Goal: Task Accomplishment & Management: Complete application form

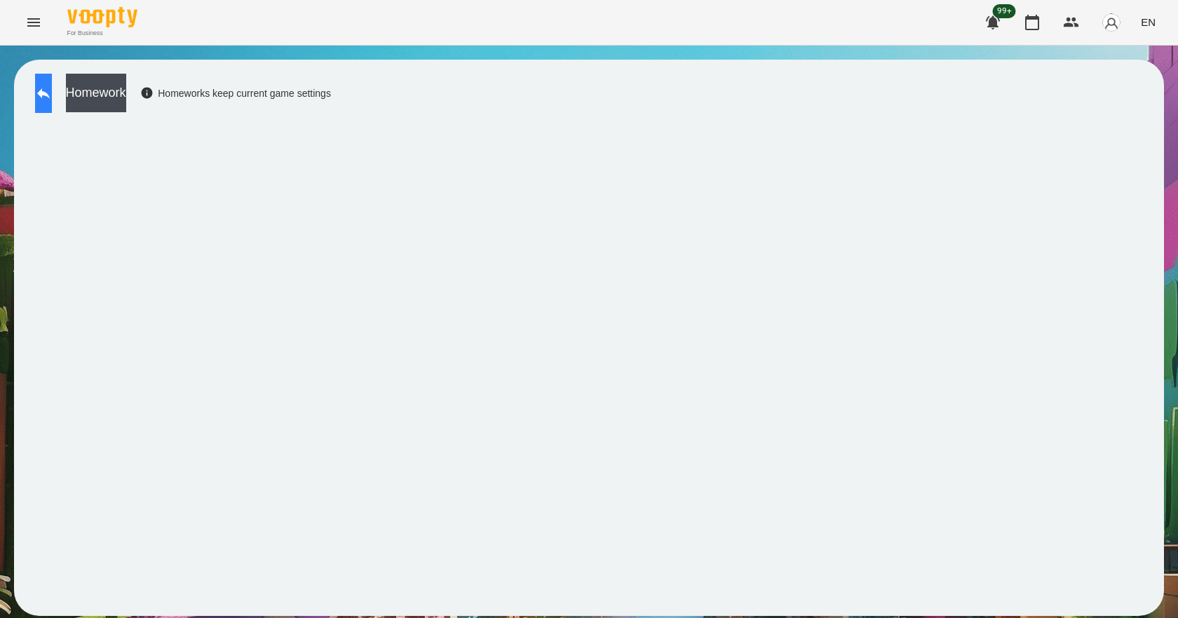
click at [52, 92] on icon at bounding box center [43, 93] width 17 height 17
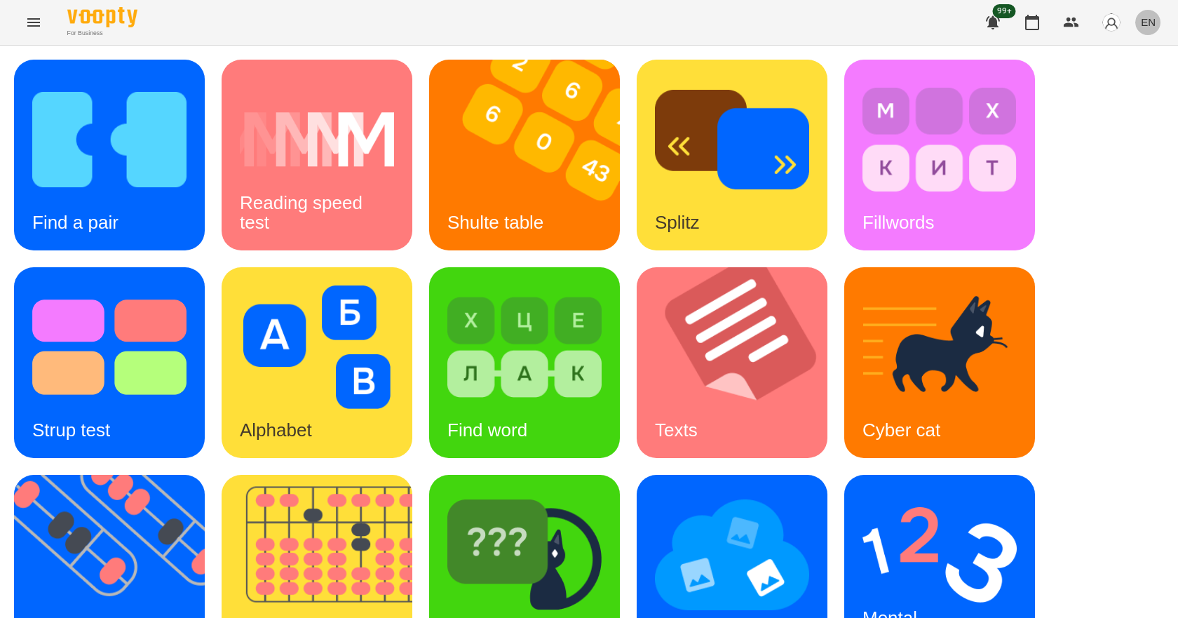
click at [1147, 19] on span "EN" at bounding box center [1148, 22] width 15 height 15
click at [1134, 78] on div "Українська" at bounding box center [1123, 79] width 72 height 25
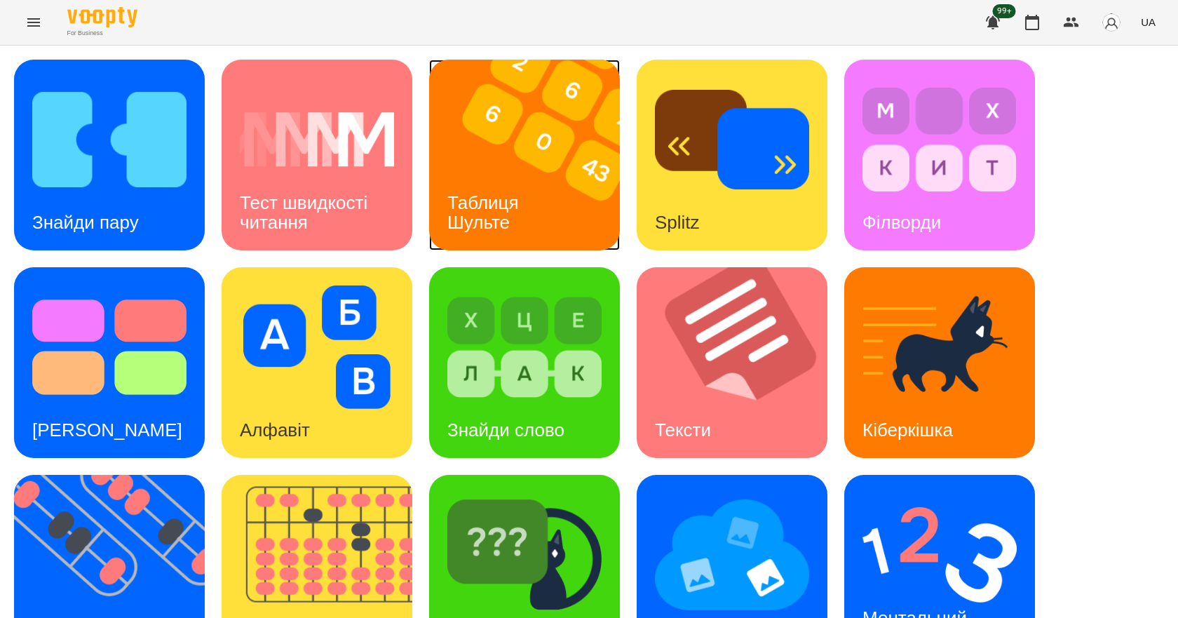
click at [532, 154] on img at bounding box center [533, 155] width 208 height 191
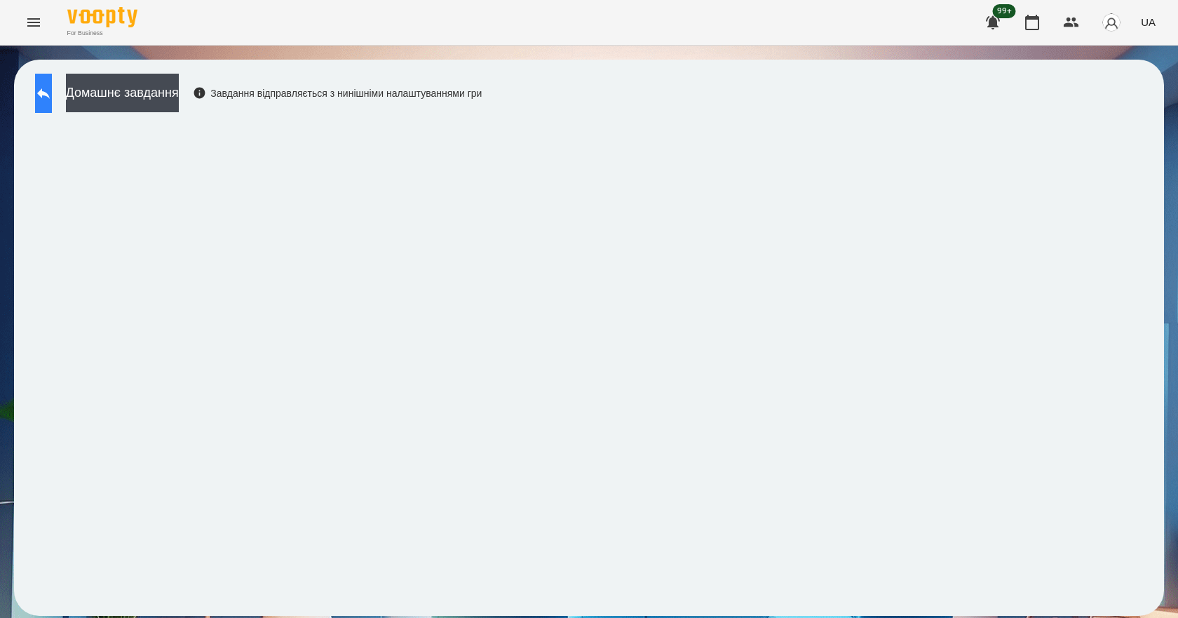
click at [52, 91] on button at bounding box center [43, 93] width 17 height 39
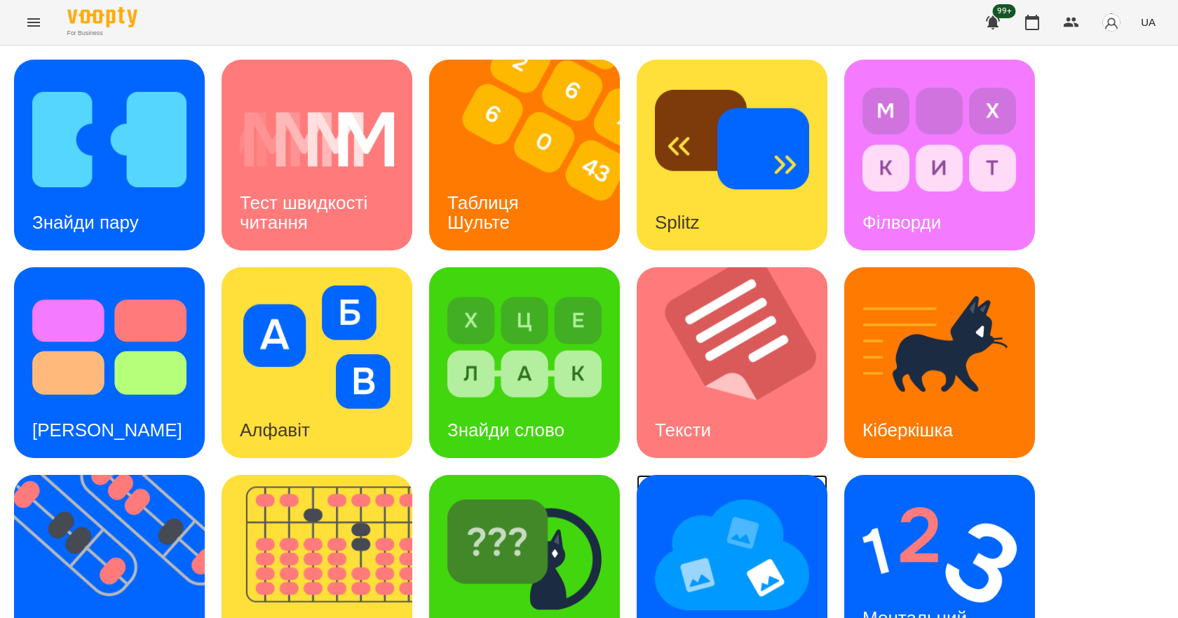
click at [734, 526] on img at bounding box center [732, 554] width 154 height 123
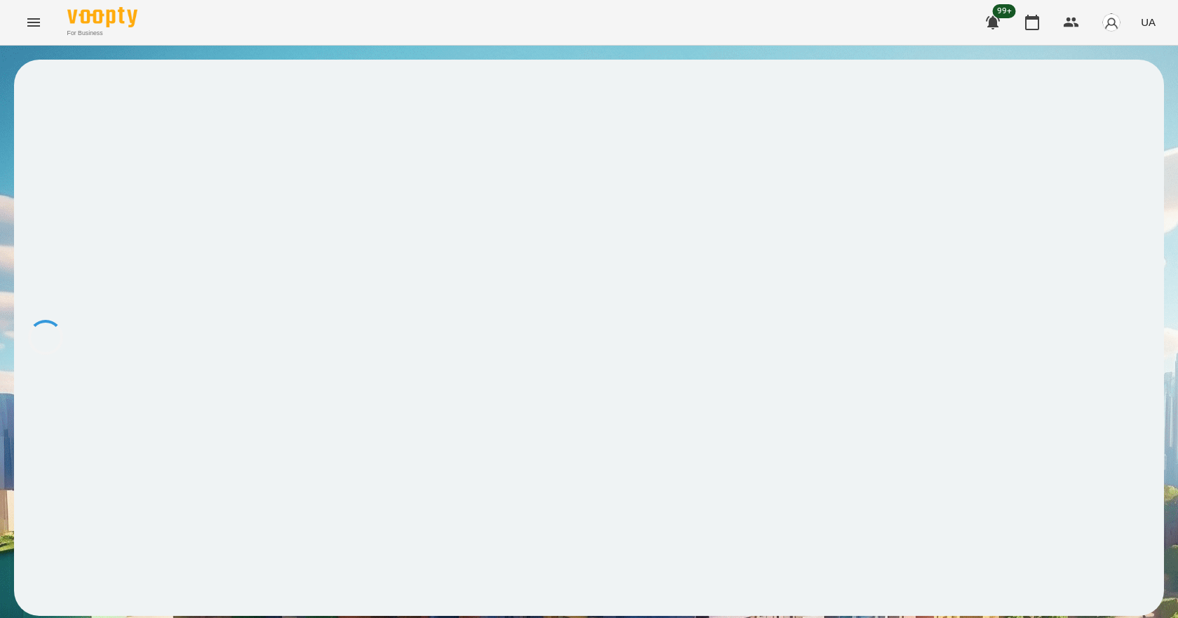
click at [885, 112] on div at bounding box center [589, 338] width 1150 height 556
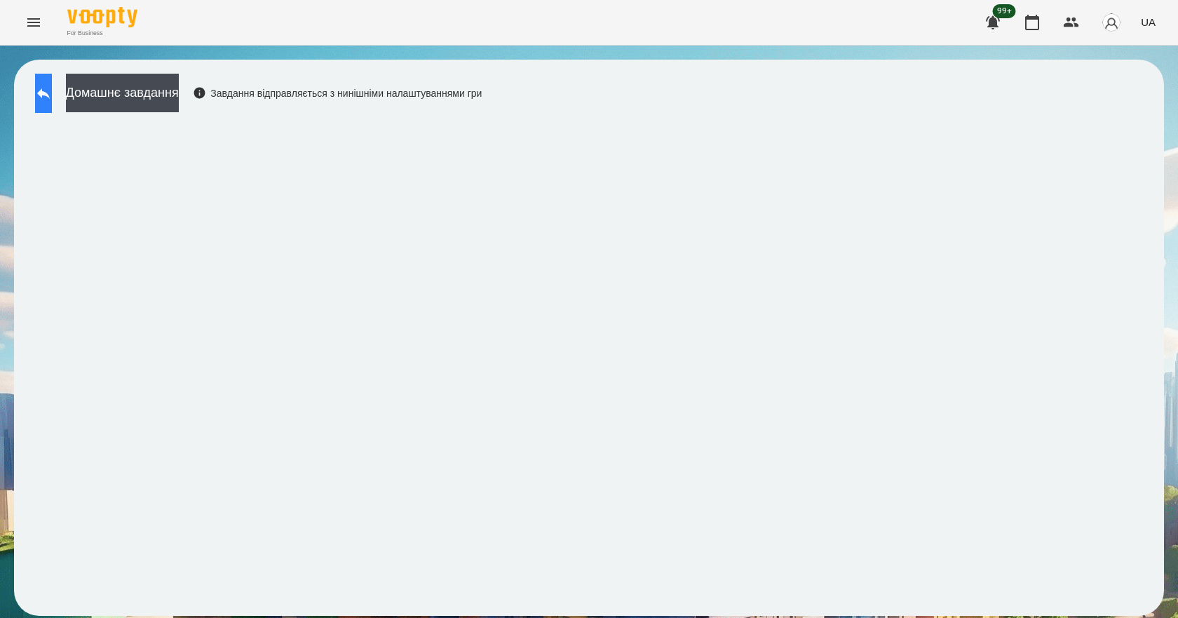
click at [36, 93] on button at bounding box center [43, 93] width 17 height 39
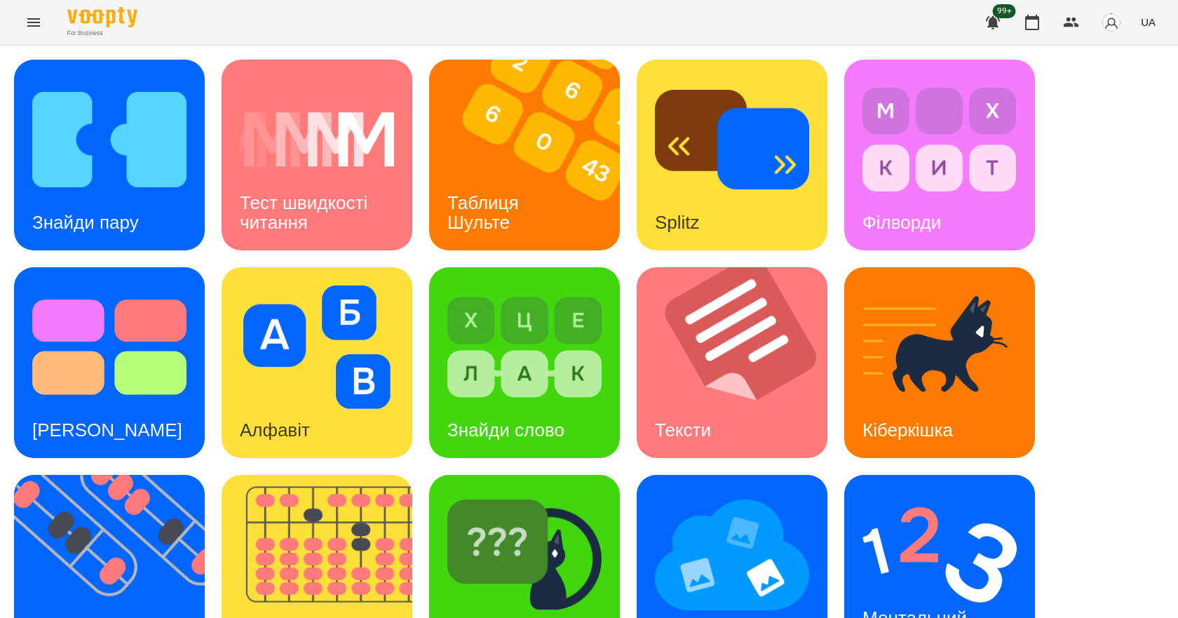
scroll to position [269, 0]
drag, startPoint x: 510, startPoint y: 341, endPoint x: 509, endPoint y: 367, distance: 26.0
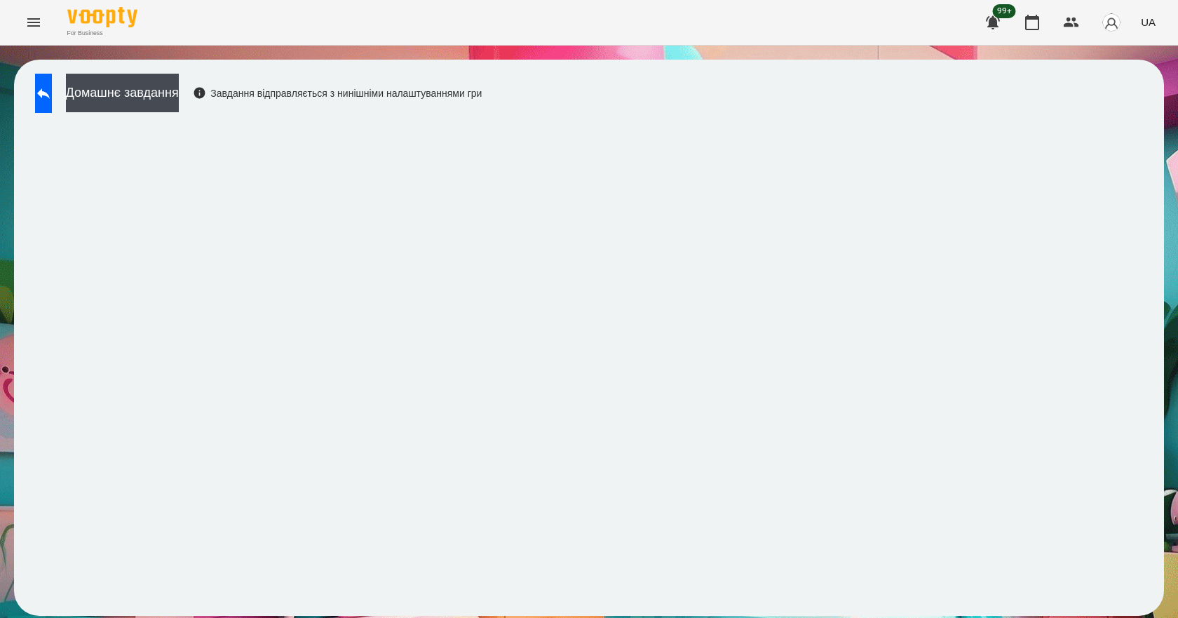
click at [677, 93] on div "Домашнє завдання Завдання відправляється з нинішніми налаштуваннями гри" at bounding box center [589, 338] width 1150 height 556
click at [52, 95] on icon at bounding box center [43, 93] width 17 height 17
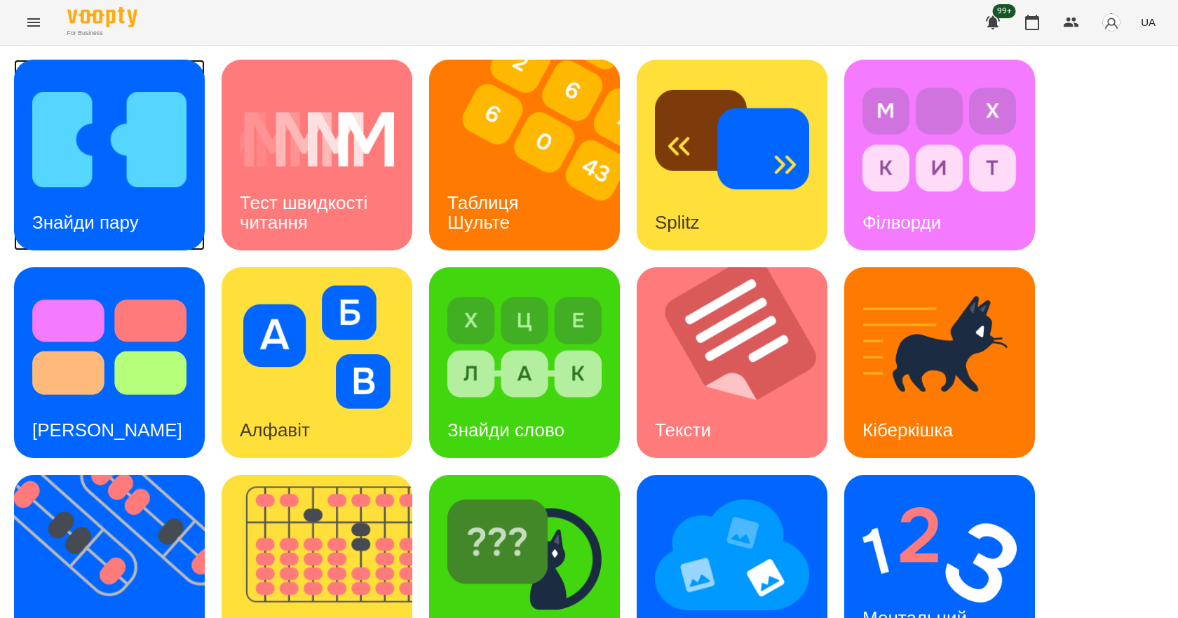
click at [100, 231] on h3 "Знайди пару" at bounding box center [85, 222] width 107 height 21
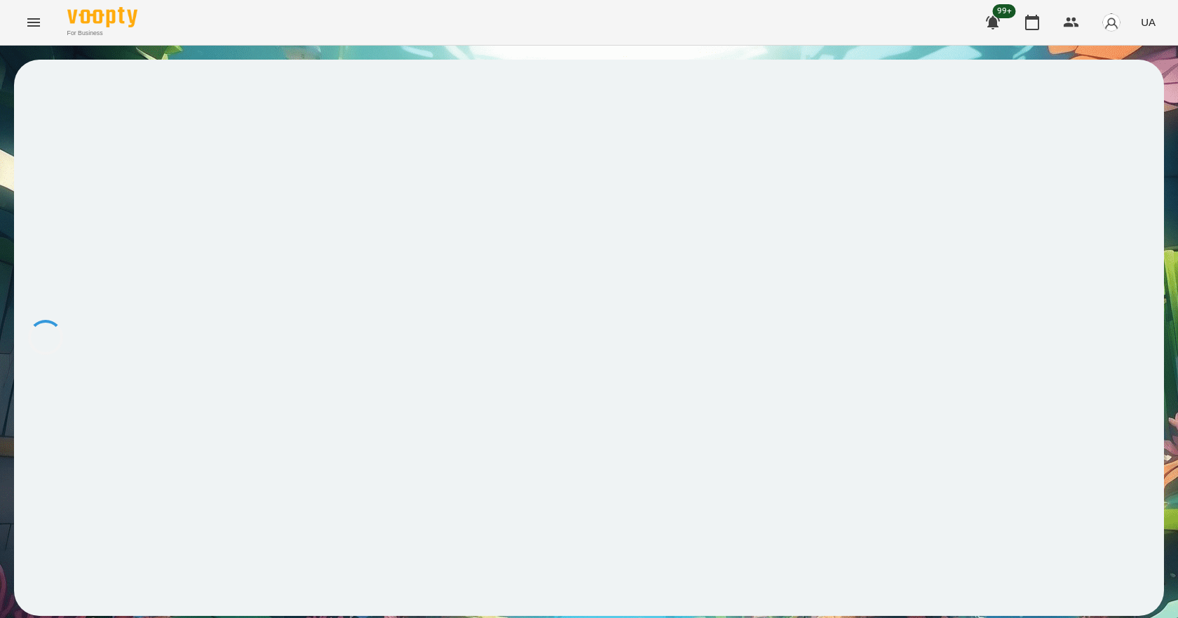
click at [1178, 569] on div at bounding box center [589, 338] width 1178 height 584
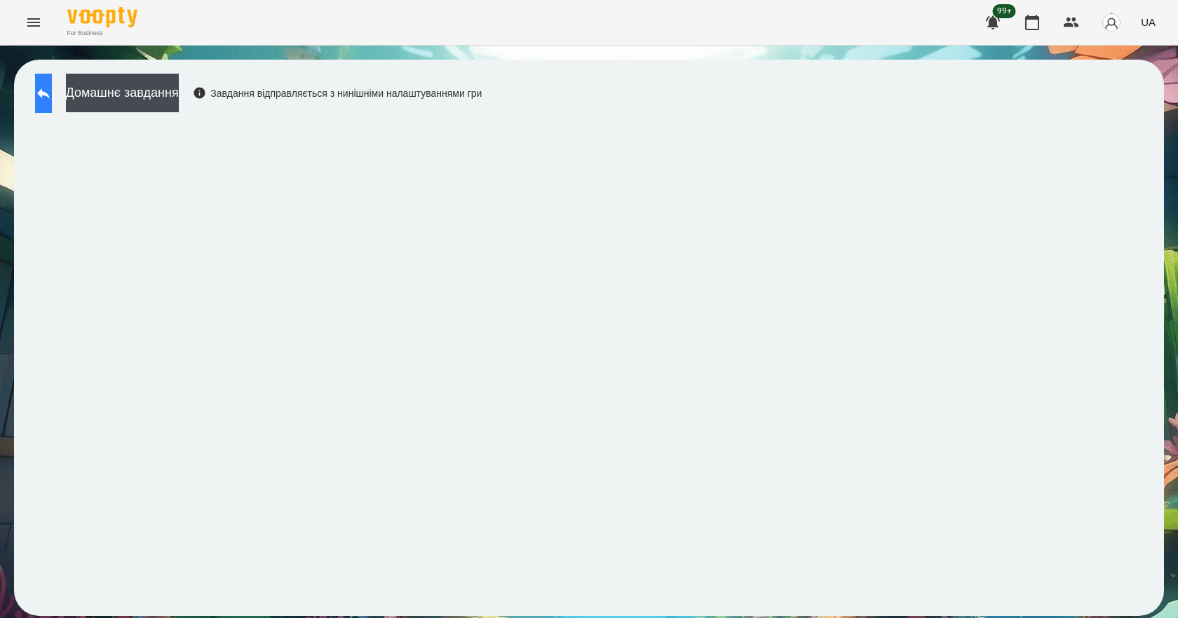
click at [51, 111] on button at bounding box center [43, 93] width 17 height 39
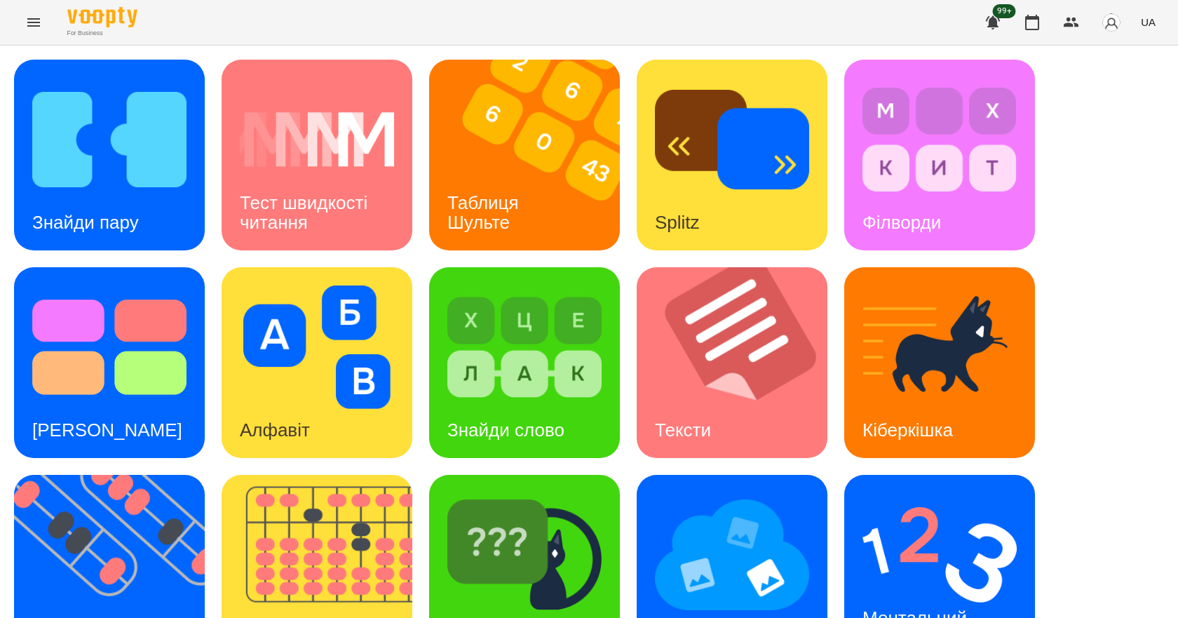
scroll to position [269, 0]
click at [921, 607] on h3 "Ментальний рахунок" at bounding box center [917, 627] width 109 height 40
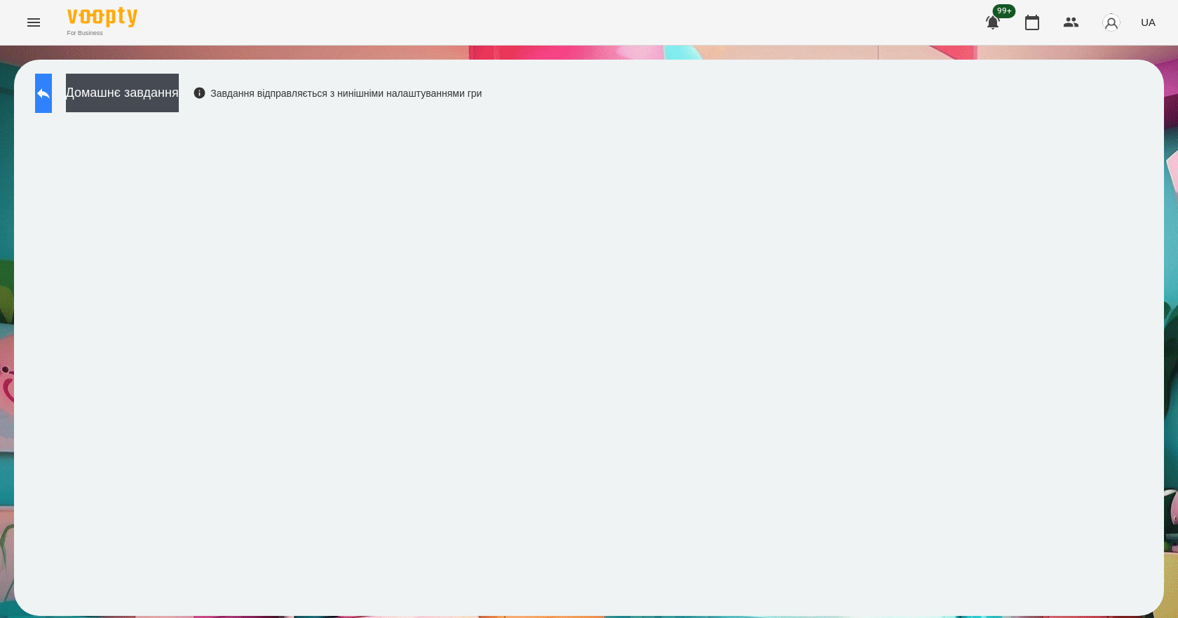
click at [51, 93] on icon at bounding box center [43, 93] width 17 height 17
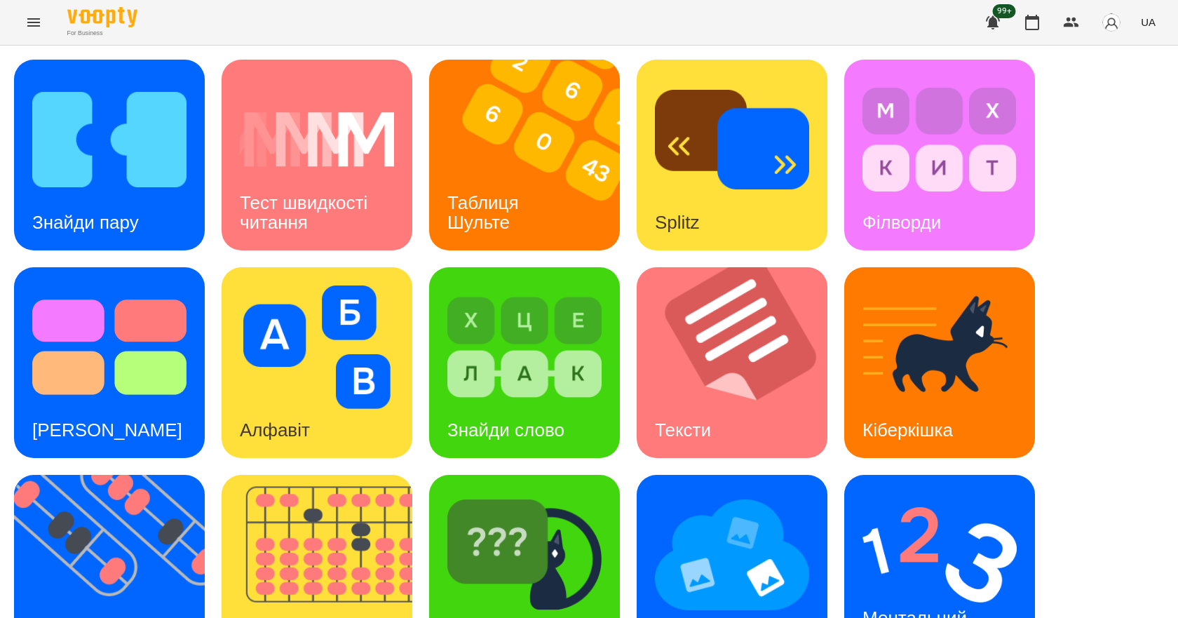
click at [713, 22] on div "For Business 99+ UA" at bounding box center [589, 22] width 1178 height 45
click at [27, 28] on icon "Menu" at bounding box center [33, 22] width 17 height 17
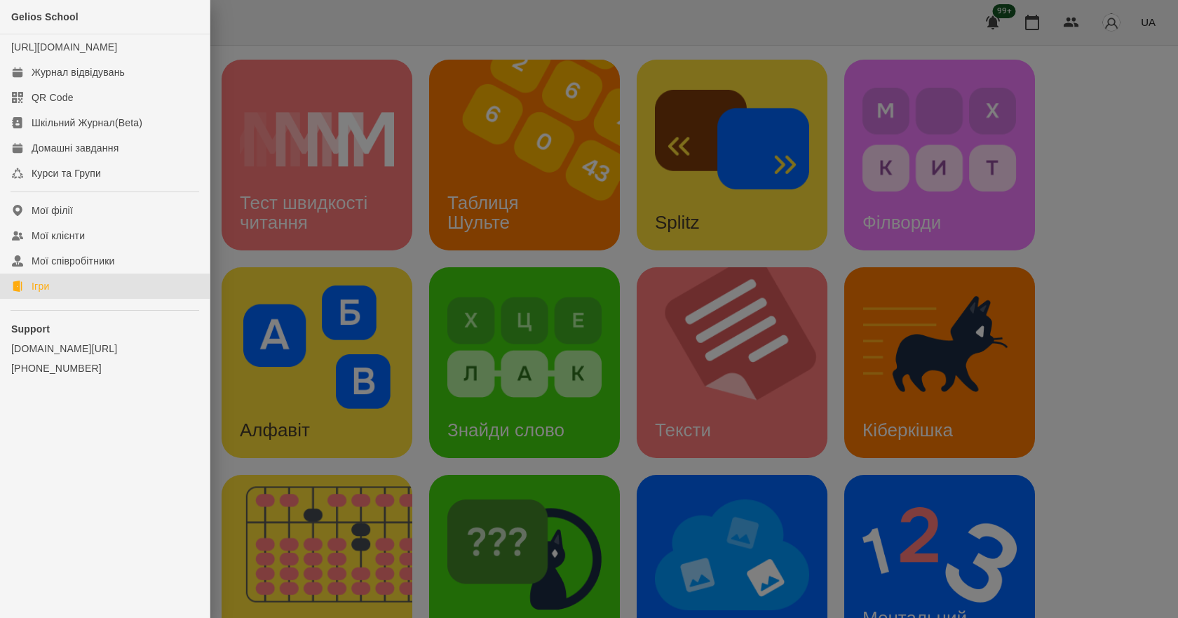
click at [27, 28] on div "Gelios School" at bounding box center [105, 17] width 210 height 34
click at [457, 32] on div at bounding box center [589, 309] width 1178 height 618
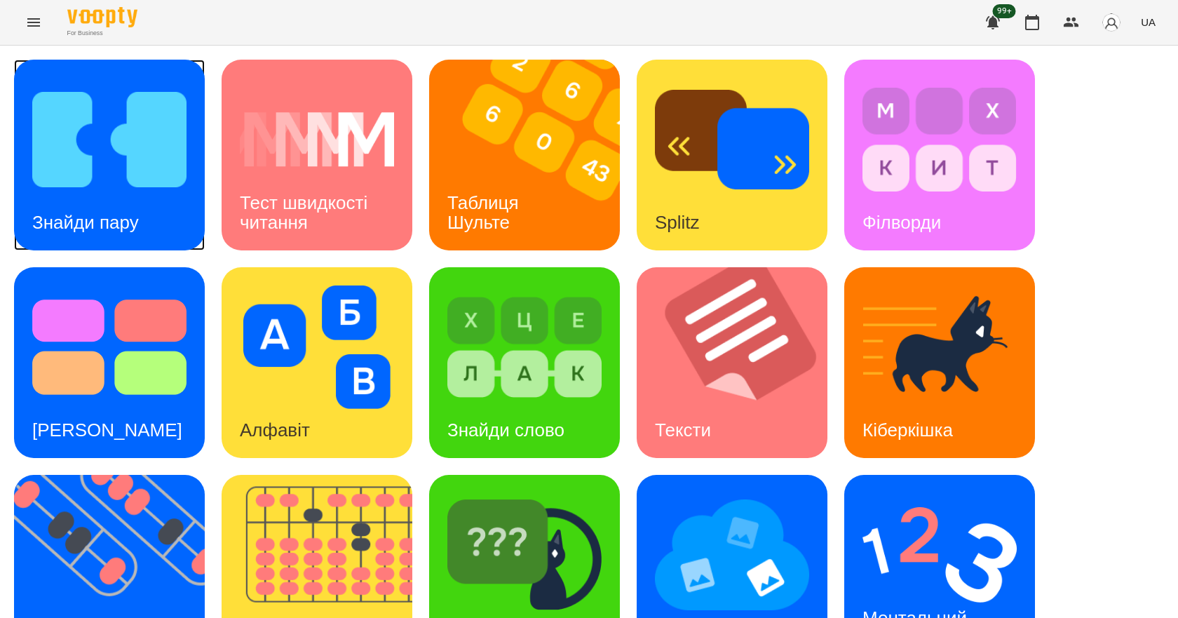
click at [133, 149] on img at bounding box center [109, 139] width 154 height 123
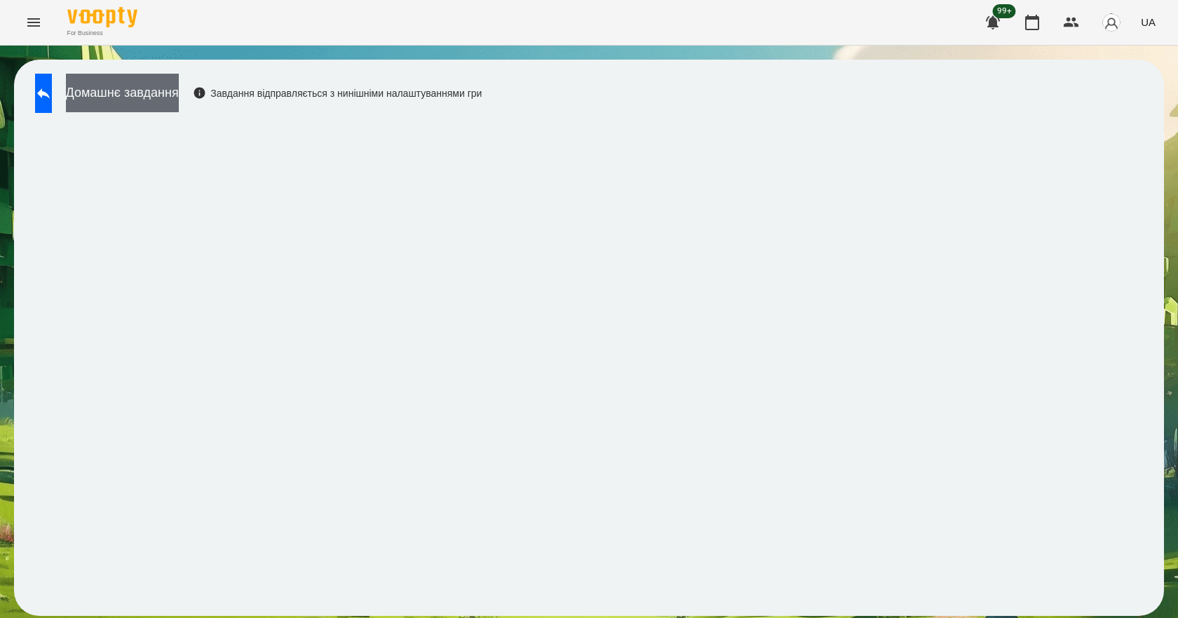
click at [163, 91] on button "Домашнє завдання" at bounding box center [122, 93] width 113 height 39
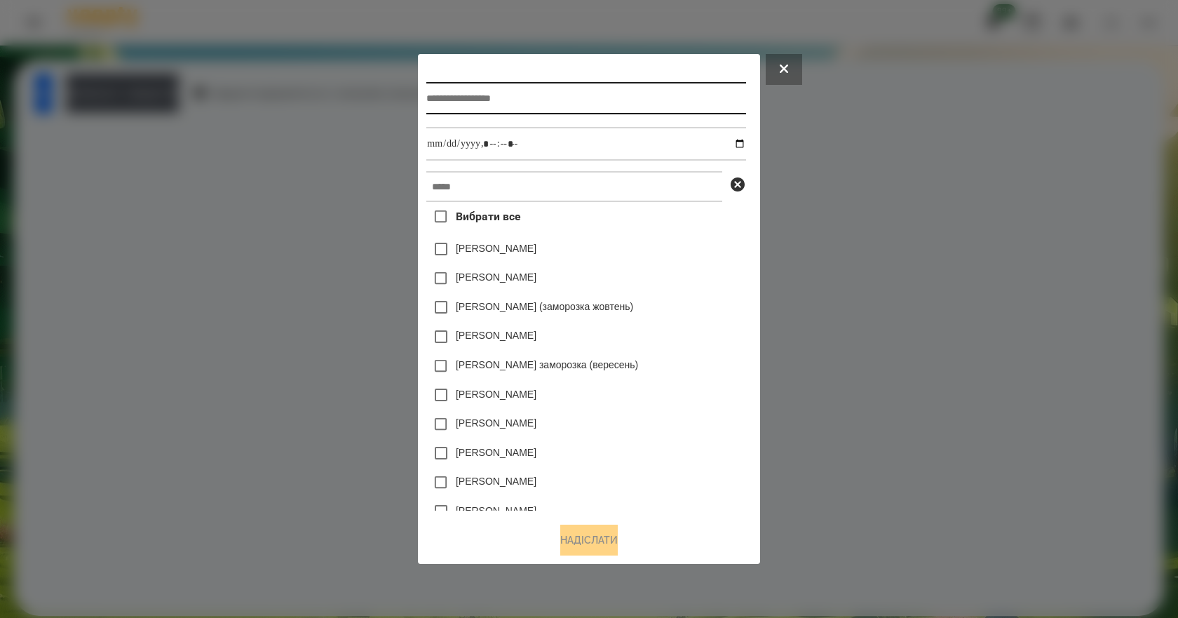
click at [541, 93] on input "text" at bounding box center [585, 98] width 319 height 32
type input "*"
type input "**********"
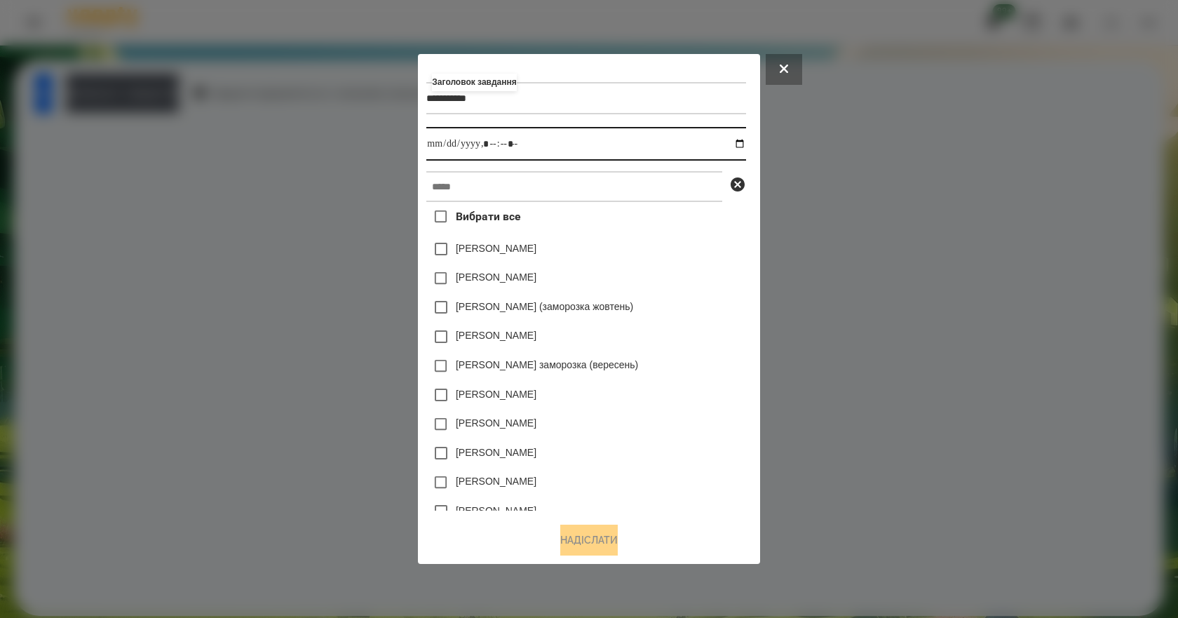
click at [745, 141] on input "datetime-local" at bounding box center [585, 144] width 319 height 34
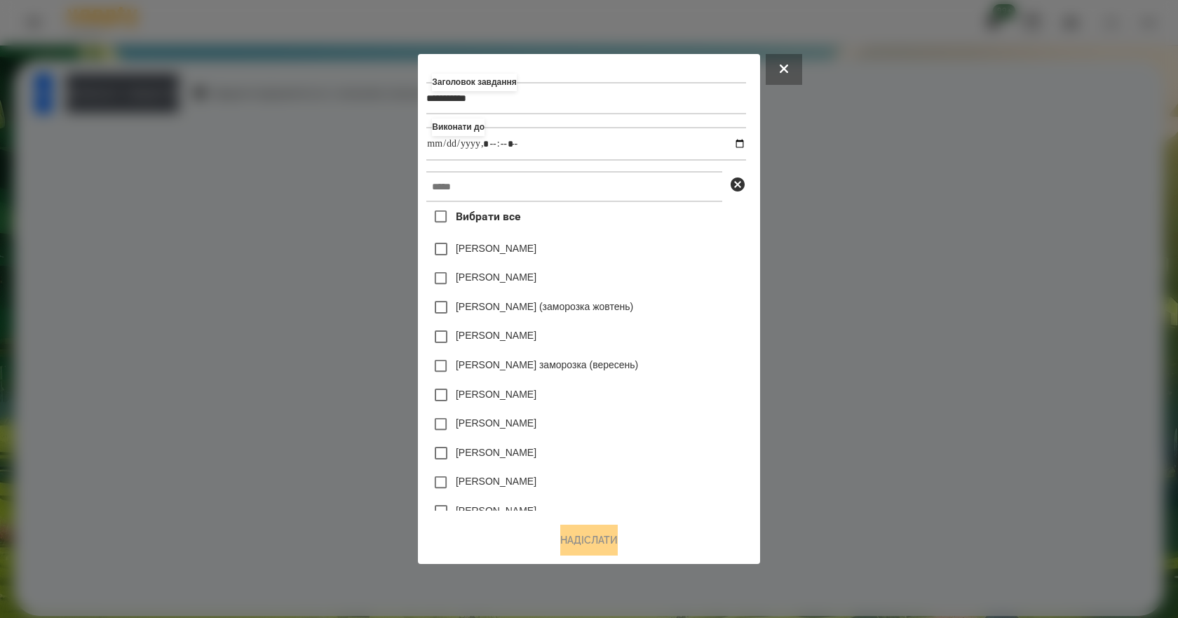
type input "**********"
click at [722, 319] on div "[PERSON_NAME] (заморозка жовтень)" at bounding box center [585, 306] width 319 height 29
click at [581, 187] on input "text" at bounding box center [574, 186] width 296 height 31
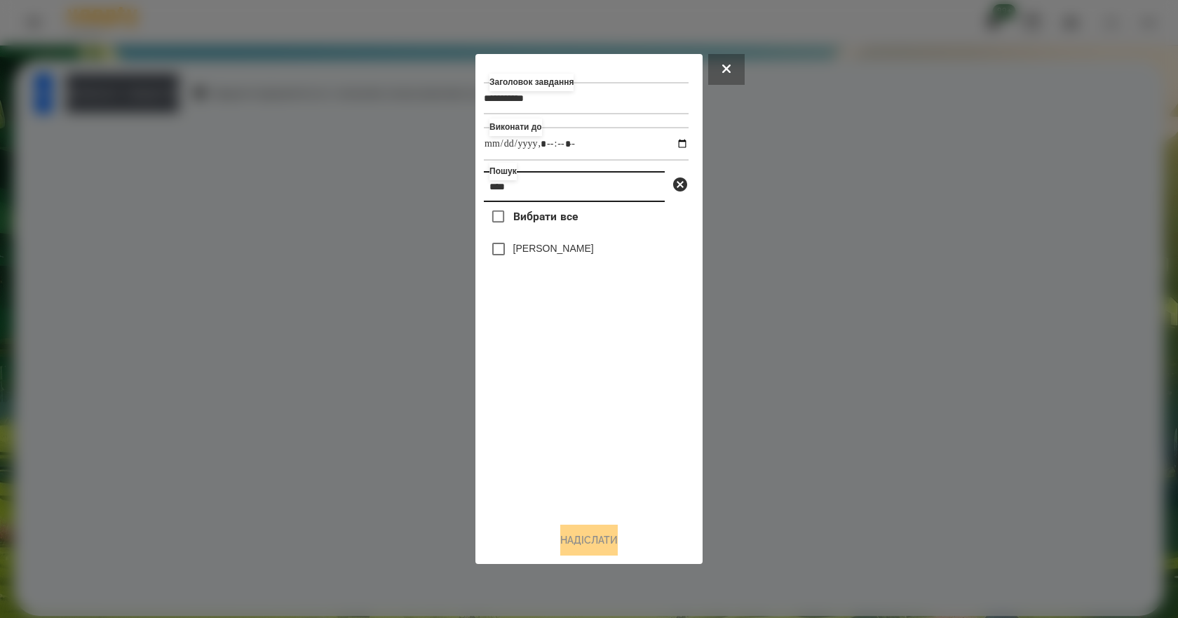
type input "****"
click at [594, 255] on label "[PERSON_NAME]" at bounding box center [553, 248] width 81 height 14
click at [573, 542] on button "Надіслати" at bounding box center [589, 540] width 58 height 31
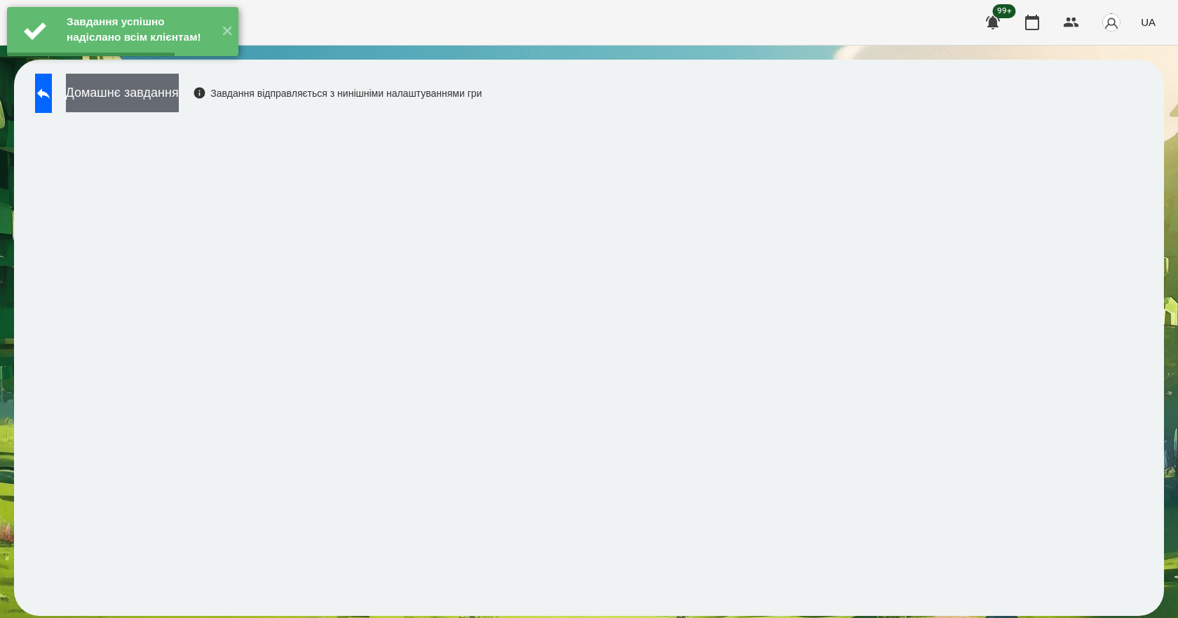
click at [179, 93] on button "Домашнє завдання" at bounding box center [122, 93] width 113 height 39
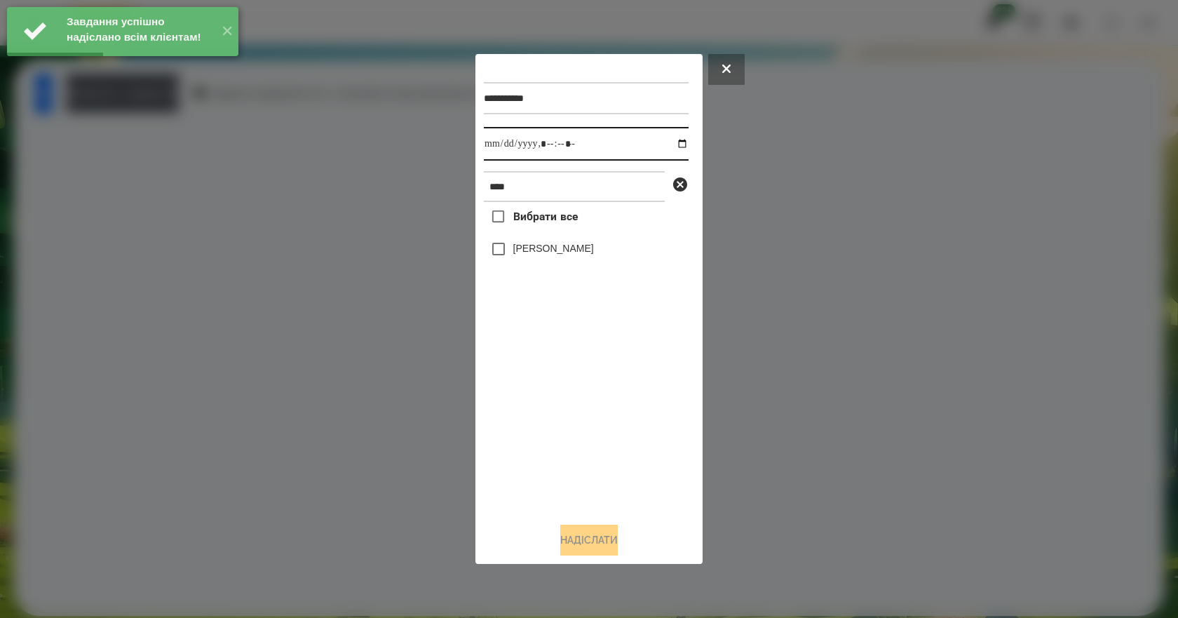
click at [668, 143] on input "datetime-local" at bounding box center [586, 144] width 205 height 34
type input "**********"
drag, startPoint x: 530, startPoint y: 445, endPoint x: 540, endPoint y: 361, distance: 84.1
click at [530, 443] on div "Вибрати все [PERSON_NAME]" at bounding box center [586, 356] width 205 height 309
click at [582, 245] on label "[PERSON_NAME]" at bounding box center [553, 248] width 81 height 14
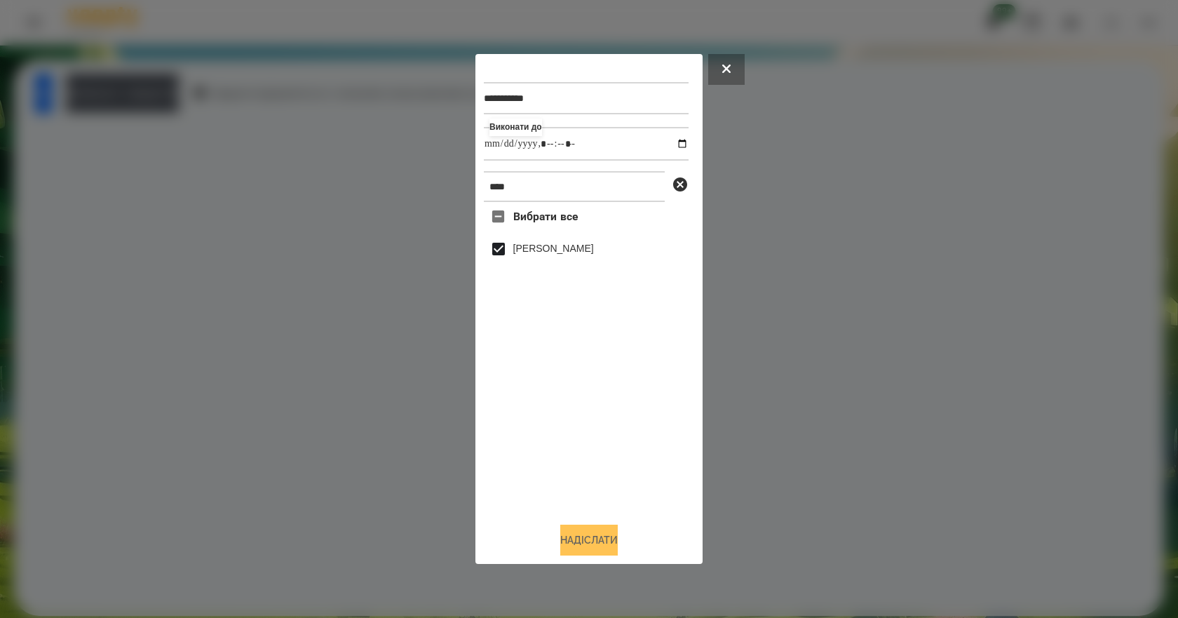
click at [610, 548] on button "Надіслати" at bounding box center [589, 540] width 58 height 31
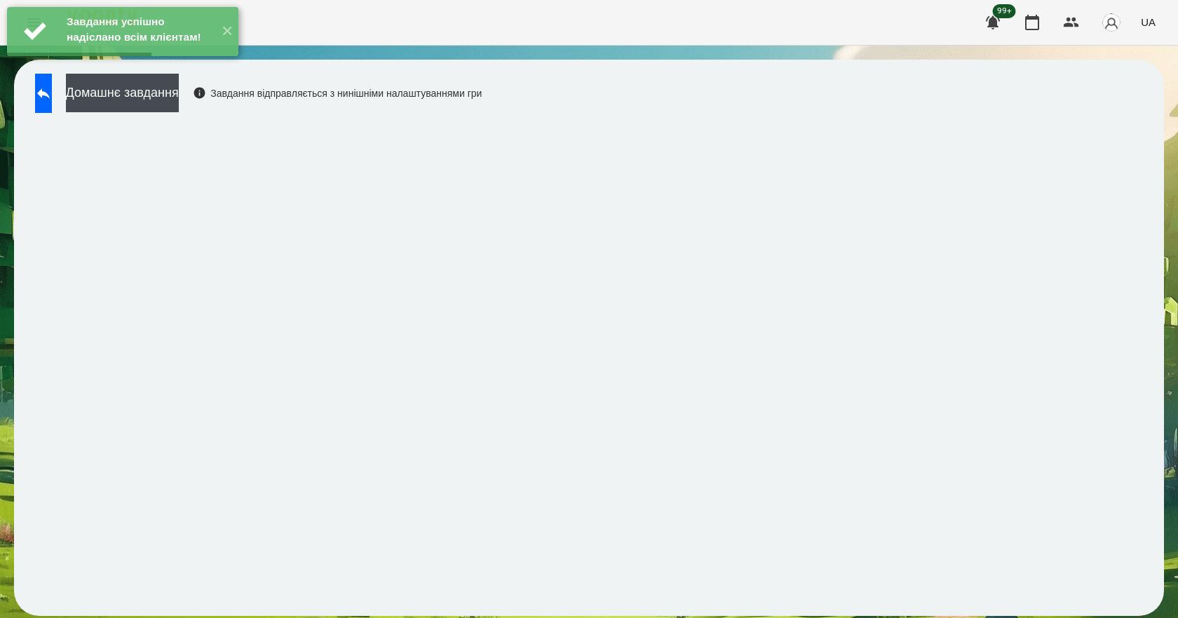
click at [203, 114] on div "Домашнє завдання Завдання відправляється з нинішніми налаштуваннями гри" at bounding box center [255, 97] width 454 height 46
click at [179, 102] on button "Домашнє завдання" at bounding box center [122, 93] width 113 height 39
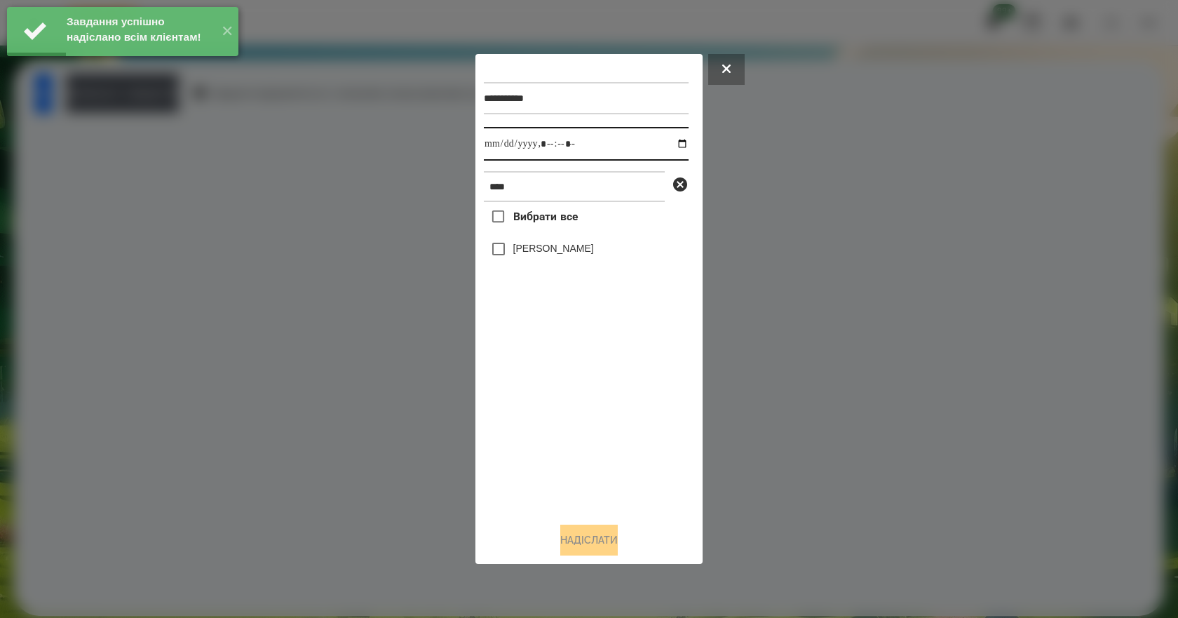
click at [667, 141] on input "datetime-local" at bounding box center [586, 144] width 205 height 34
type input "**********"
drag, startPoint x: 523, startPoint y: 417, endPoint x: 567, endPoint y: 293, distance: 131.1
click at [523, 418] on div "Вибрати все [PERSON_NAME]" at bounding box center [586, 356] width 205 height 309
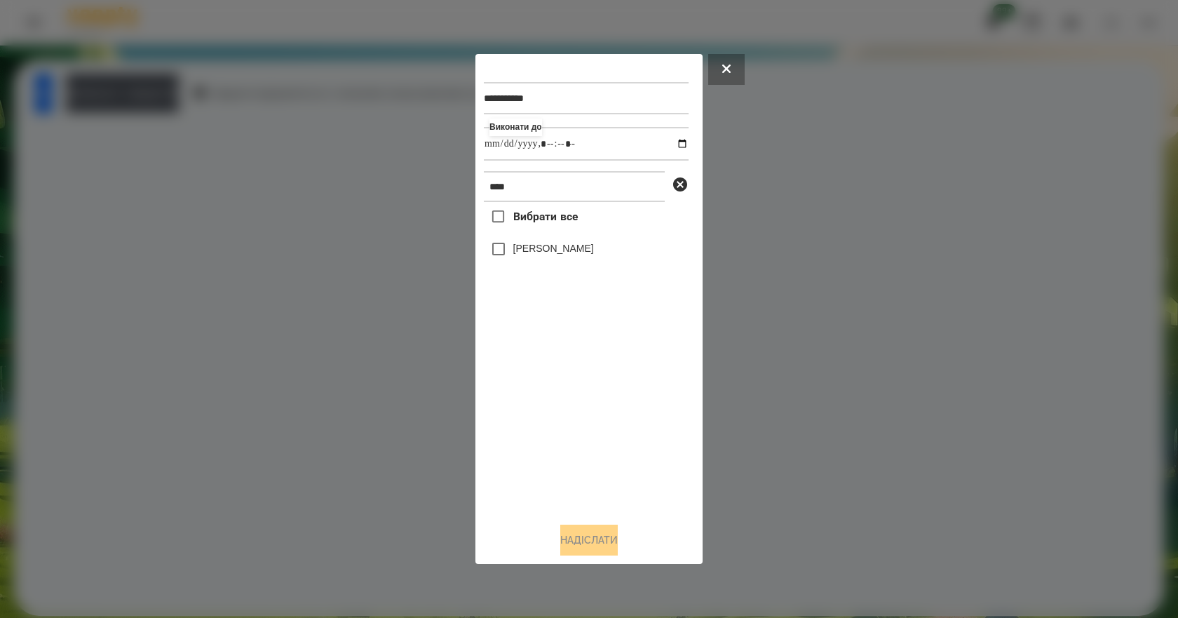
click at [588, 251] on label "[PERSON_NAME]" at bounding box center [553, 248] width 81 height 14
click at [610, 547] on button "Надіслати" at bounding box center [589, 540] width 58 height 31
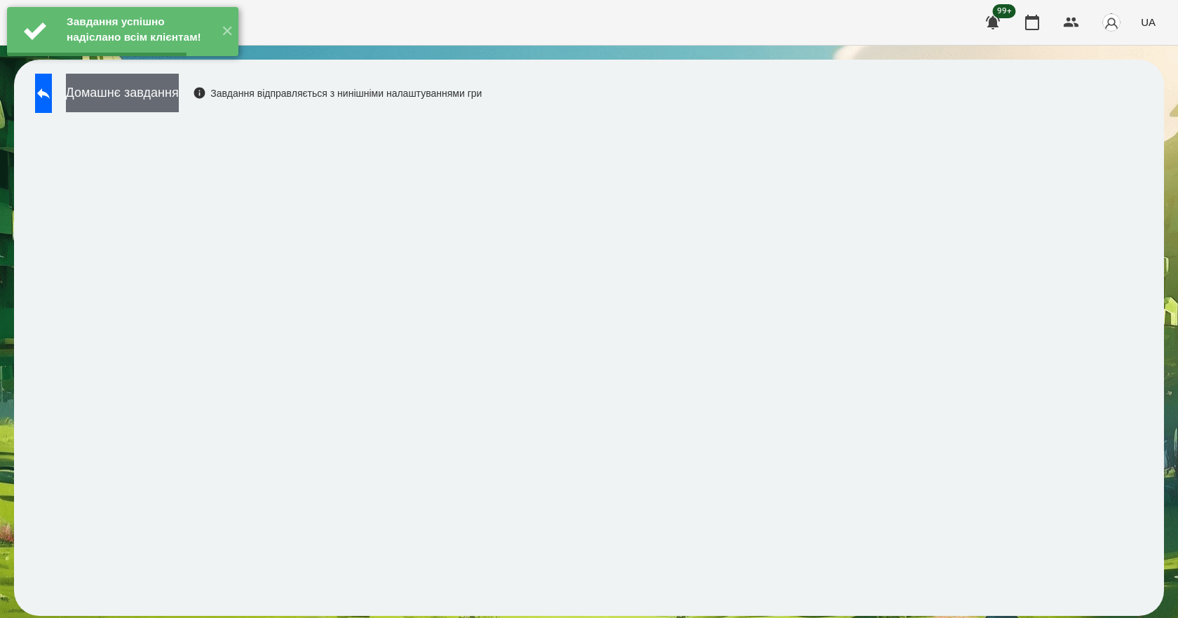
click at [179, 98] on button "Домашнє завдання" at bounding box center [122, 93] width 113 height 39
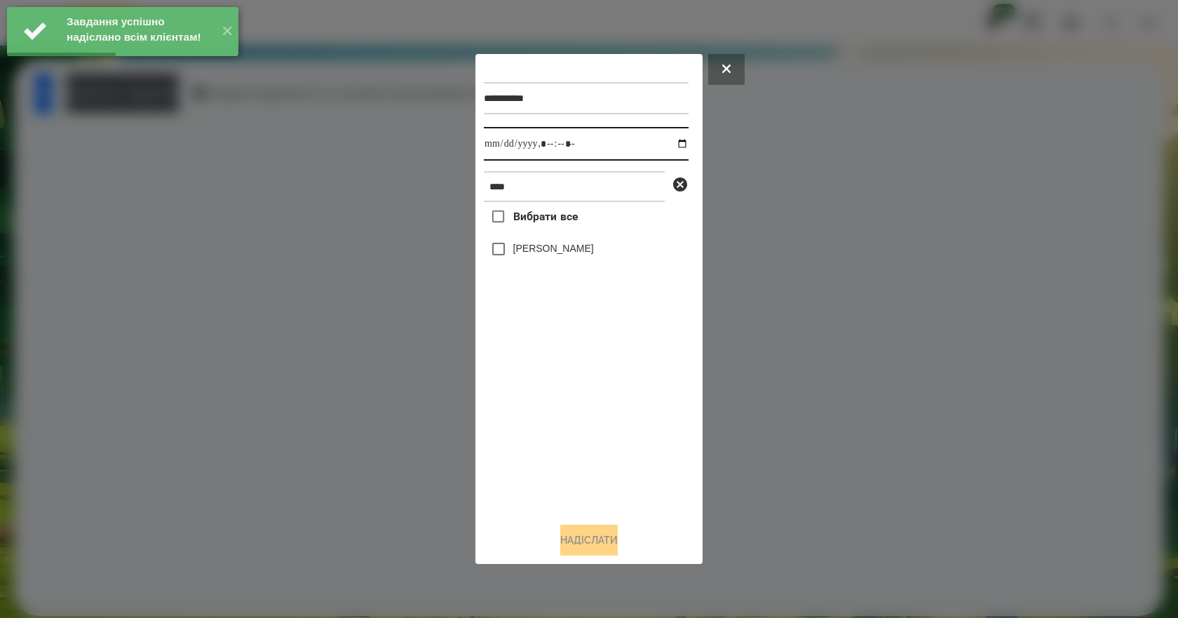
click at [675, 144] on input "datetime-local" at bounding box center [586, 144] width 205 height 34
type input "**********"
drag, startPoint x: 546, startPoint y: 440, endPoint x: 564, endPoint y: 345, distance: 97.0
click at [546, 440] on div "Вибрати все [PERSON_NAME]" at bounding box center [586, 356] width 205 height 309
click at [586, 250] on label "[PERSON_NAME]" at bounding box center [553, 248] width 81 height 14
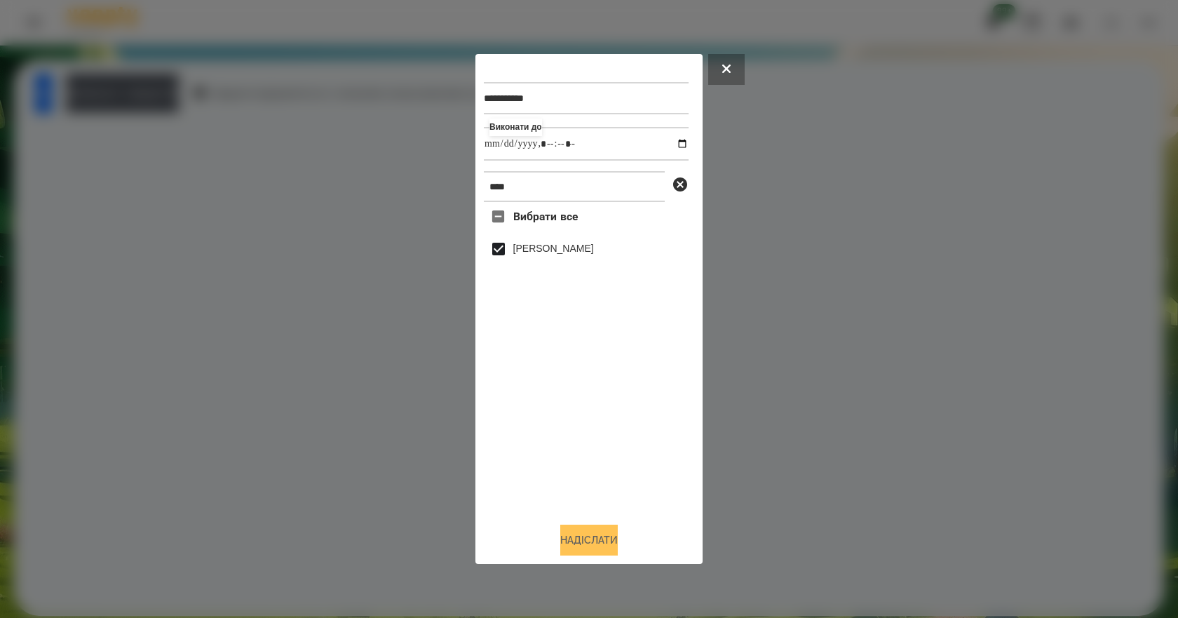
click at [607, 545] on button "Надіслати" at bounding box center [589, 540] width 58 height 31
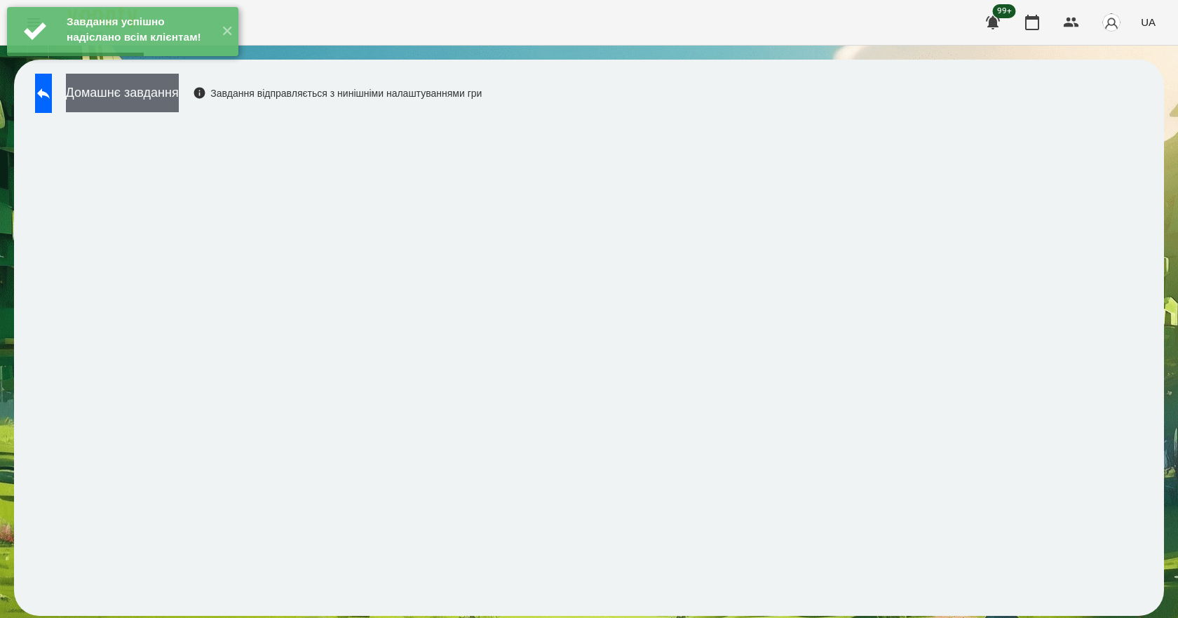
click at [179, 104] on button "Домашнє завдання" at bounding box center [122, 93] width 113 height 39
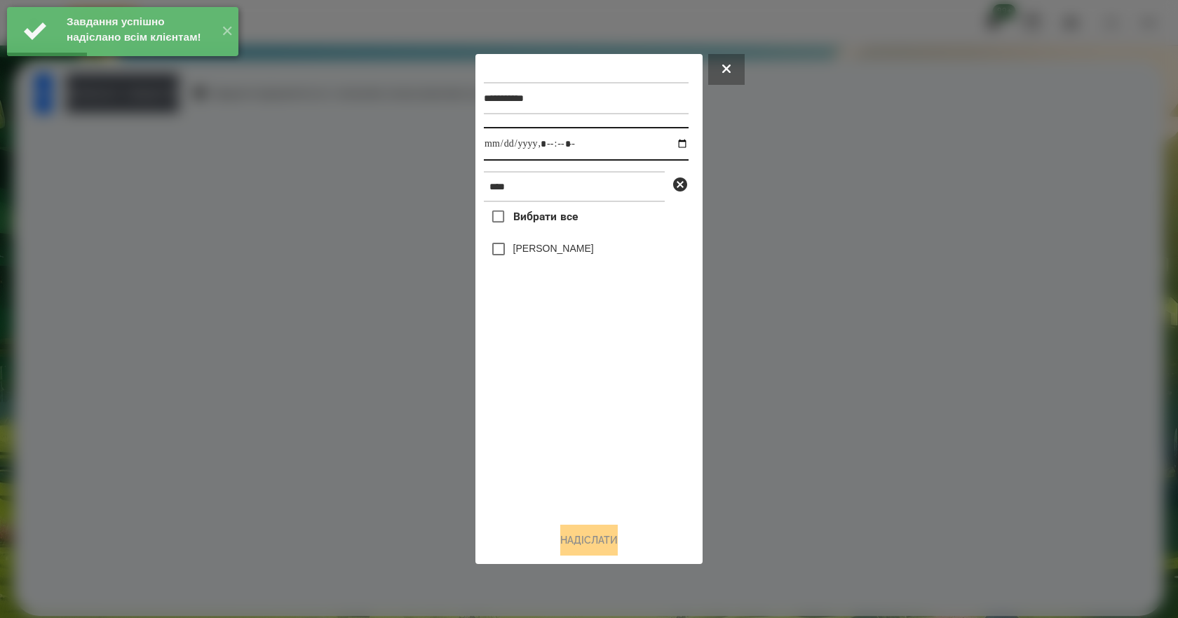
click at [675, 146] on input "datetime-local" at bounding box center [586, 144] width 205 height 34
type input "**********"
drag, startPoint x: 596, startPoint y: 421, endPoint x: 591, endPoint y: 323, distance: 98.3
click at [595, 417] on div "Вибрати все [PERSON_NAME]" at bounding box center [586, 356] width 205 height 309
click at [585, 254] on label "[PERSON_NAME]" at bounding box center [553, 248] width 81 height 14
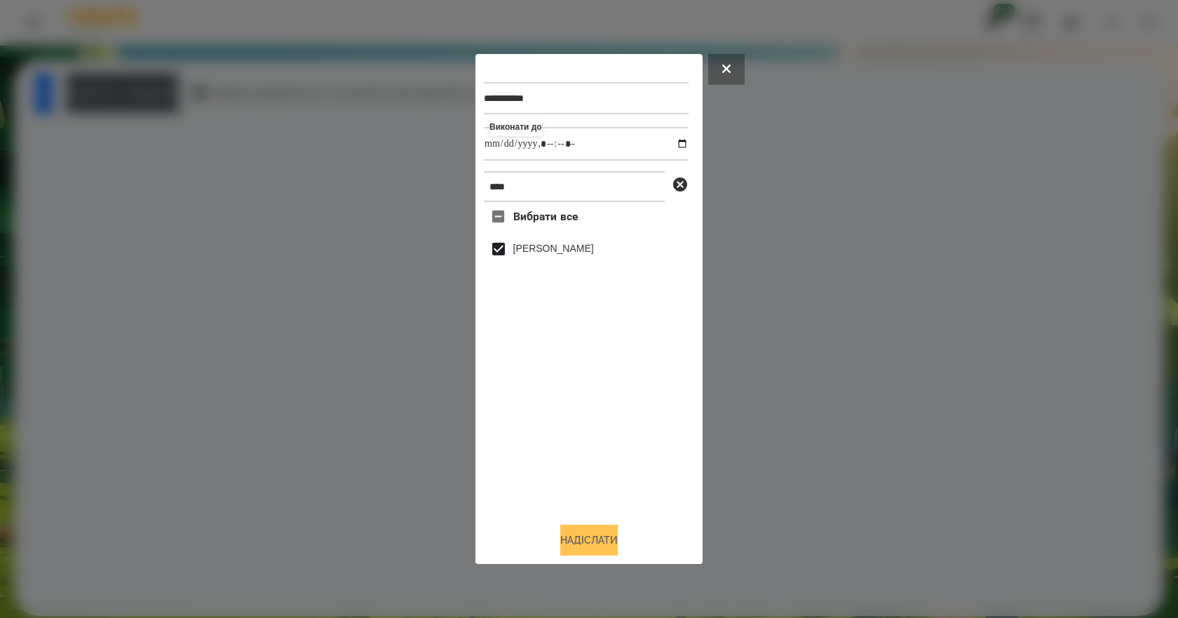
click at [604, 540] on button "Надіслати" at bounding box center [589, 540] width 58 height 31
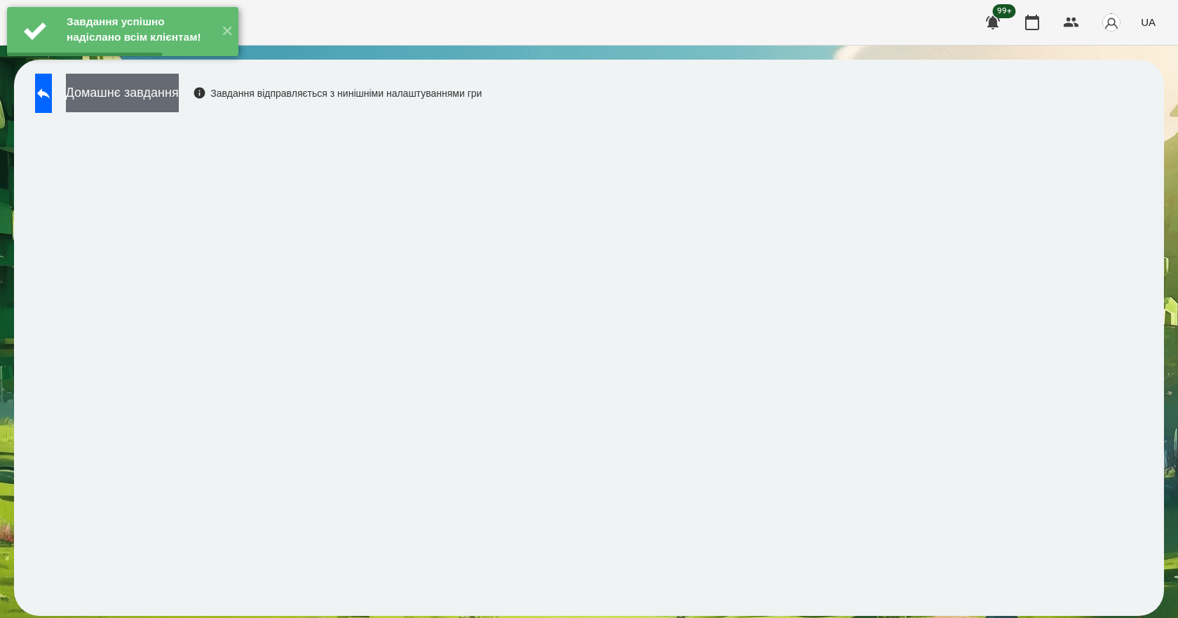
click at [179, 86] on button "Домашнє завдання" at bounding box center [122, 93] width 113 height 39
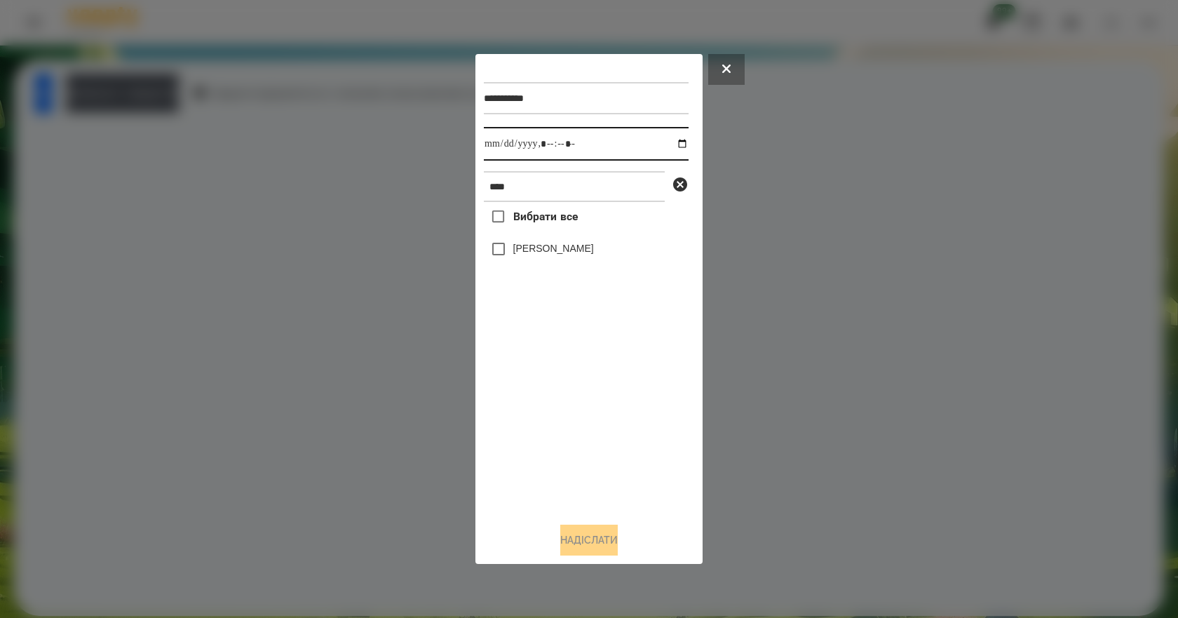
click at [675, 140] on input "datetime-local" at bounding box center [586, 144] width 205 height 34
type input "**********"
drag, startPoint x: 591, startPoint y: 429, endPoint x: 586, endPoint y: 410, distance: 20.2
click at [591, 426] on div "Вибрати все [PERSON_NAME]" at bounding box center [586, 356] width 205 height 309
click at [551, 252] on label "[PERSON_NAME]" at bounding box center [553, 248] width 81 height 14
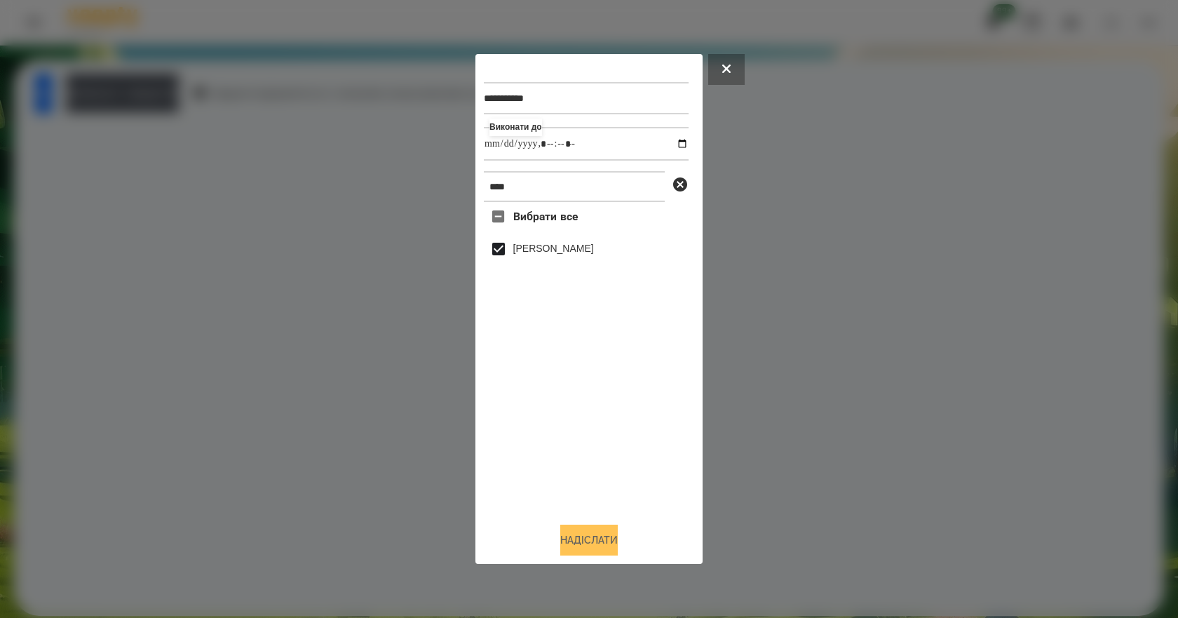
click at [596, 541] on button "Надіслати" at bounding box center [589, 540] width 58 height 31
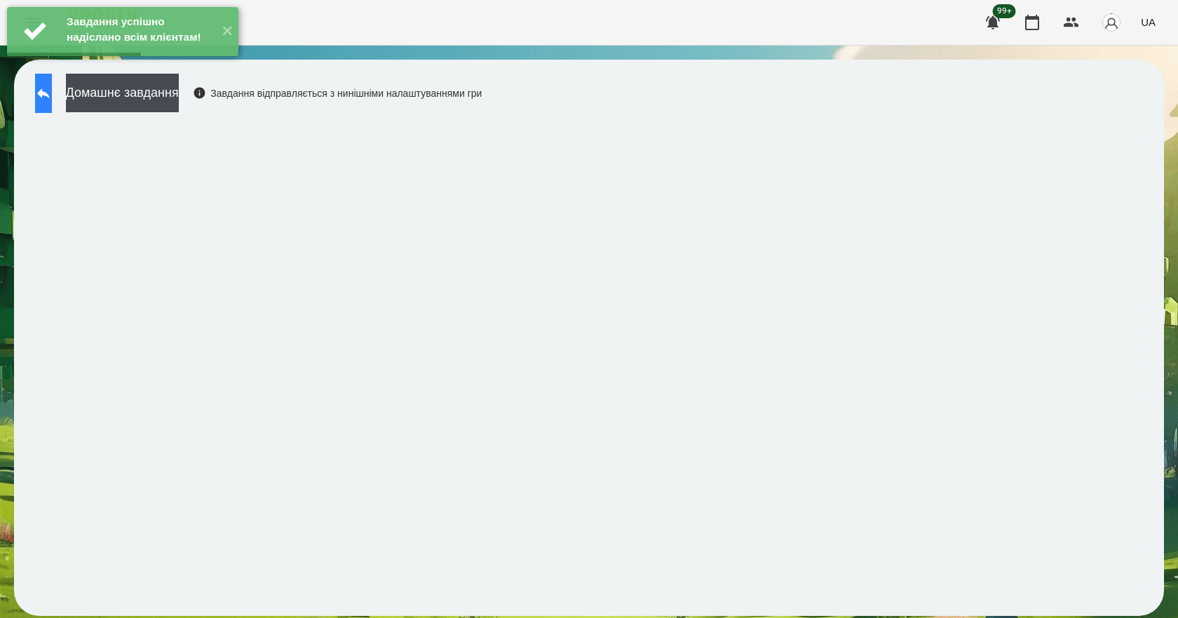
click at [52, 106] on button at bounding box center [43, 93] width 17 height 39
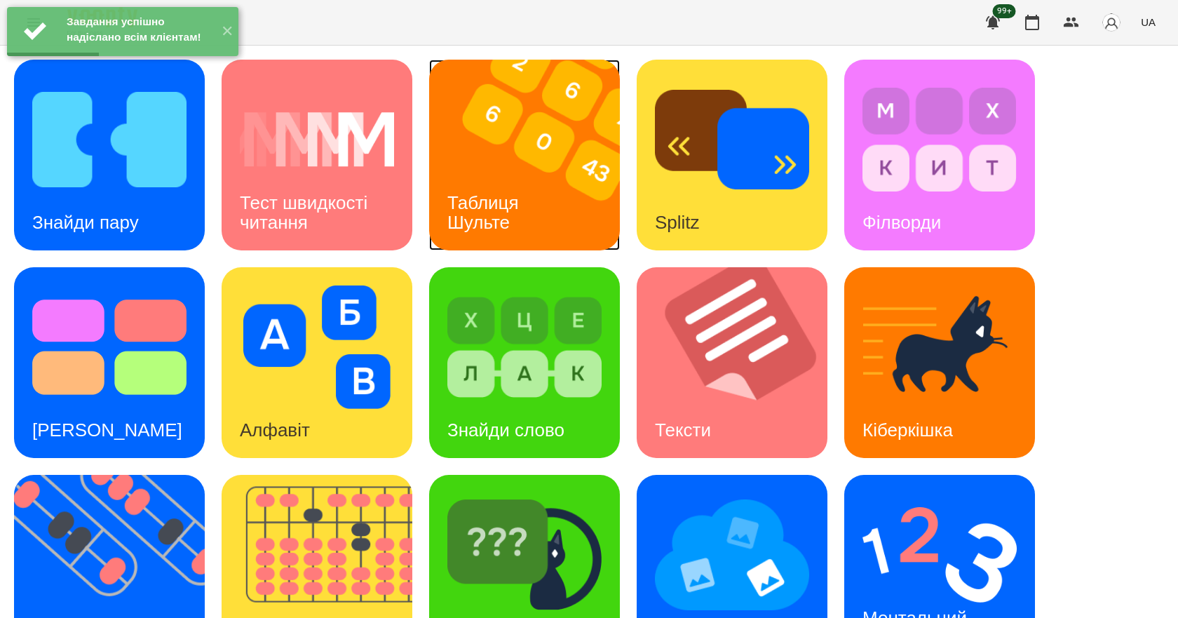
click at [497, 220] on h3 "Таблиця Шульте" at bounding box center [486, 212] width 76 height 40
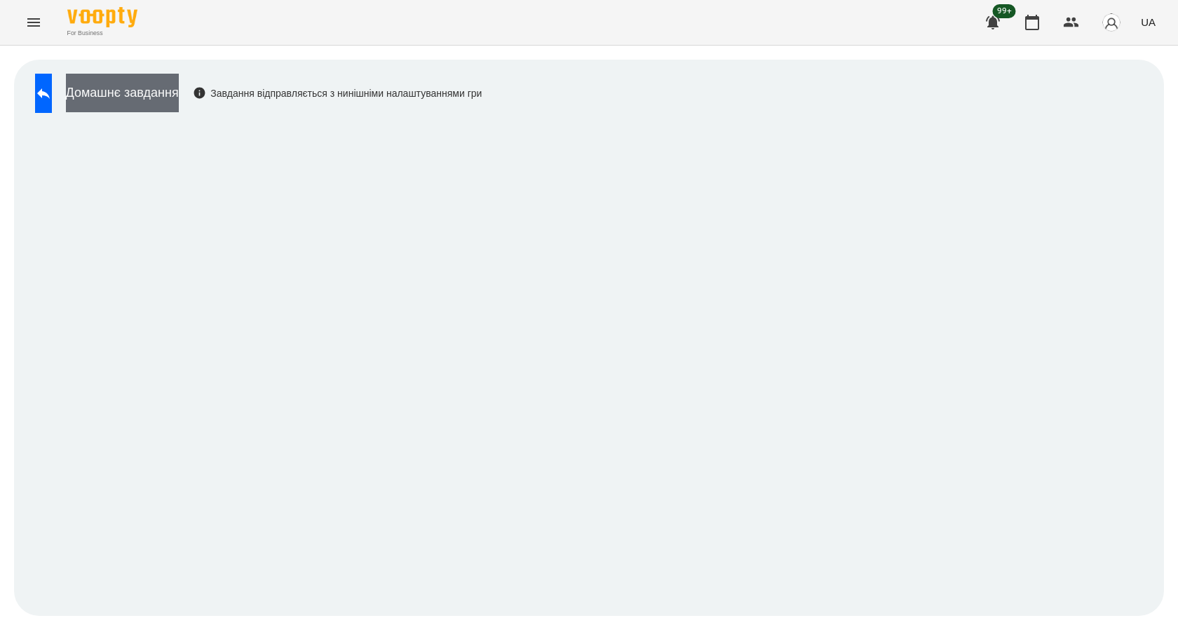
click at [160, 106] on button "Домашнє завдання" at bounding box center [122, 93] width 113 height 39
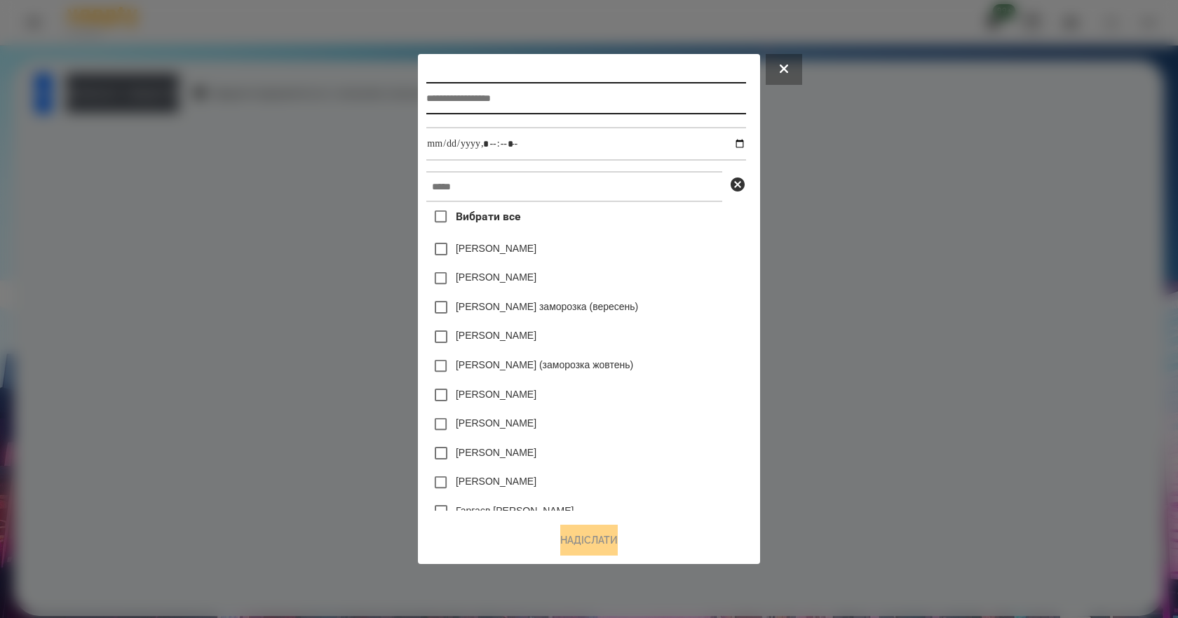
click at [568, 105] on input "text" at bounding box center [585, 98] width 319 height 32
type input "**********"
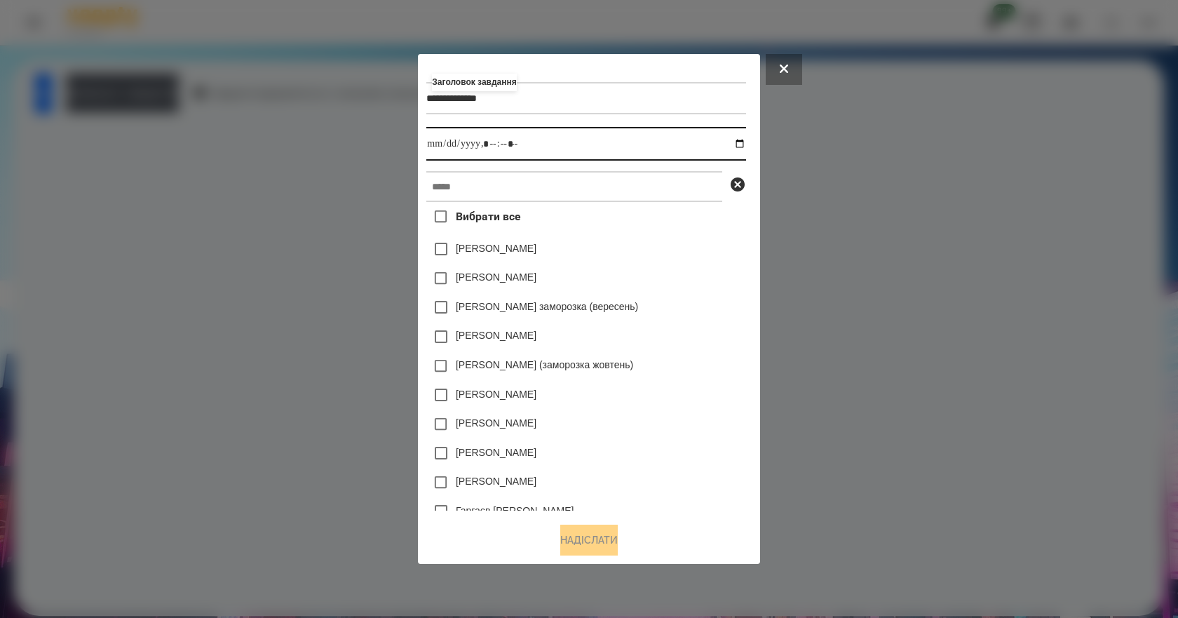
click at [744, 146] on input "datetime-local" at bounding box center [585, 144] width 319 height 34
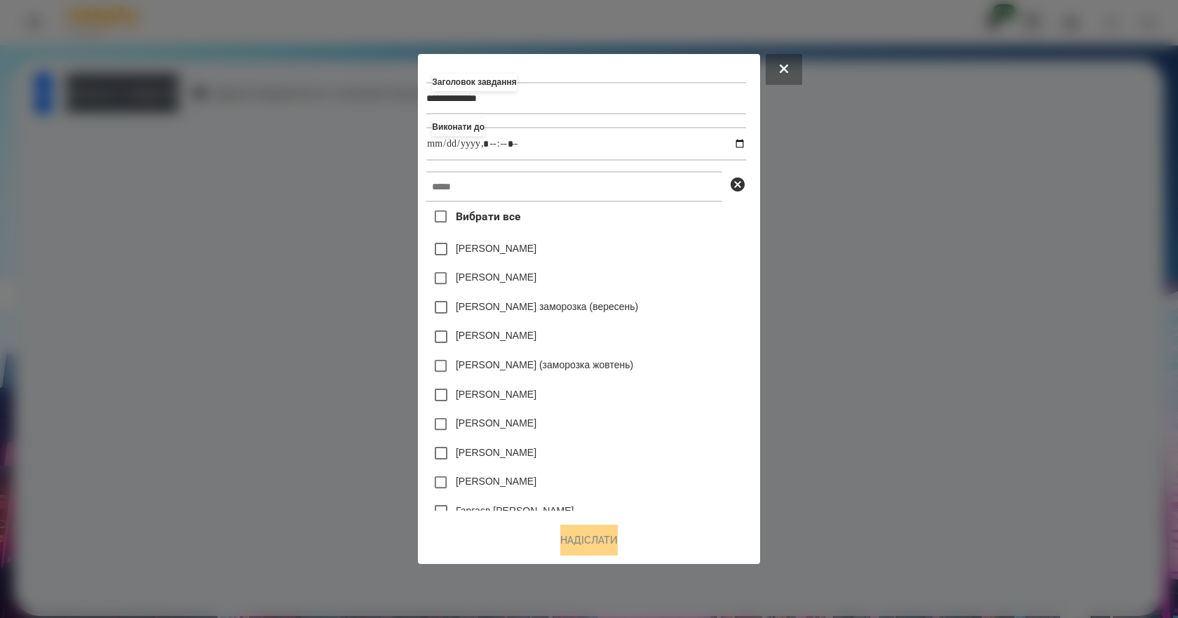
type input "**********"
click at [715, 295] on div "[PERSON_NAME] заморозка (вересень)" at bounding box center [585, 306] width 319 height 29
click at [549, 200] on input "text" at bounding box center [574, 186] width 296 height 31
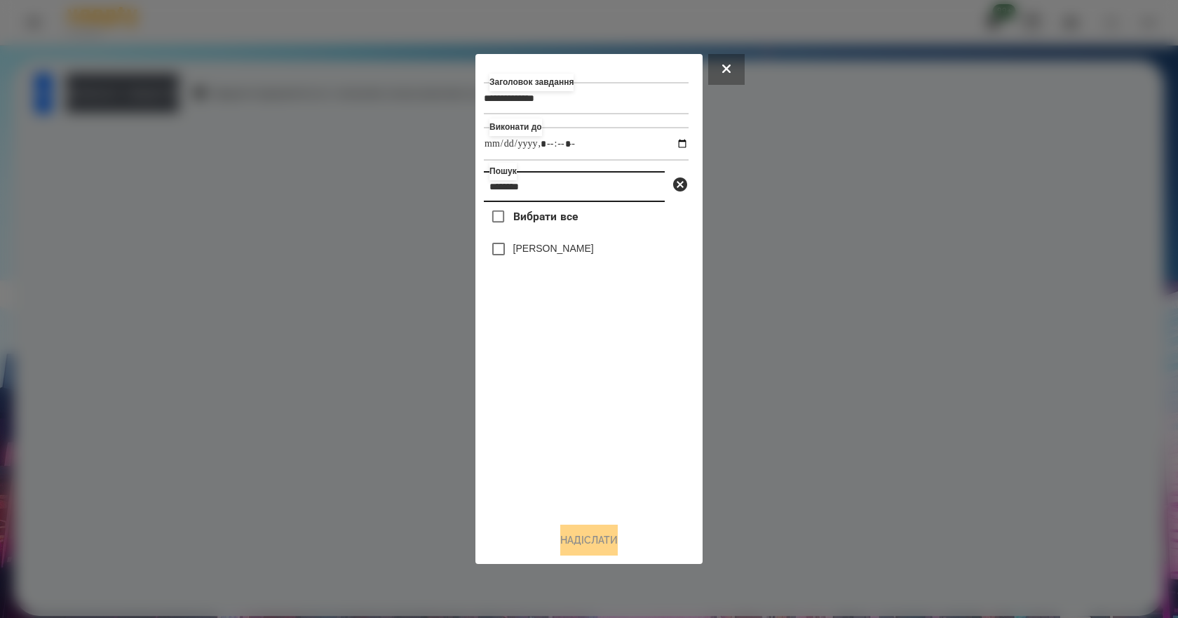
type input "********"
click at [565, 255] on label "[PERSON_NAME]" at bounding box center [553, 248] width 81 height 14
click at [570, 551] on button "Надіслати" at bounding box center [589, 540] width 58 height 31
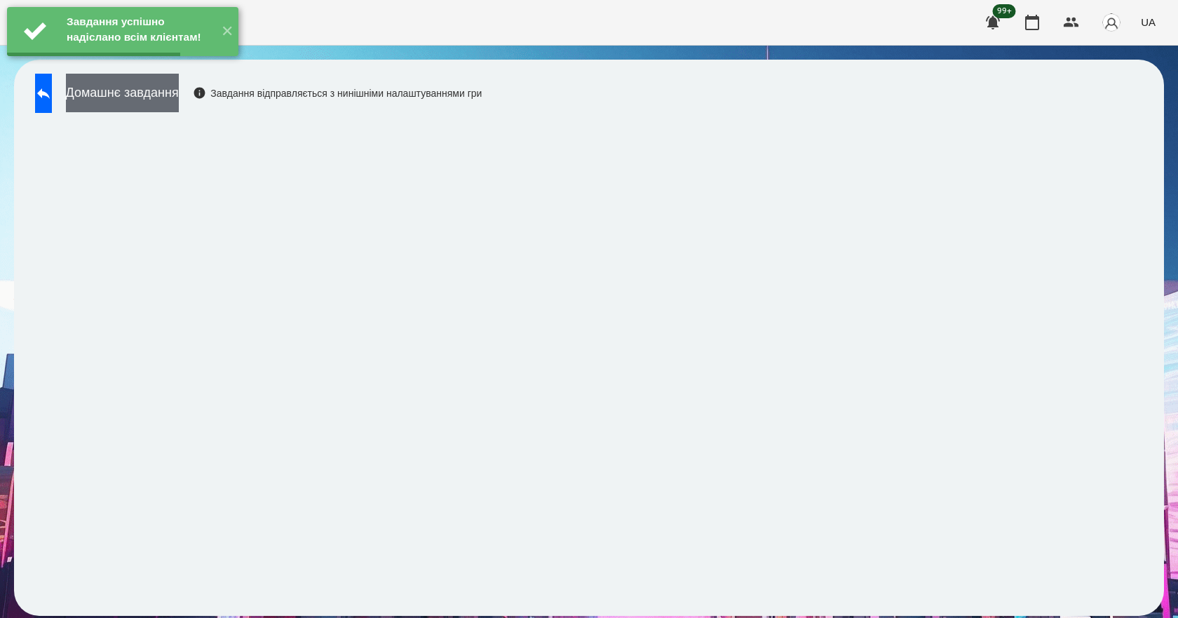
click at [179, 97] on button "Домашнє завдання" at bounding box center [122, 93] width 113 height 39
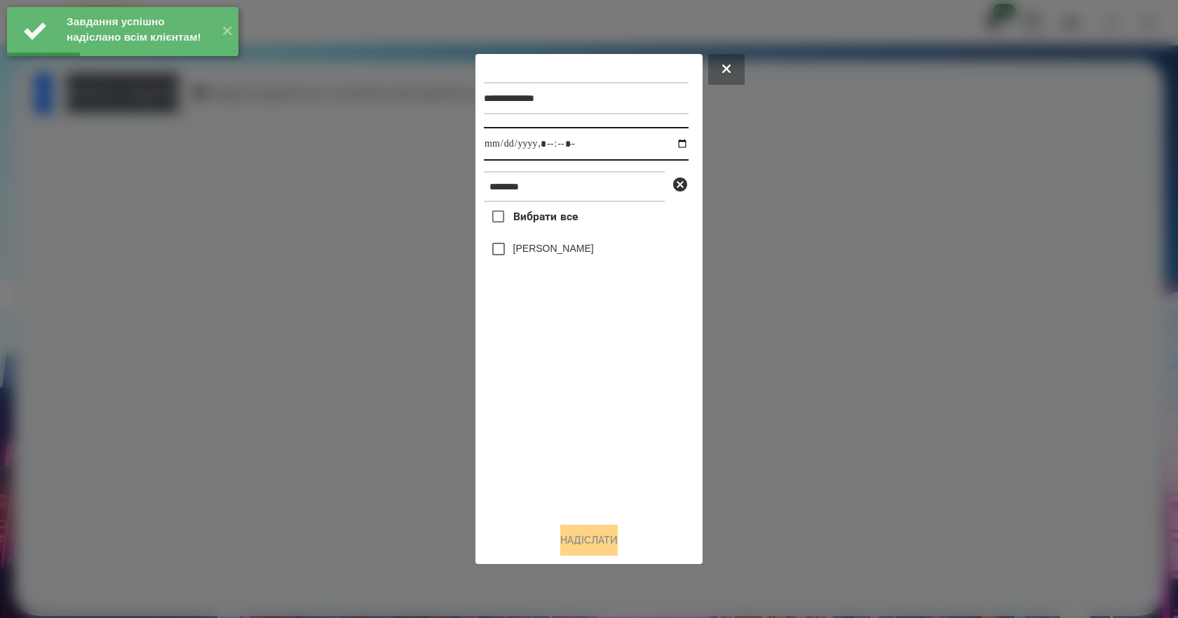
click at [669, 144] on input "datetime-local" at bounding box center [586, 144] width 205 height 34
type input "**********"
drag, startPoint x: 487, startPoint y: 484, endPoint x: 544, endPoint y: 349, distance: 146.2
click at [489, 483] on div "Вибрати все [PERSON_NAME]" at bounding box center [586, 356] width 205 height 309
click at [577, 255] on label "[PERSON_NAME]" at bounding box center [553, 248] width 81 height 14
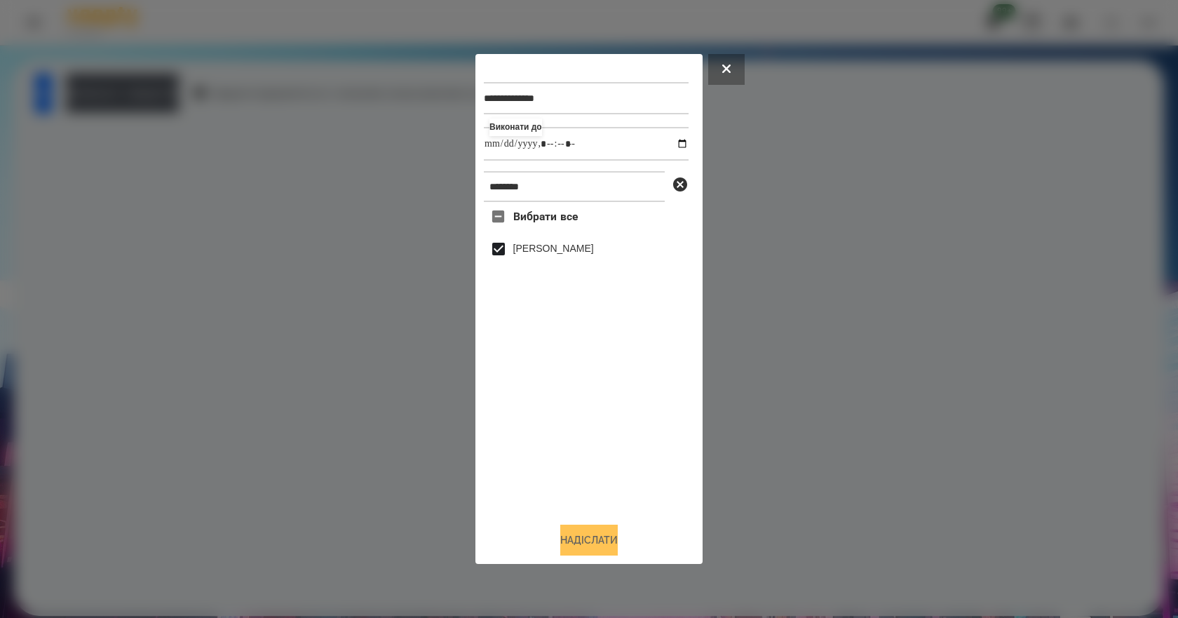
click at [618, 538] on button "Надіслати" at bounding box center [589, 540] width 58 height 31
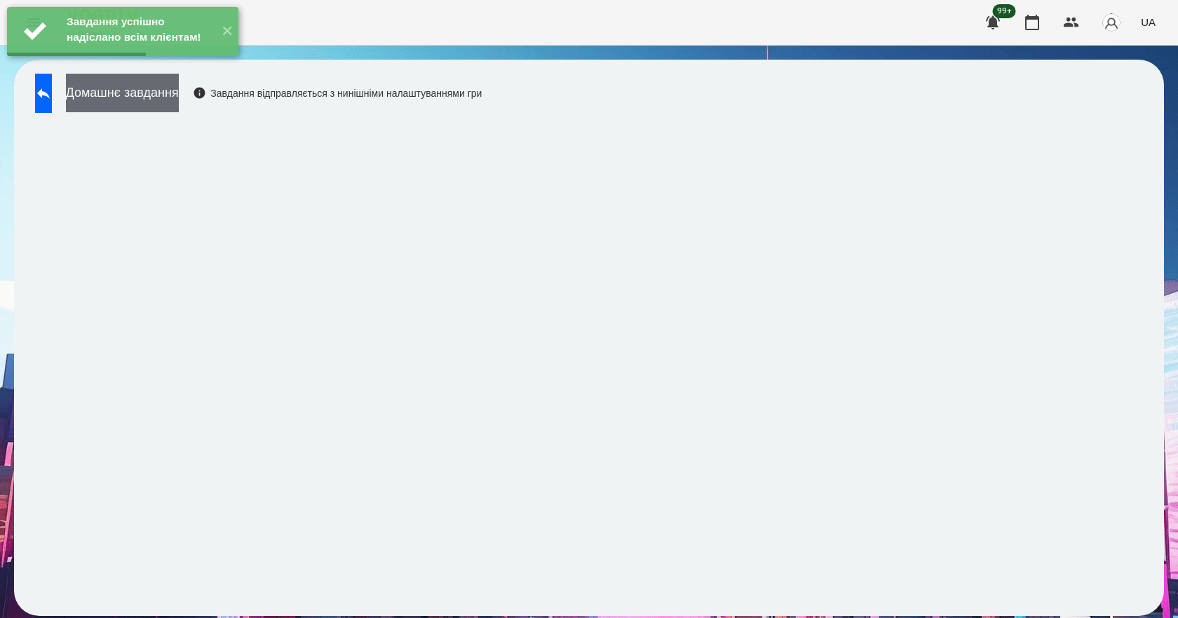
click at [179, 108] on button "Домашнє завдання" at bounding box center [122, 93] width 113 height 39
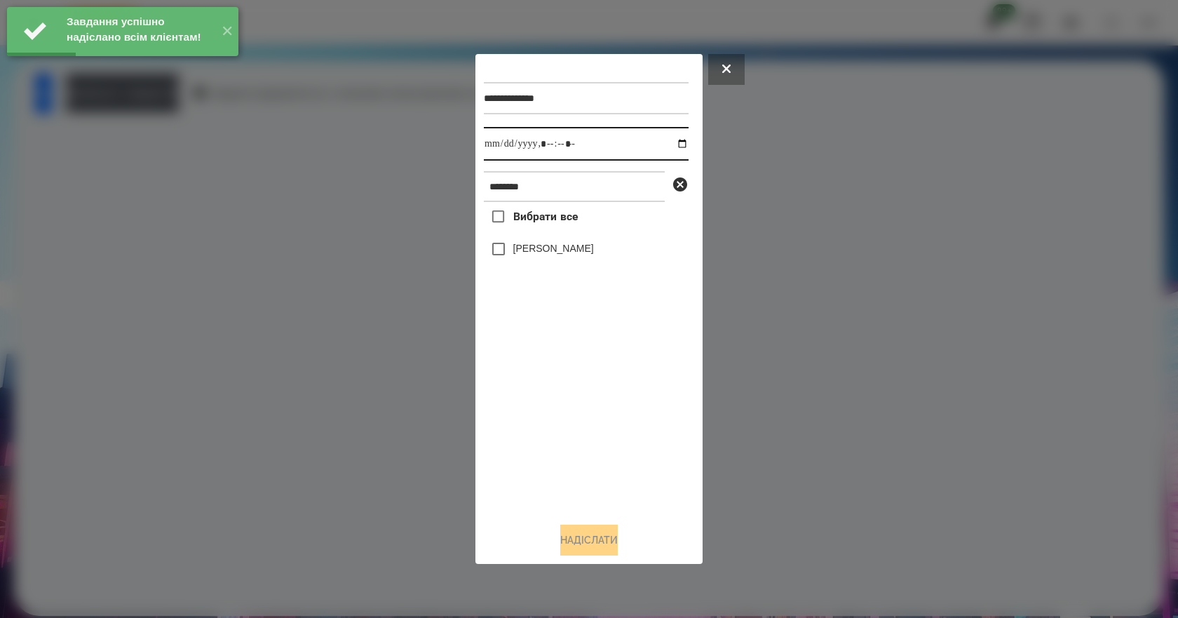
click at [668, 140] on input "datetime-local" at bounding box center [586, 144] width 205 height 34
type input "**********"
click at [546, 442] on div "Вибрати все [PERSON_NAME]" at bounding box center [586, 356] width 205 height 309
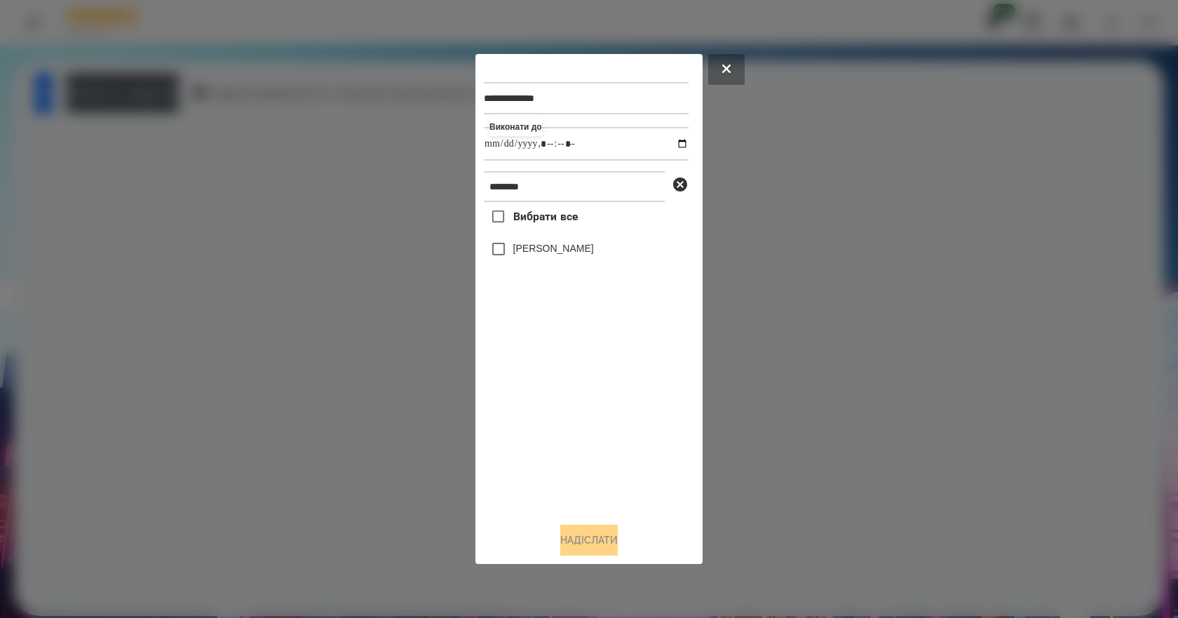
click at [562, 253] on label "[PERSON_NAME]" at bounding box center [553, 248] width 81 height 14
click at [567, 556] on button "Надіслати" at bounding box center [589, 540] width 58 height 31
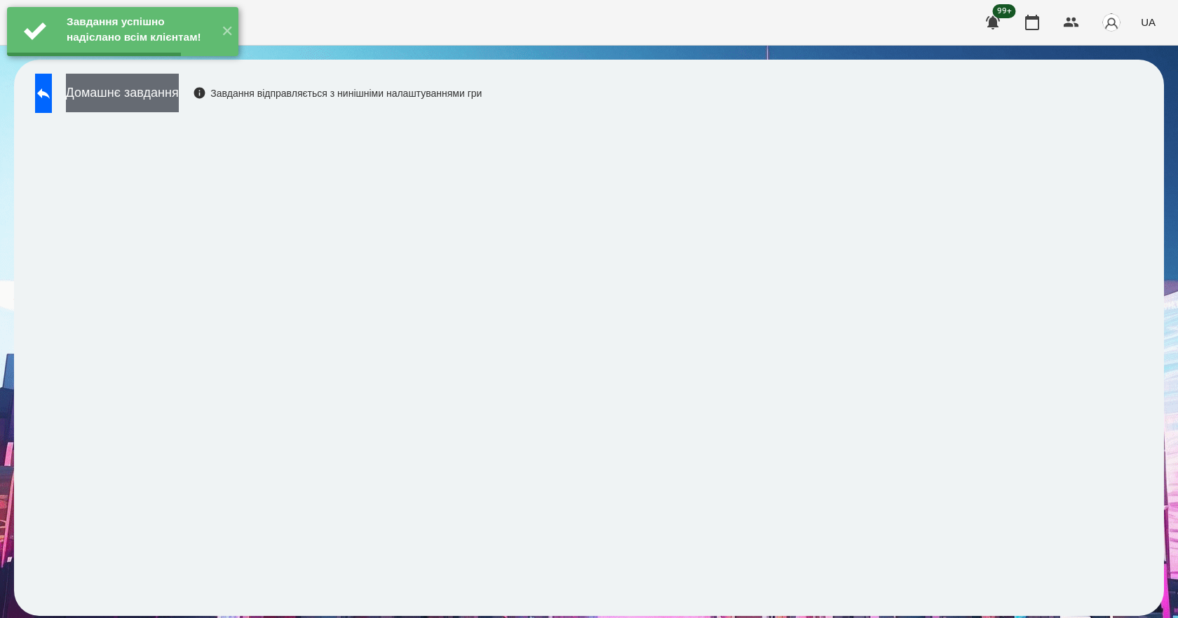
click at [120, 97] on button "Домашнє завдання" at bounding box center [122, 93] width 113 height 39
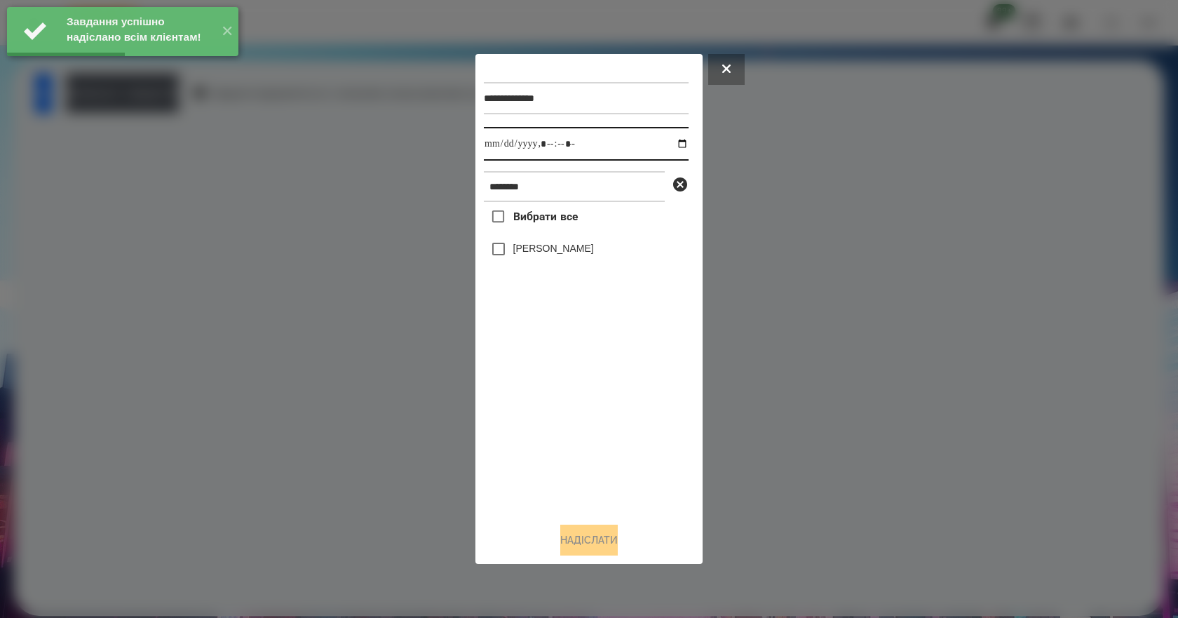
click at [673, 140] on input "datetime-local" at bounding box center [586, 144] width 205 height 34
type input "**********"
click at [551, 438] on div "Вибрати все [PERSON_NAME]" at bounding box center [586, 356] width 205 height 309
click at [553, 261] on div "[PERSON_NAME]" at bounding box center [586, 248] width 205 height 29
click at [553, 255] on label "[PERSON_NAME]" at bounding box center [553, 248] width 81 height 14
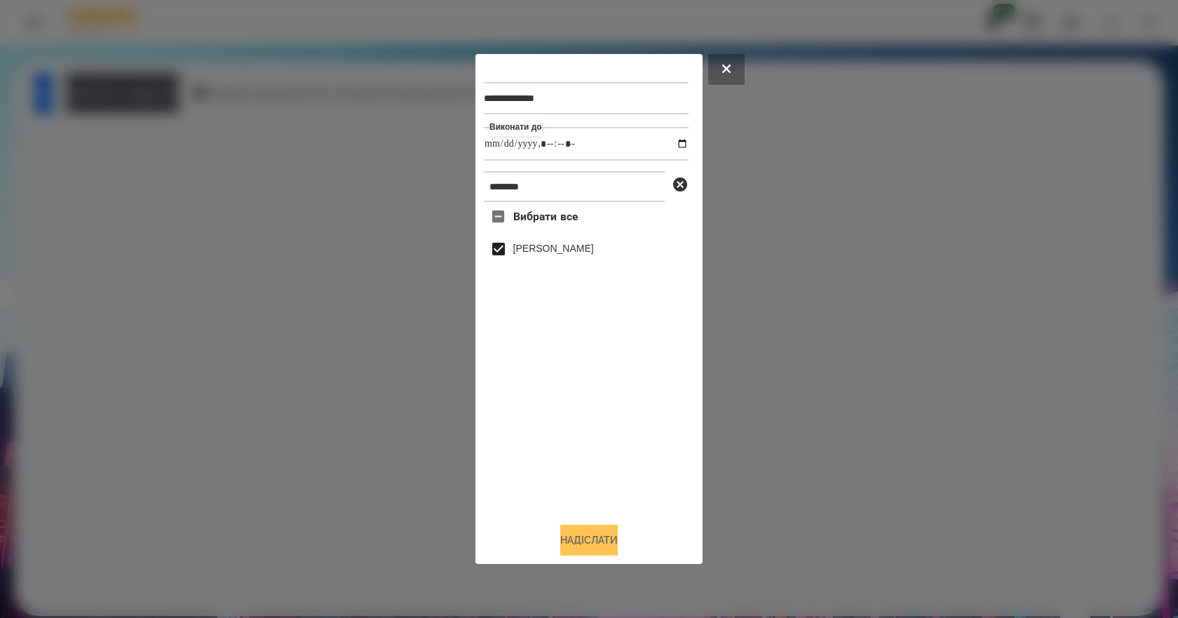
click at [609, 549] on button "Надіслати" at bounding box center [589, 540] width 58 height 31
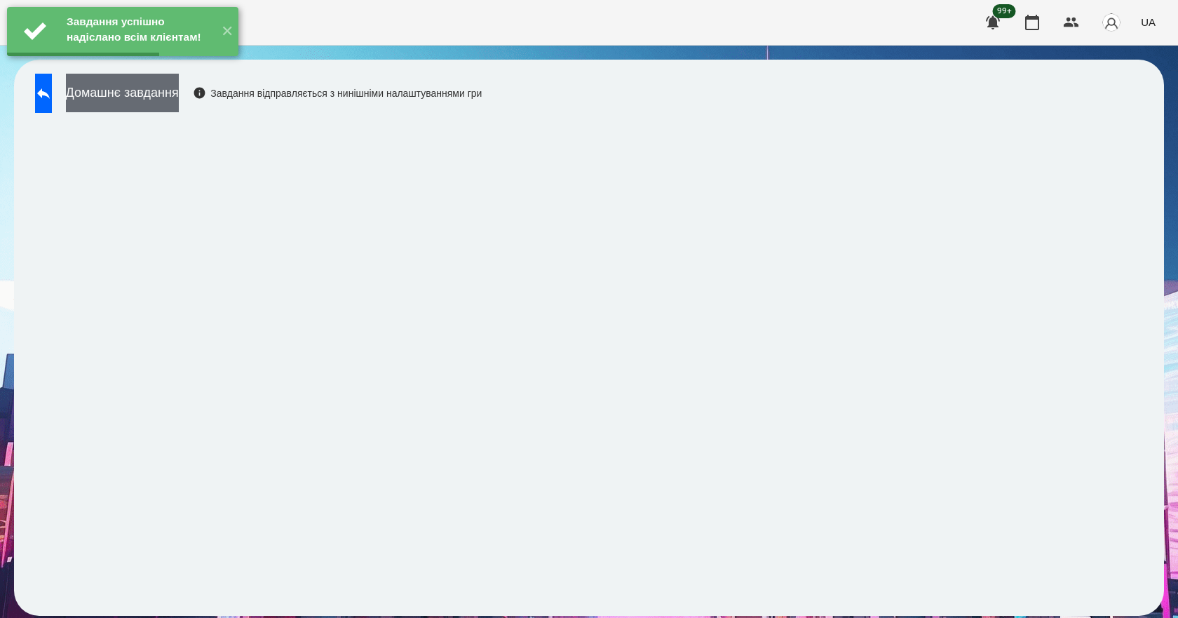
click at [179, 102] on button "Домашнє завдання" at bounding box center [122, 93] width 113 height 39
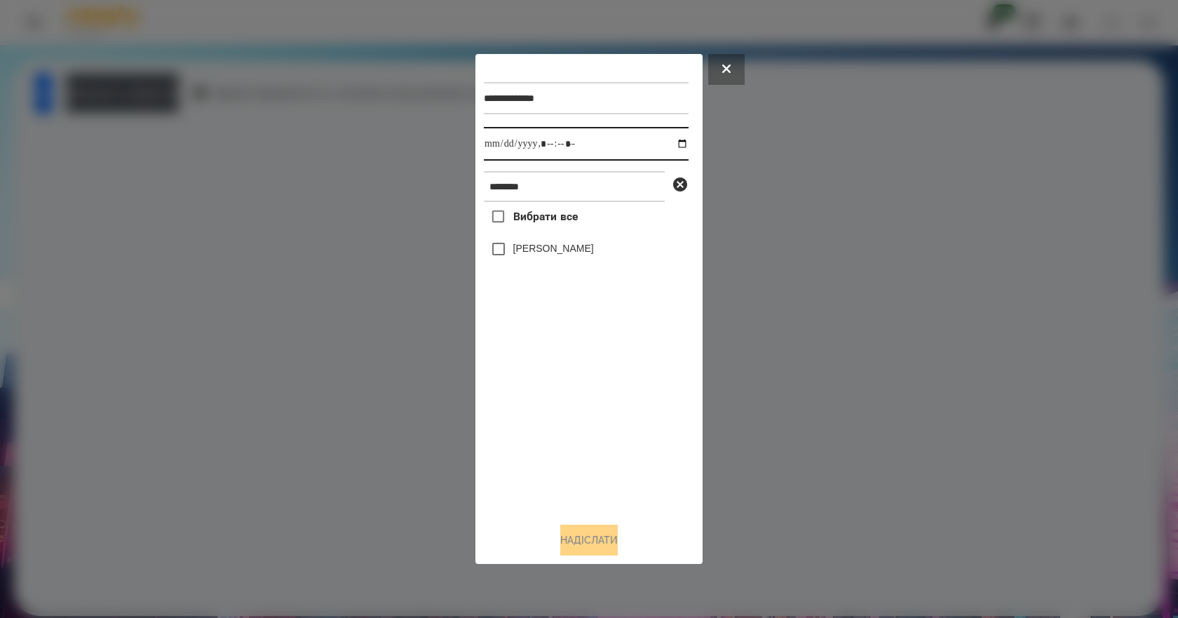
click at [675, 148] on input "datetime-local" at bounding box center [586, 144] width 205 height 34
type input "**********"
drag, startPoint x: 599, startPoint y: 445, endPoint x: 609, endPoint y: 383, distance: 63.2
click at [599, 446] on div "Вибрати все [PERSON_NAME]" at bounding box center [586, 356] width 205 height 309
click at [584, 250] on label "[PERSON_NAME]" at bounding box center [553, 248] width 81 height 14
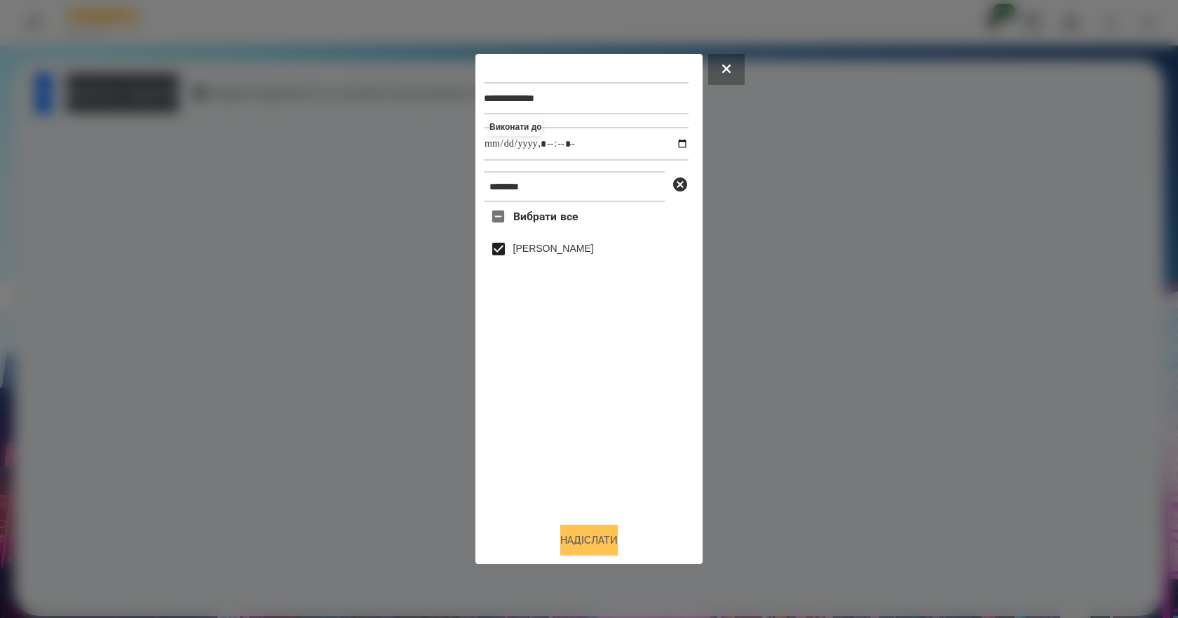
click at [615, 553] on button "Надіслати" at bounding box center [589, 540] width 58 height 31
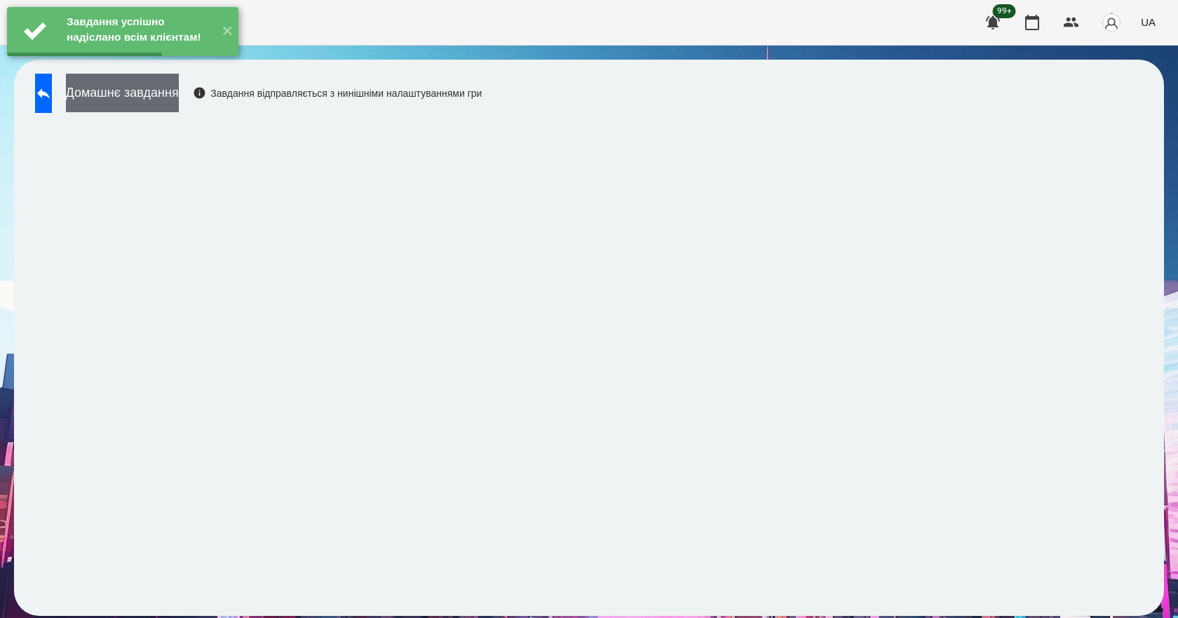
click at [137, 95] on button "Домашнє завдання" at bounding box center [122, 93] width 113 height 39
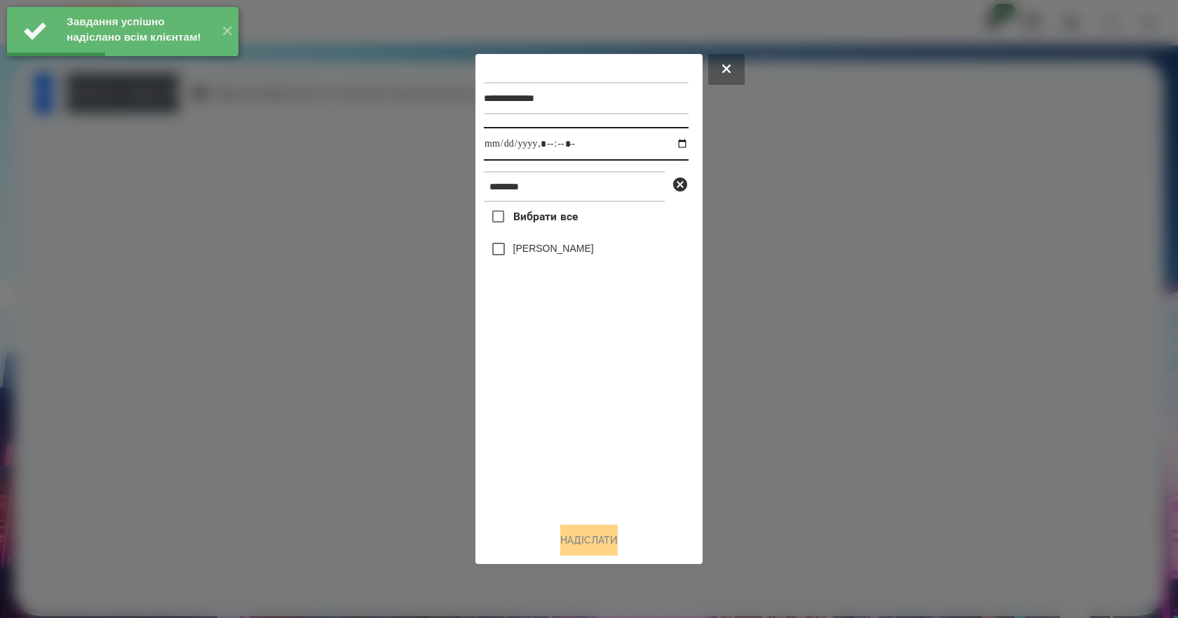
click at [669, 145] on input "datetime-local" at bounding box center [586, 144] width 205 height 34
type input "**********"
drag, startPoint x: 557, startPoint y: 426, endPoint x: 545, endPoint y: 334, distance: 92.7
click at [556, 425] on div "Вибрати все [PERSON_NAME]" at bounding box center [586, 356] width 205 height 309
click at [547, 250] on label "[PERSON_NAME]" at bounding box center [553, 248] width 81 height 14
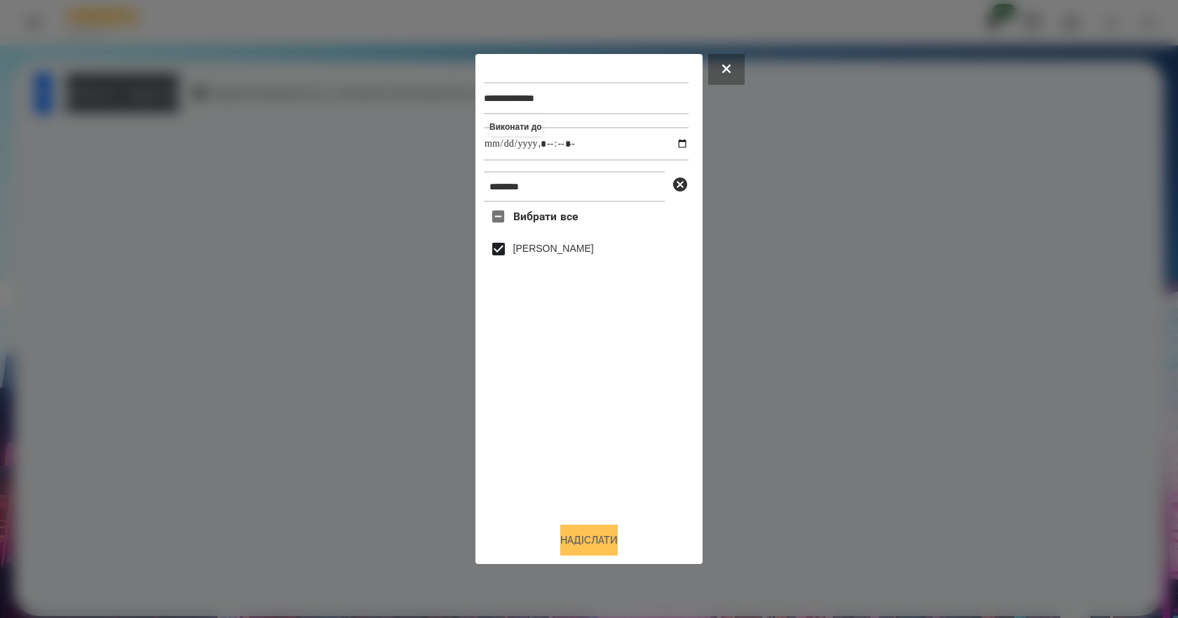
click at [580, 534] on button "Надіслати" at bounding box center [589, 540] width 58 height 31
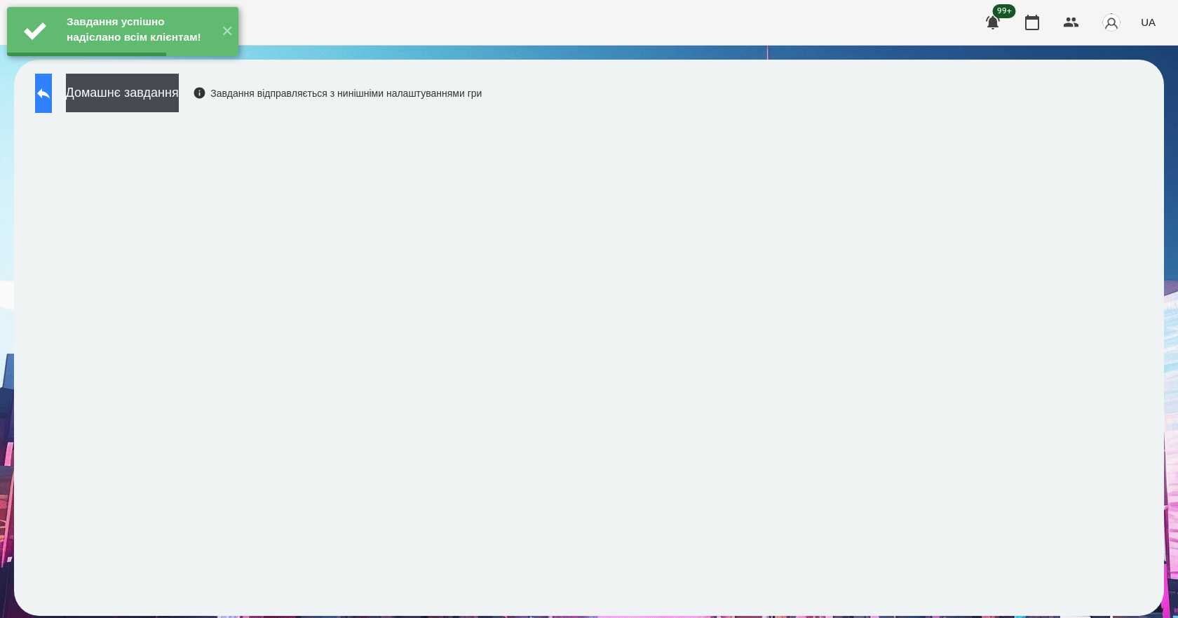
click at [39, 97] on button at bounding box center [43, 93] width 17 height 39
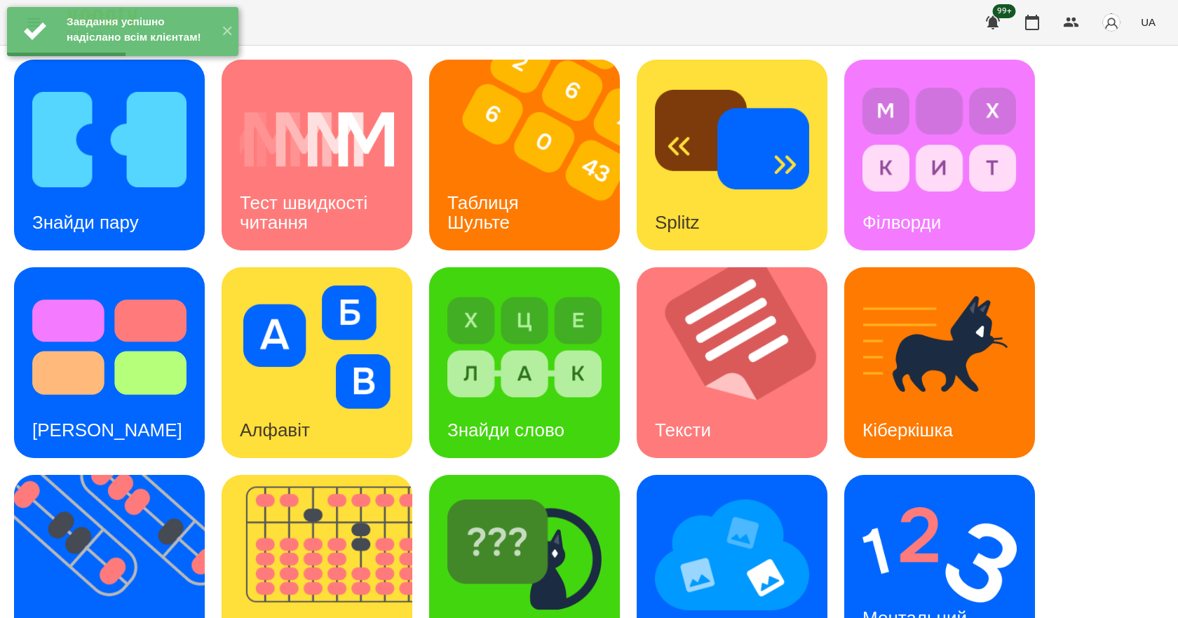
scroll to position [269, 0]
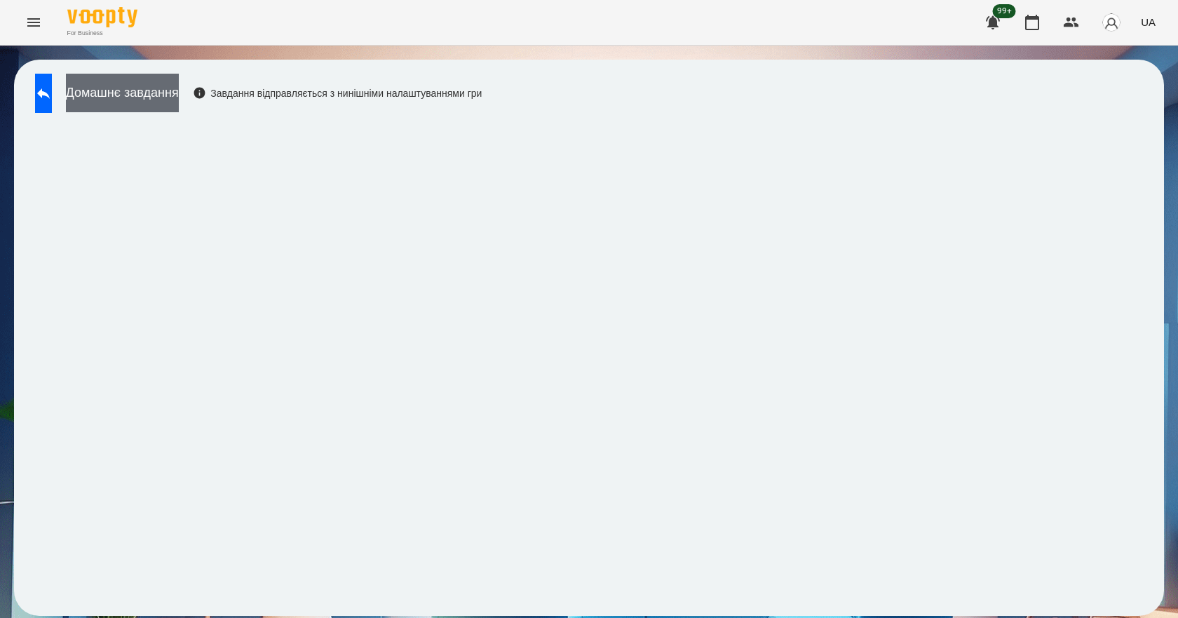
click at [135, 78] on button "Домашнє завдання" at bounding box center [122, 93] width 113 height 39
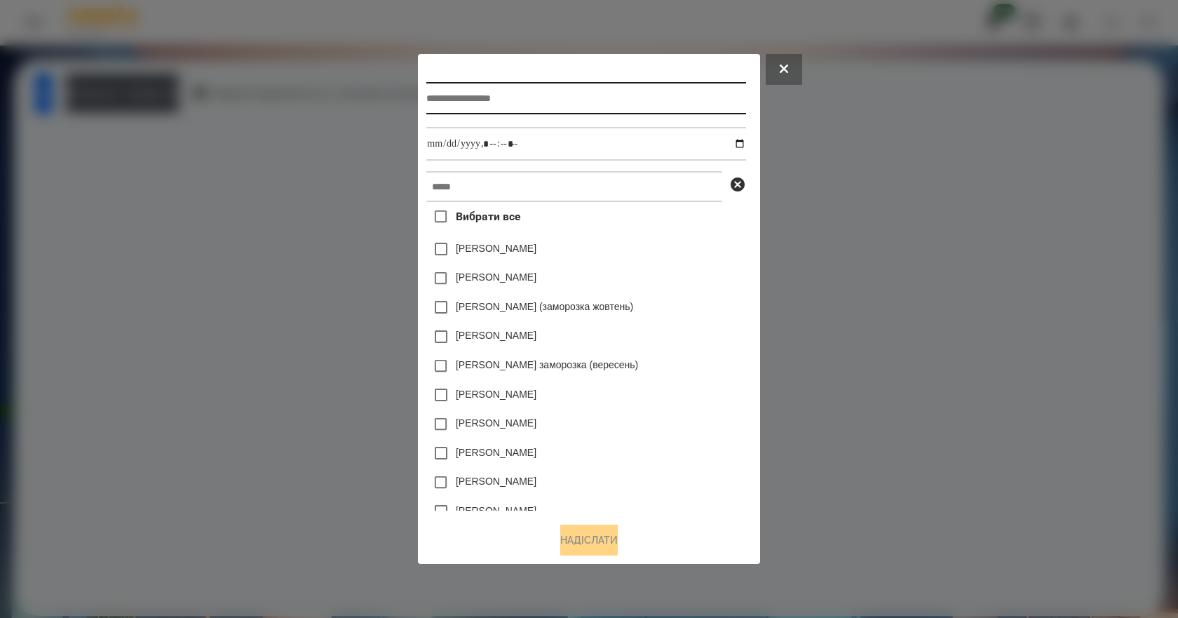
click at [497, 97] on input "text" at bounding box center [585, 98] width 319 height 32
type input "*******"
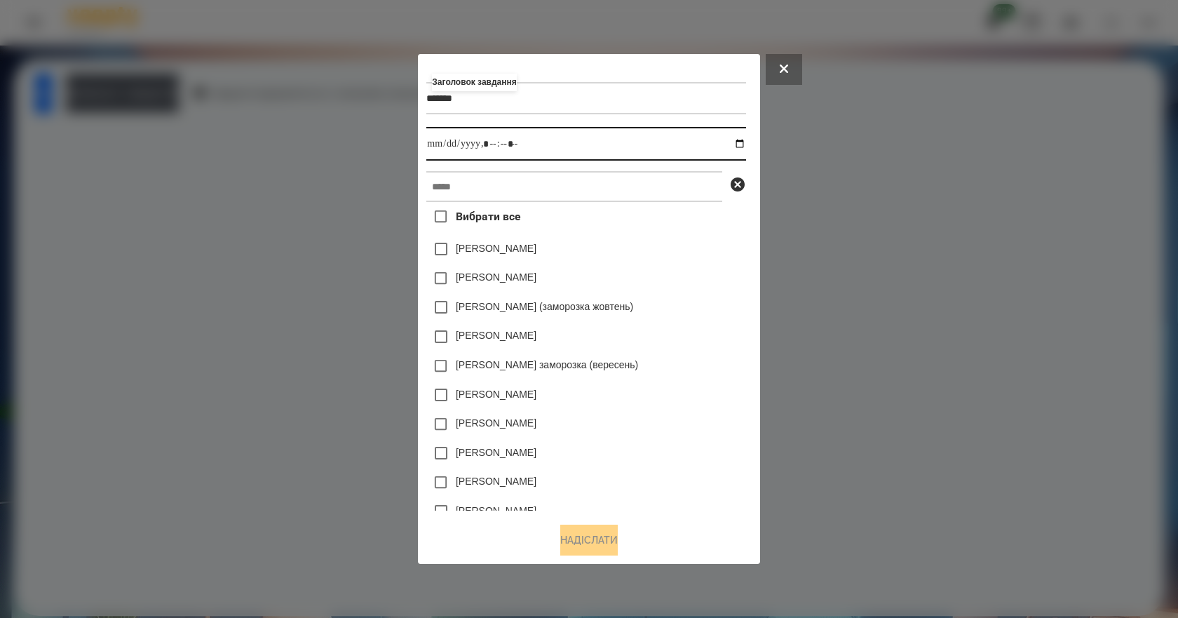
click at [746, 143] on input "datetime-local" at bounding box center [585, 144] width 319 height 34
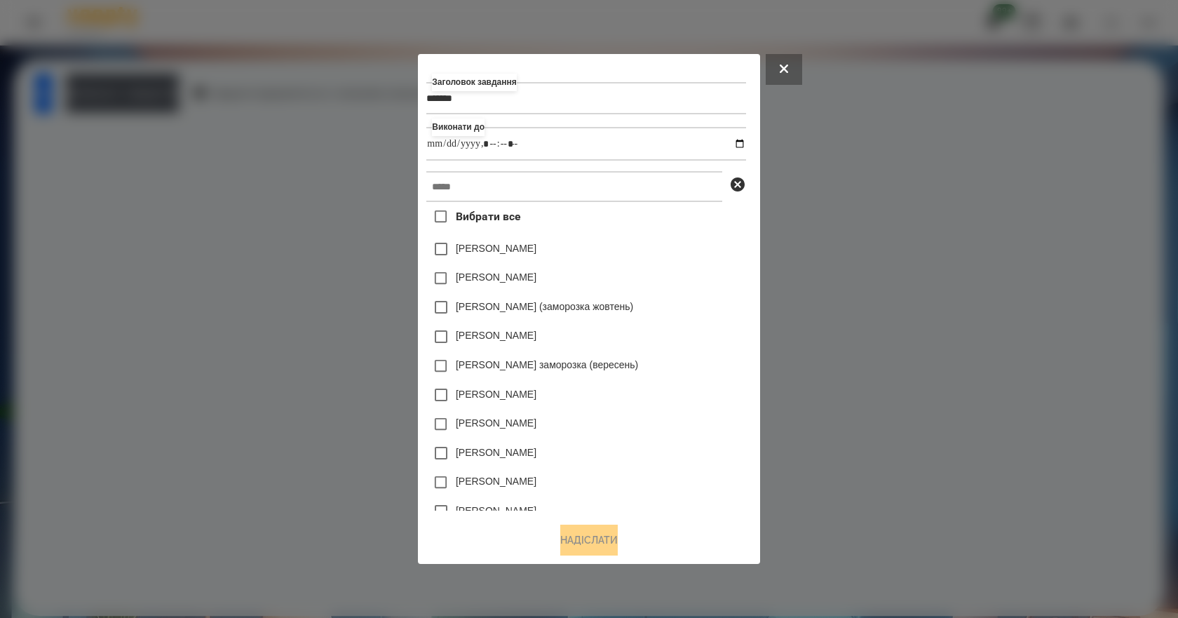
type input "**********"
click at [746, 307] on div "[PERSON_NAME] (заморозка жовтень)" at bounding box center [585, 306] width 319 height 29
click at [619, 184] on input "text" at bounding box center [574, 186] width 296 height 31
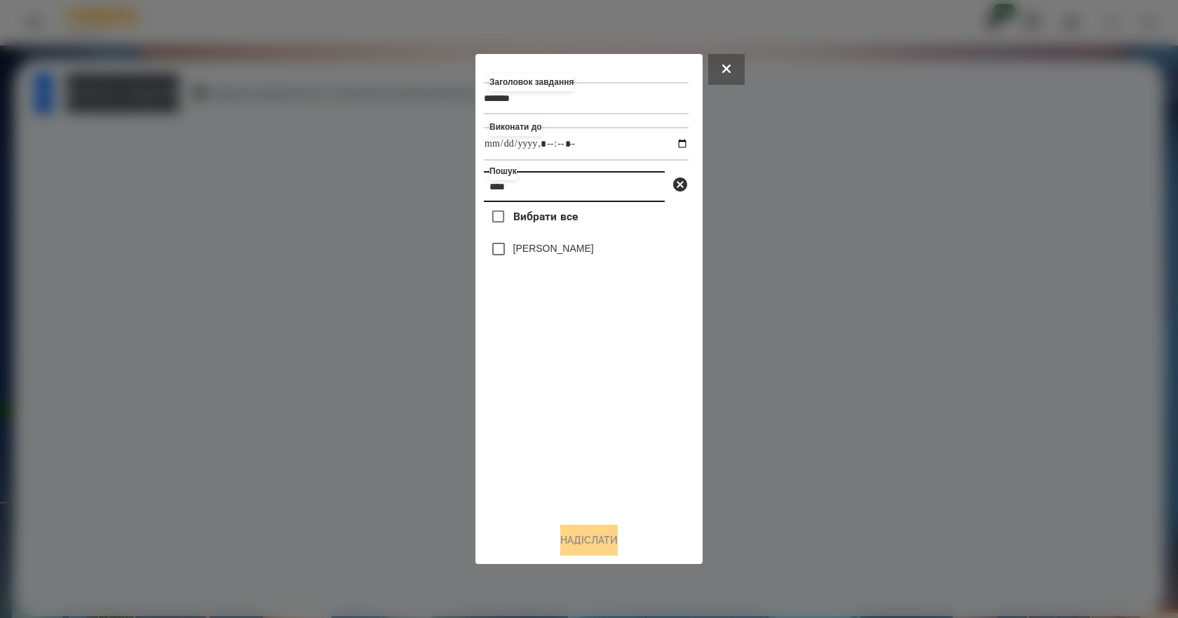
type input "****"
click at [594, 247] on label "[PERSON_NAME]" at bounding box center [553, 248] width 81 height 14
click at [606, 554] on button "Надіслати" at bounding box center [589, 540] width 58 height 31
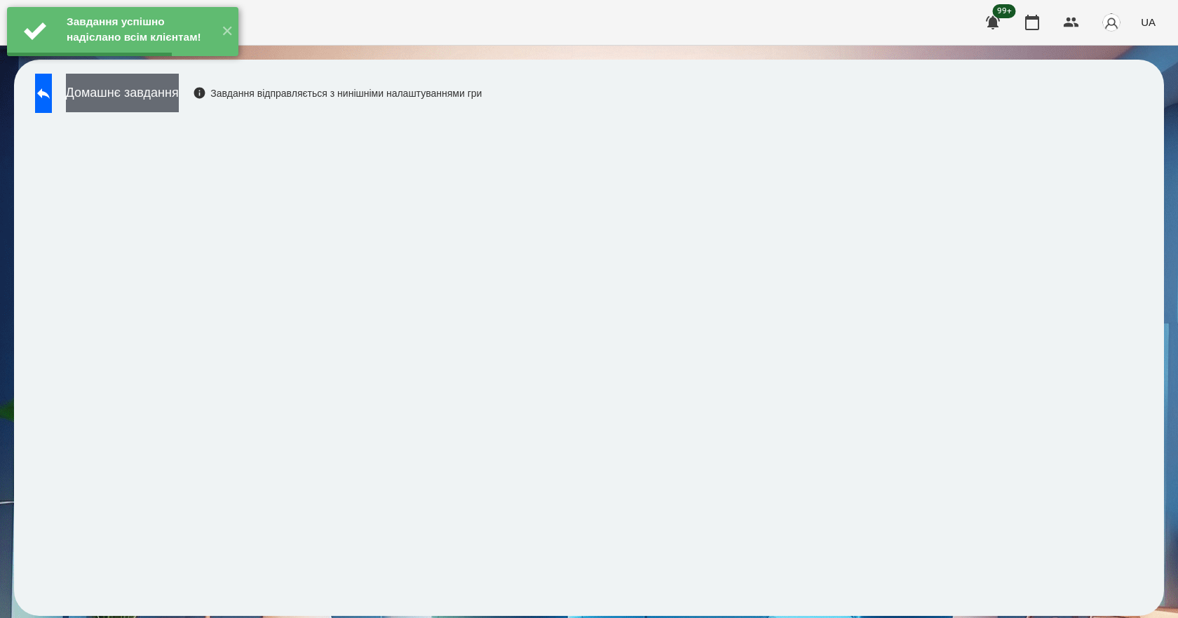
click at [179, 100] on button "Домашнє завдання" at bounding box center [122, 93] width 113 height 39
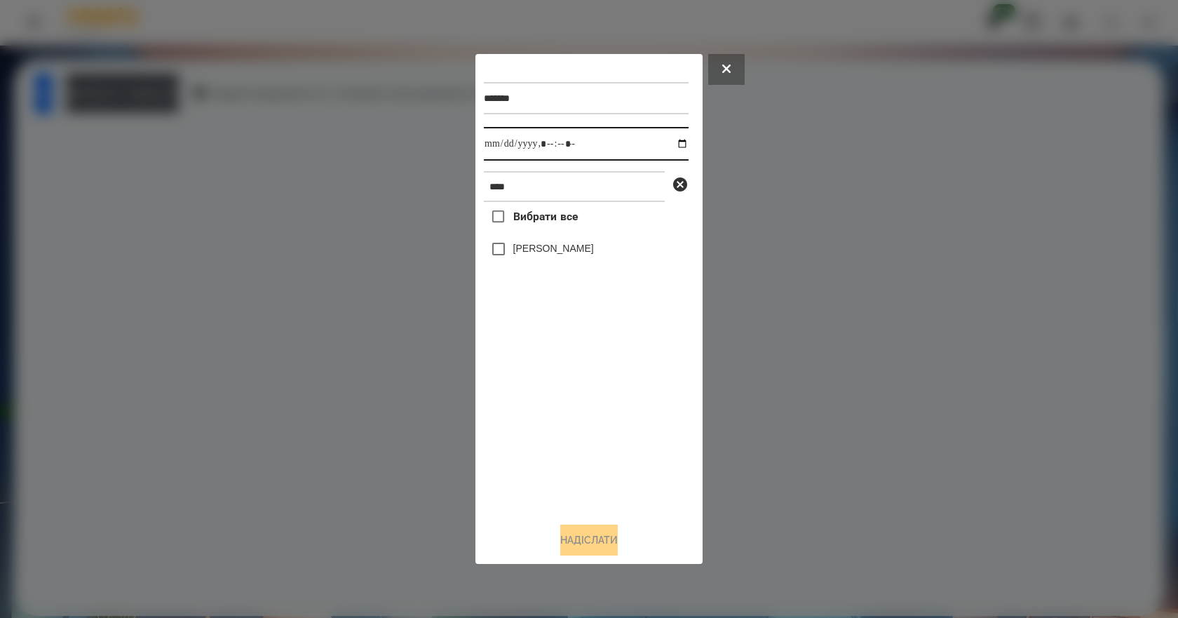
click at [676, 139] on input "datetime-local" at bounding box center [586, 144] width 205 height 34
type input "**********"
drag, startPoint x: 532, startPoint y: 424, endPoint x: 542, endPoint y: 396, distance: 29.7
click at [532, 424] on div "Вибрати все [PERSON_NAME]" at bounding box center [586, 356] width 205 height 309
click at [561, 255] on label "[PERSON_NAME]" at bounding box center [553, 248] width 81 height 14
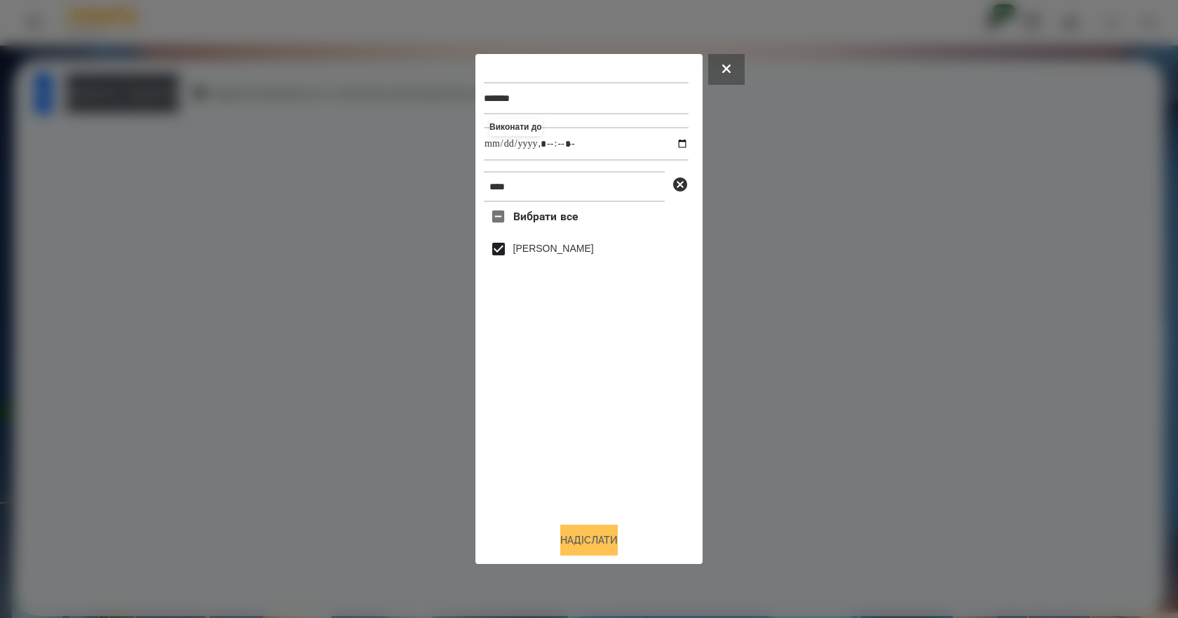
click at [600, 555] on button "Надіслати" at bounding box center [589, 540] width 58 height 31
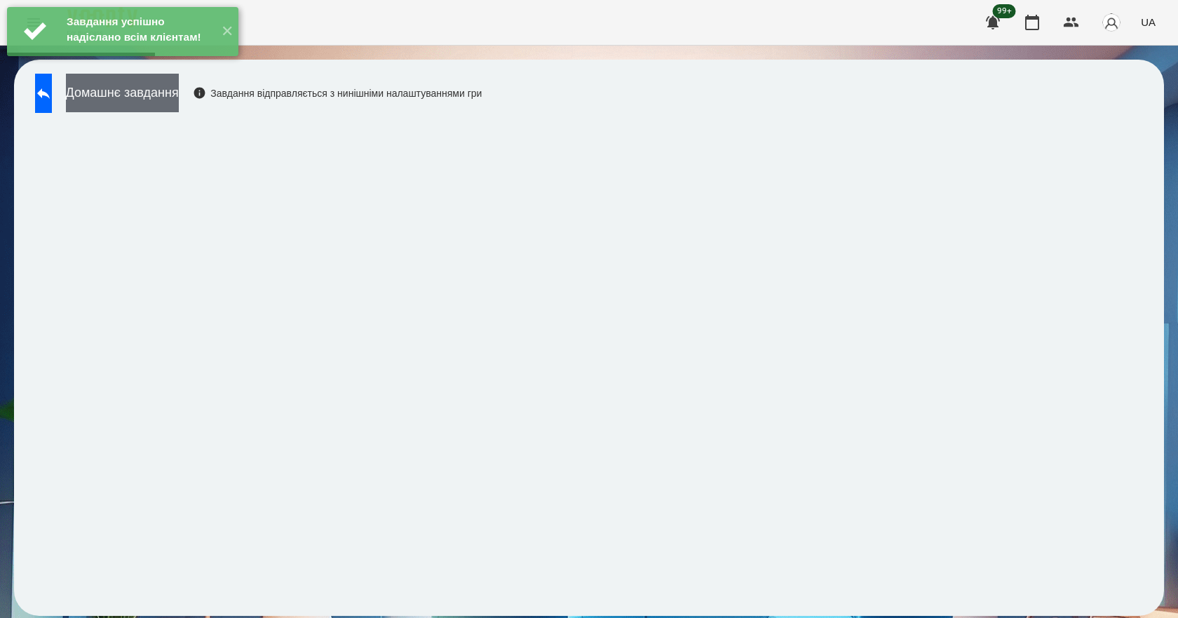
click at [173, 85] on button "Домашнє завдання" at bounding box center [122, 93] width 113 height 39
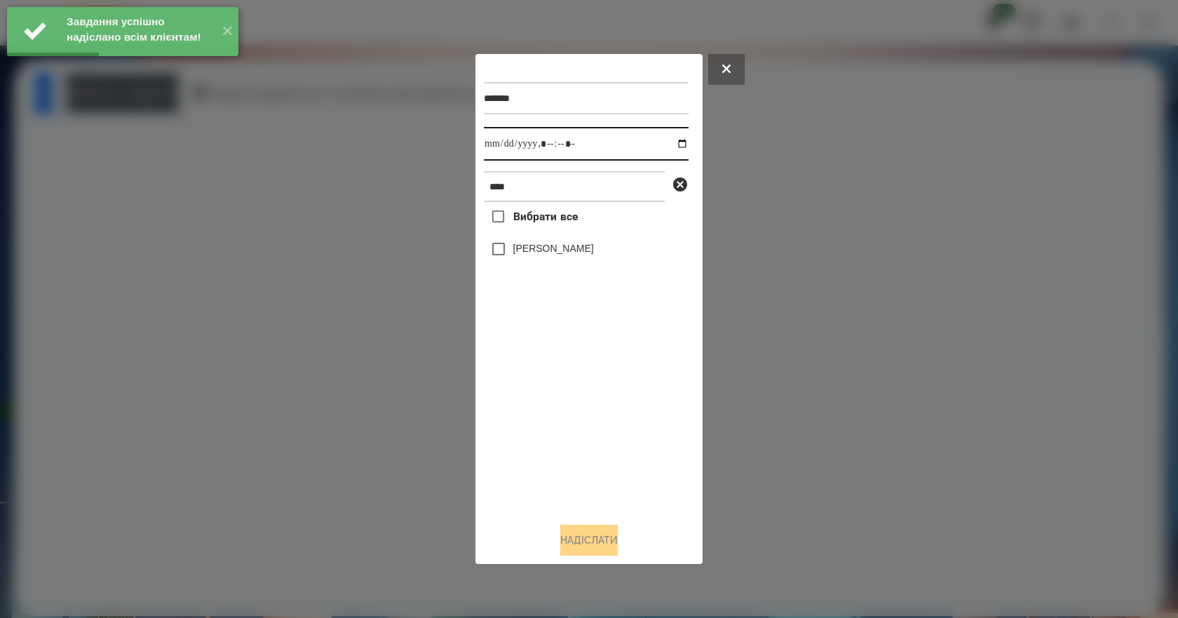
click at [670, 146] on input "datetime-local" at bounding box center [586, 144] width 205 height 34
type input "**********"
drag, startPoint x: 559, startPoint y: 396, endPoint x: 565, endPoint y: 318, distance: 78.1
click at [559, 392] on div "Вибрати все [PERSON_NAME]" at bounding box center [586, 356] width 205 height 309
click at [576, 255] on label "[PERSON_NAME]" at bounding box center [553, 248] width 81 height 14
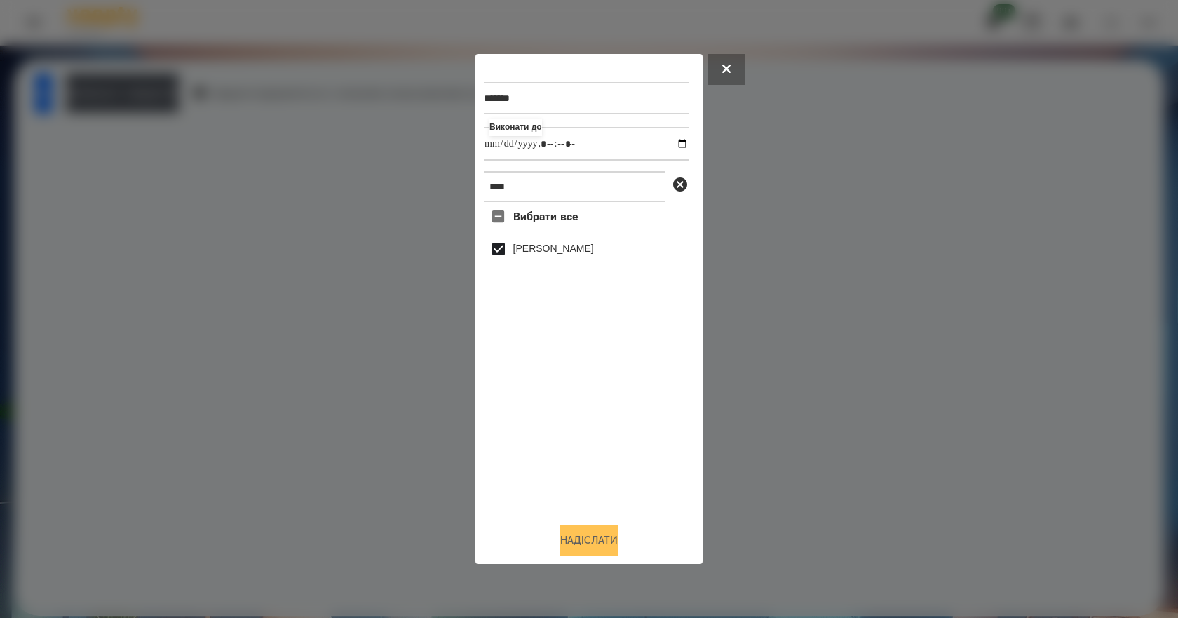
click at [593, 553] on button "Надіслати" at bounding box center [589, 540] width 58 height 31
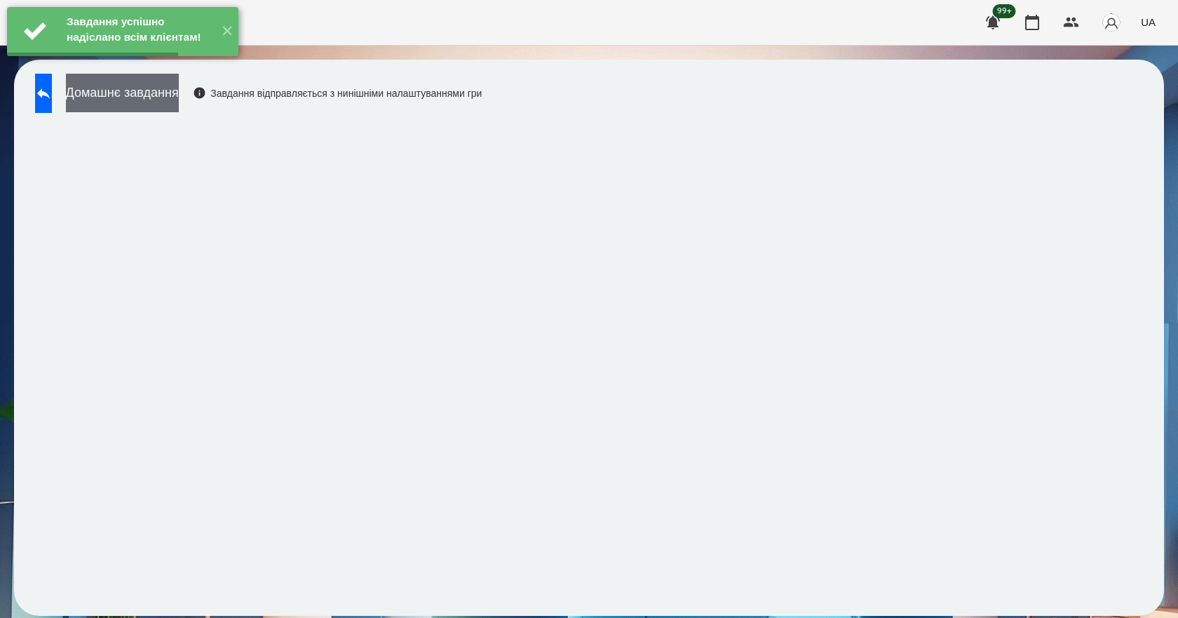
click at [179, 99] on button "Домашнє завдання" at bounding box center [122, 93] width 113 height 39
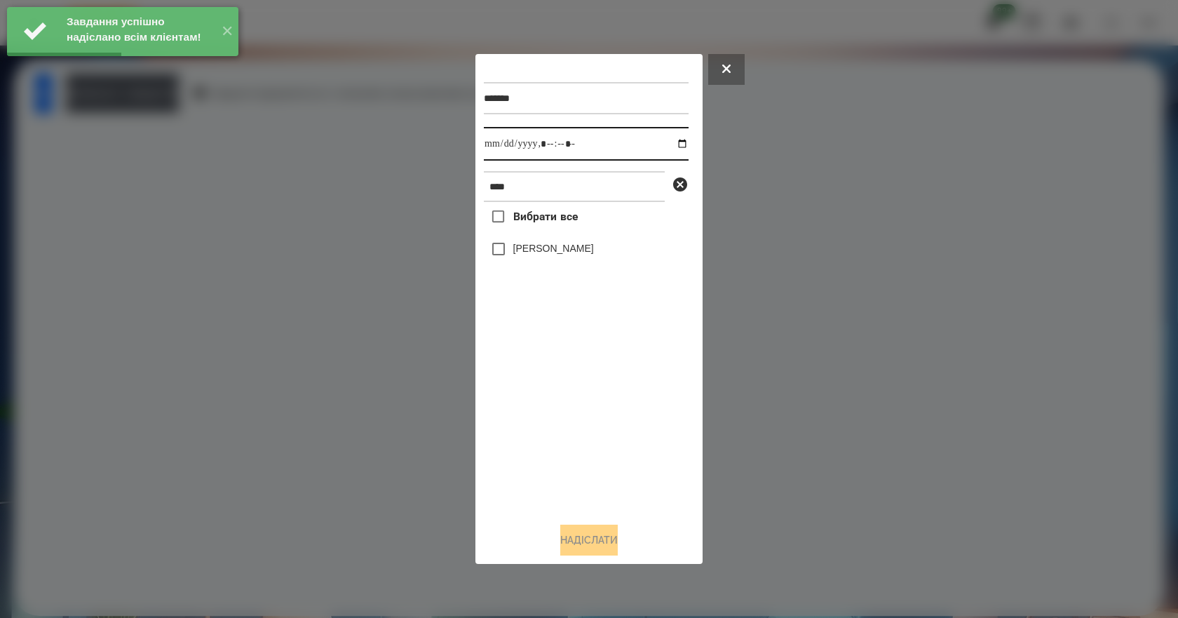
click at [673, 141] on input "datetime-local" at bounding box center [586, 144] width 205 height 34
type input "**********"
click at [563, 396] on div "Вибрати все [PERSON_NAME]" at bounding box center [586, 356] width 205 height 309
click at [574, 255] on label "[PERSON_NAME]" at bounding box center [553, 248] width 81 height 14
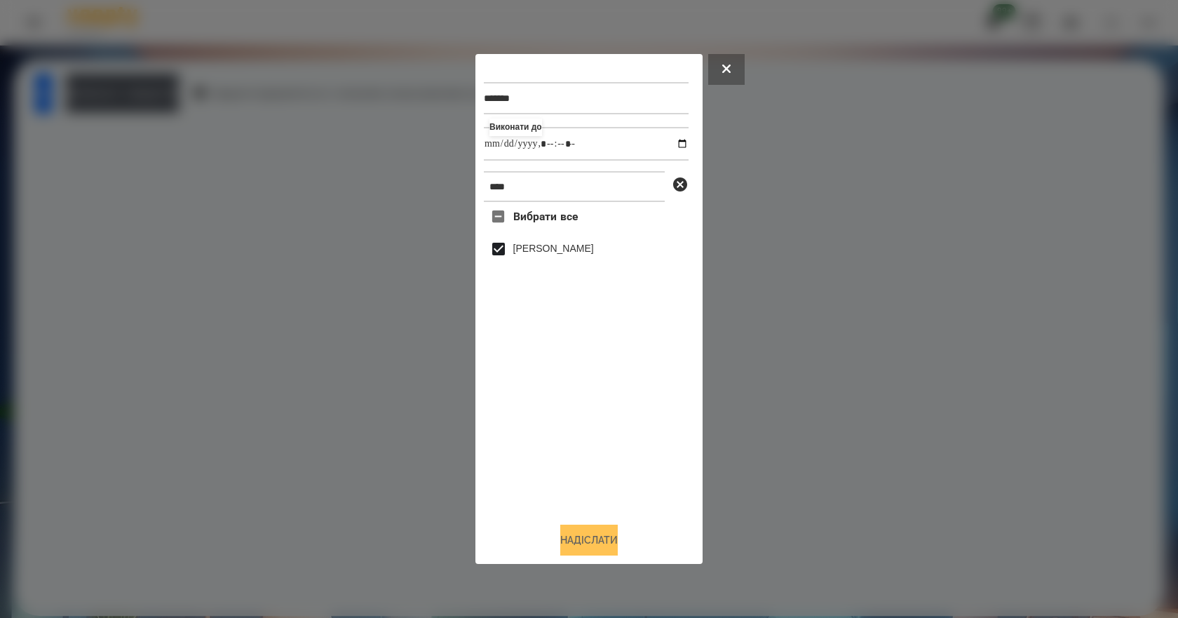
click at [615, 546] on button "Надіслати" at bounding box center [589, 540] width 58 height 31
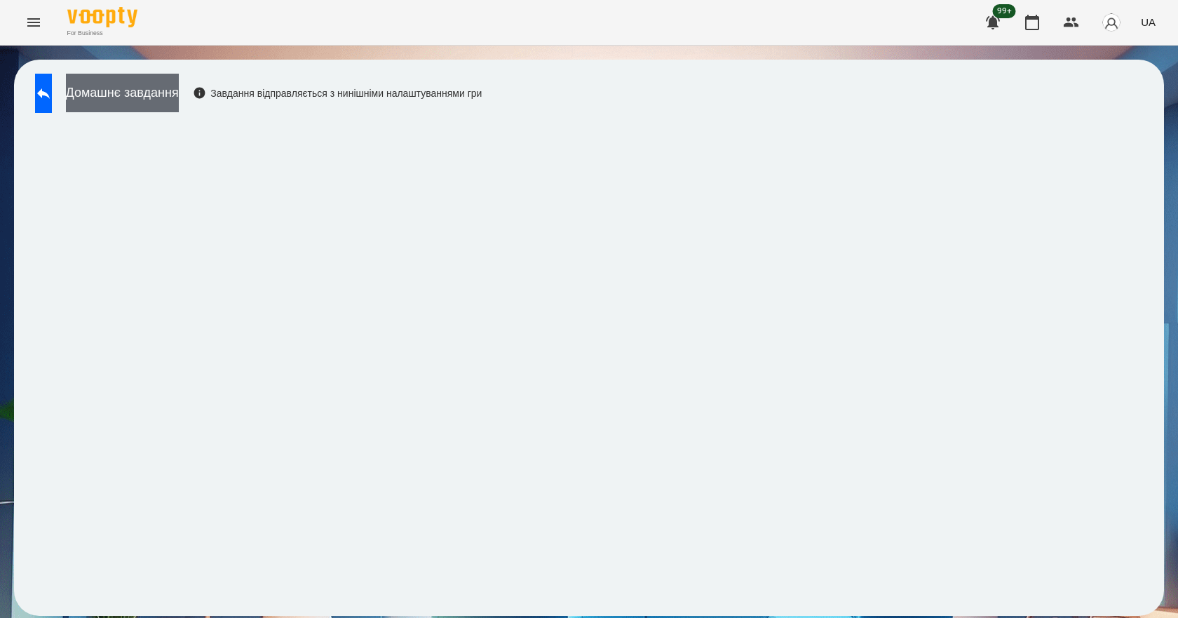
click at [133, 90] on button "Домашнє завдання" at bounding box center [122, 93] width 113 height 39
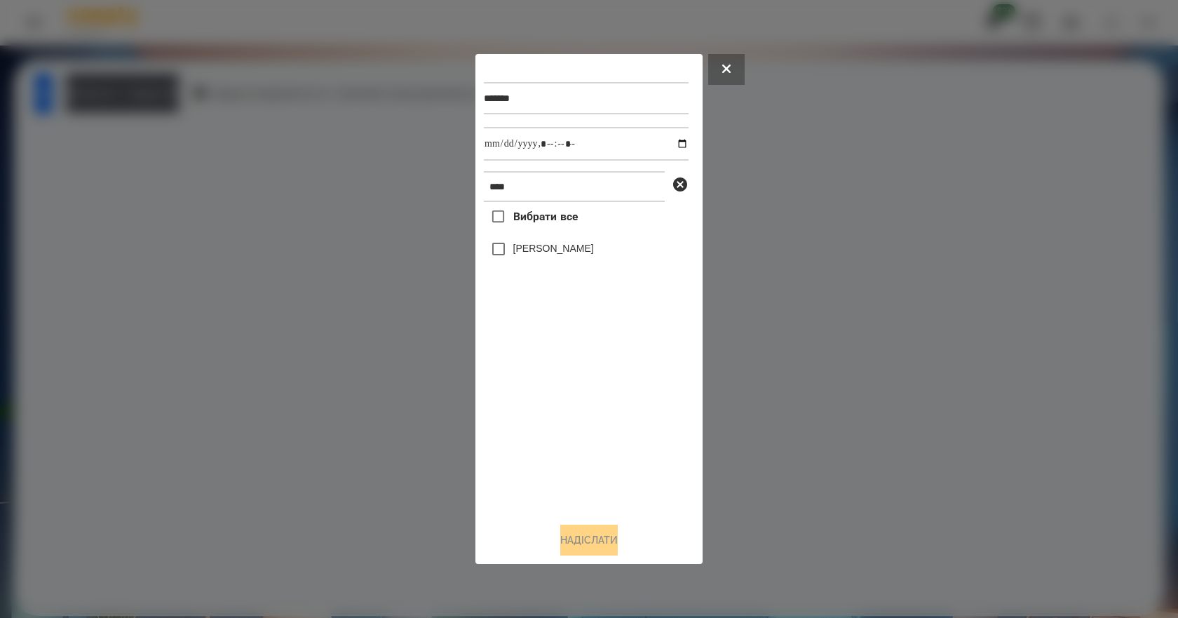
click at [584, 250] on label "[PERSON_NAME]" at bounding box center [553, 248] width 81 height 14
click at [603, 535] on button "Надіслати" at bounding box center [589, 540] width 58 height 31
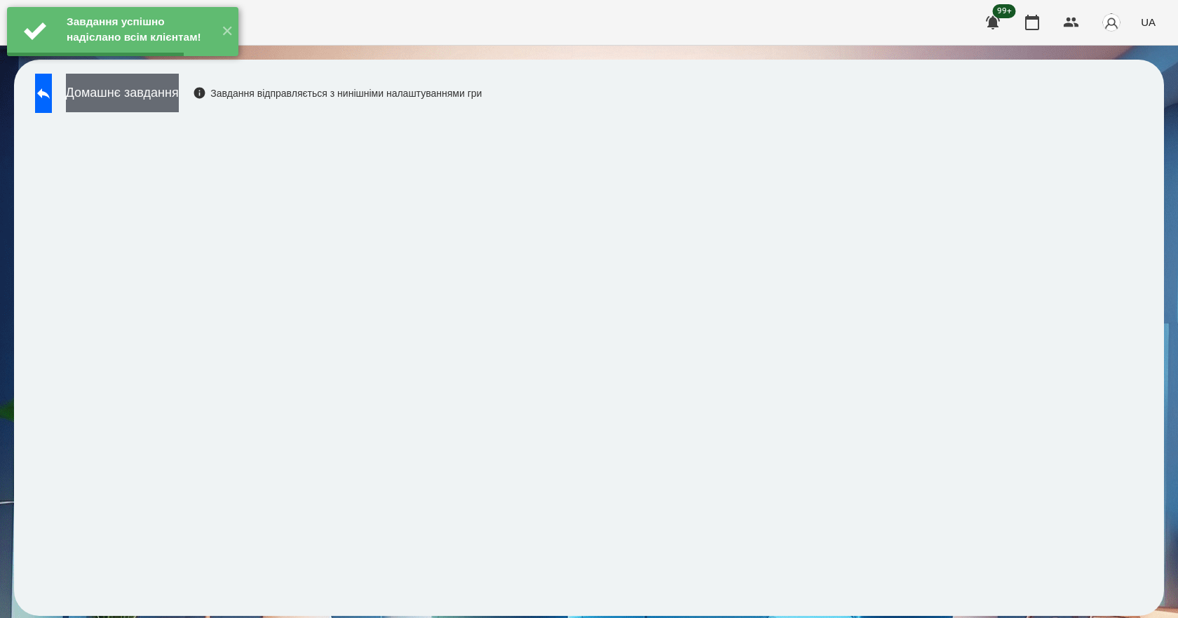
click at [156, 99] on button "Домашнє завдання" at bounding box center [122, 93] width 113 height 39
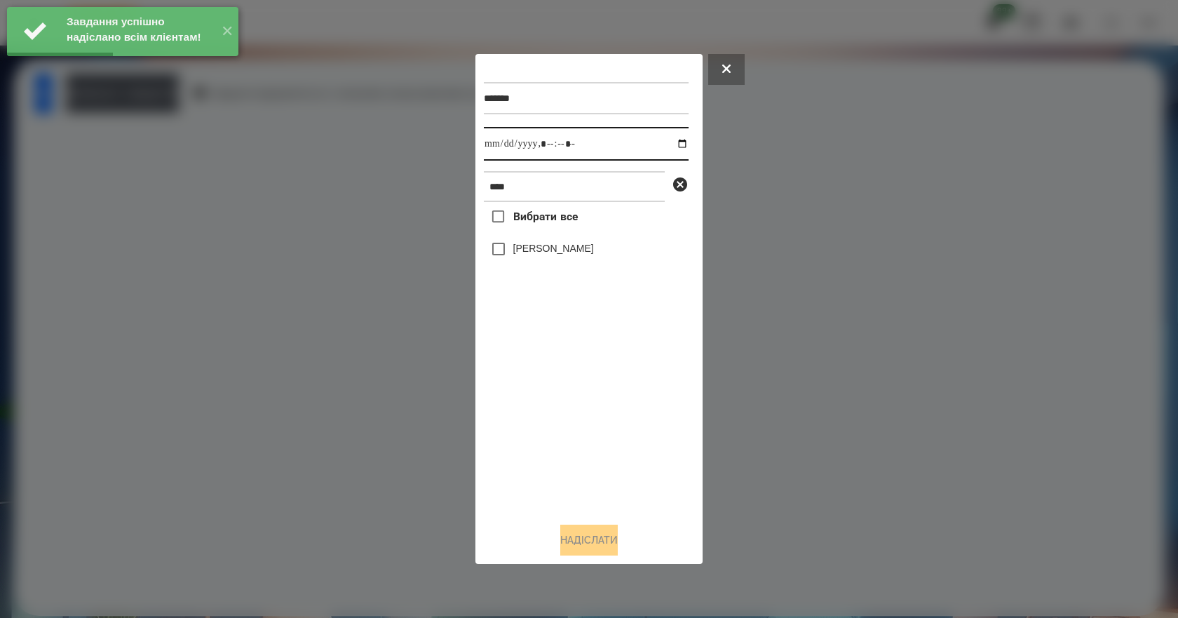
click at [671, 144] on input "datetime-local" at bounding box center [586, 144] width 205 height 34
type input "**********"
drag, startPoint x: 574, startPoint y: 428, endPoint x: 528, endPoint y: 396, distance: 55.5
click at [570, 426] on div "Вибрати все [PERSON_NAME]" at bounding box center [586, 356] width 205 height 309
click at [532, 255] on label "[PERSON_NAME]" at bounding box center [553, 248] width 81 height 14
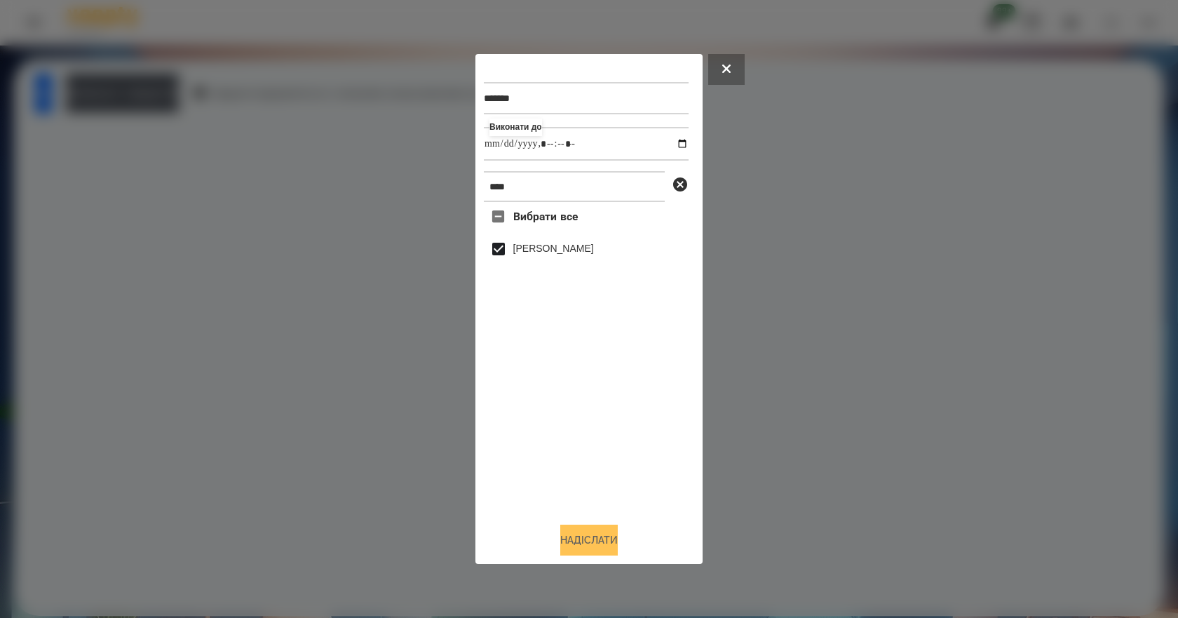
click at [599, 549] on button "Надіслати" at bounding box center [589, 540] width 58 height 31
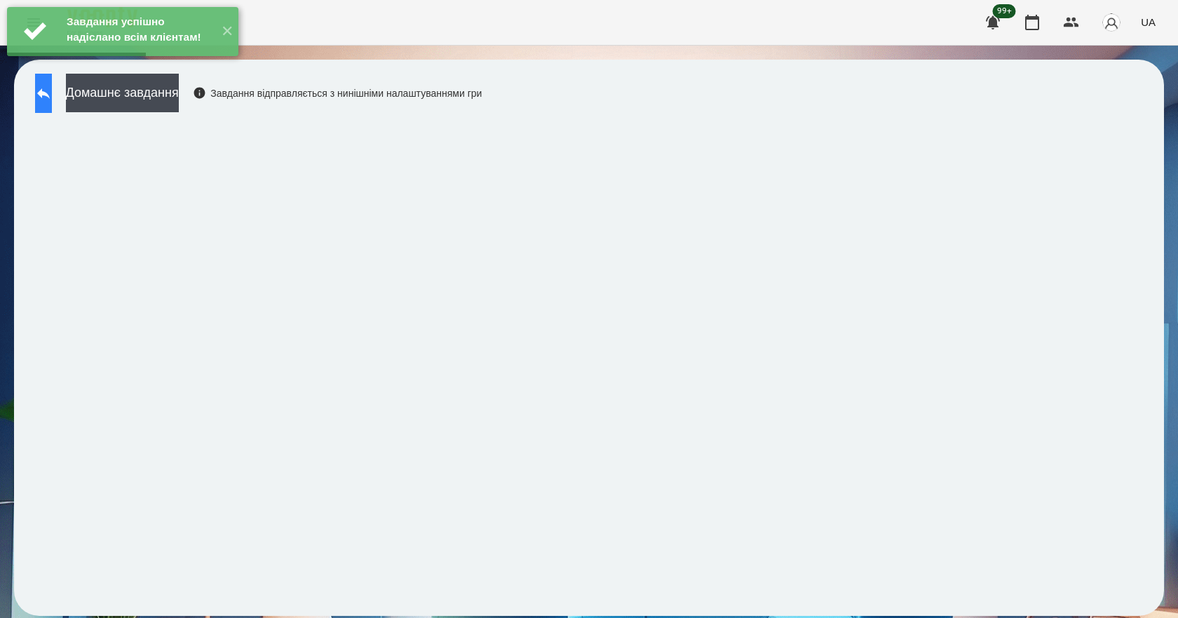
click at [50, 102] on button at bounding box center [43, 93] width 17 height 39
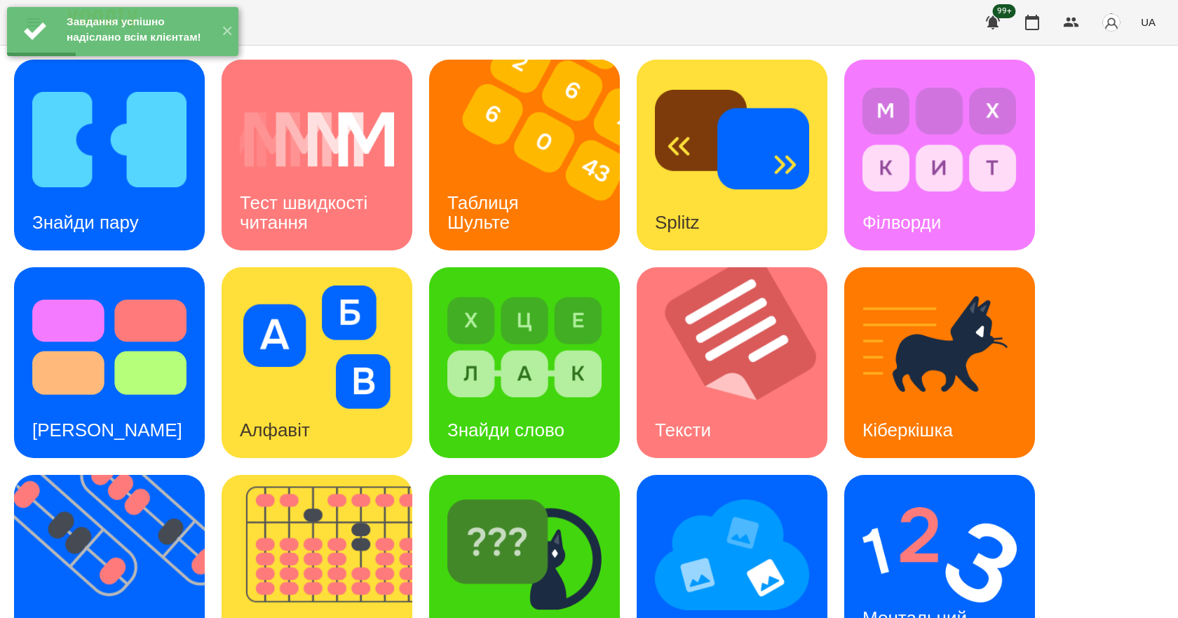
scroll to position [269, 0]
click at [885, 607] on h3 "Ментальний рахунок" at bounding box center [917, 627] width 109 height 40
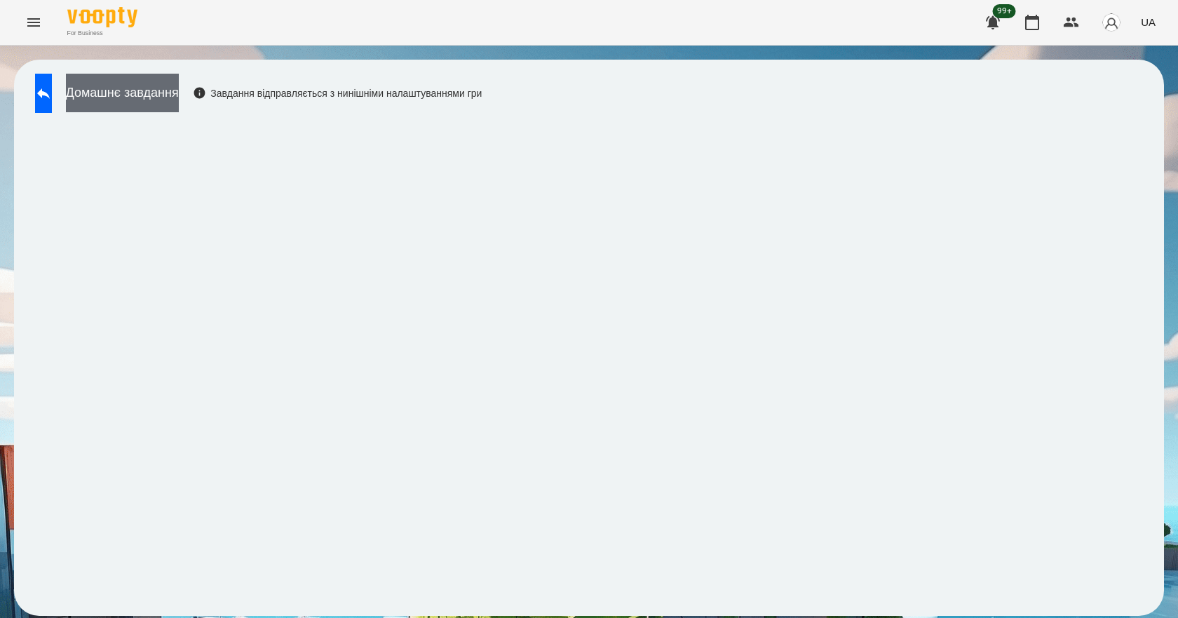
click at [179, 97] on button "Домашнє завдання" at bounding box center [122, 93] width 113 height 39
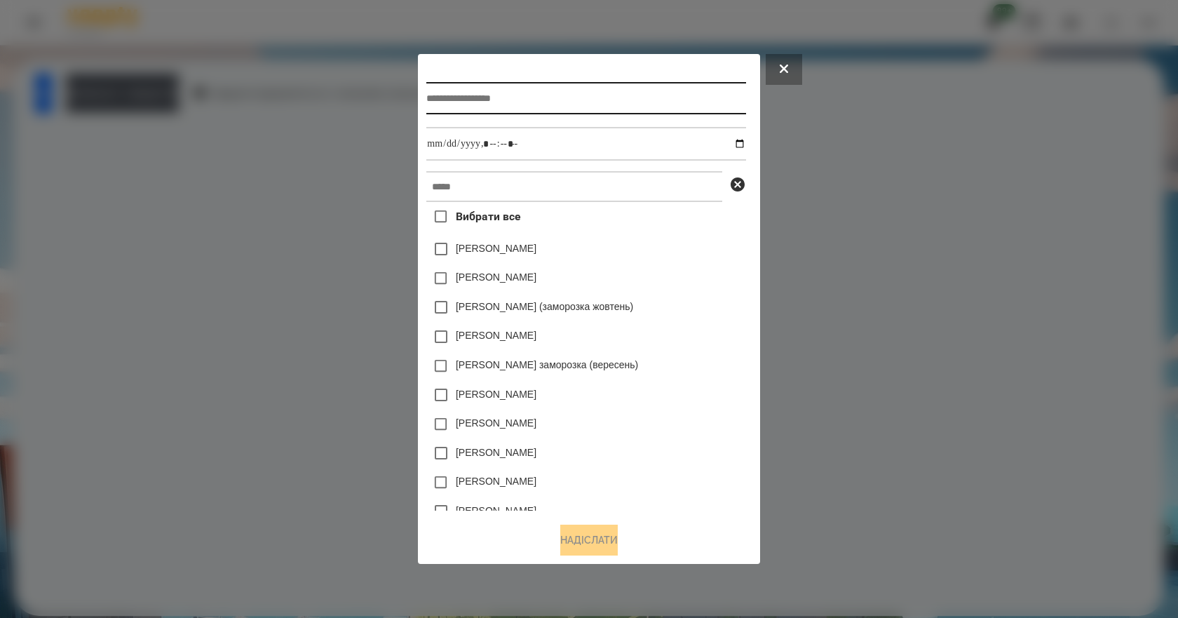
click at [510, 92] on input "text" at bounding box center [585, 98] width 319 height 32
type input "**********"
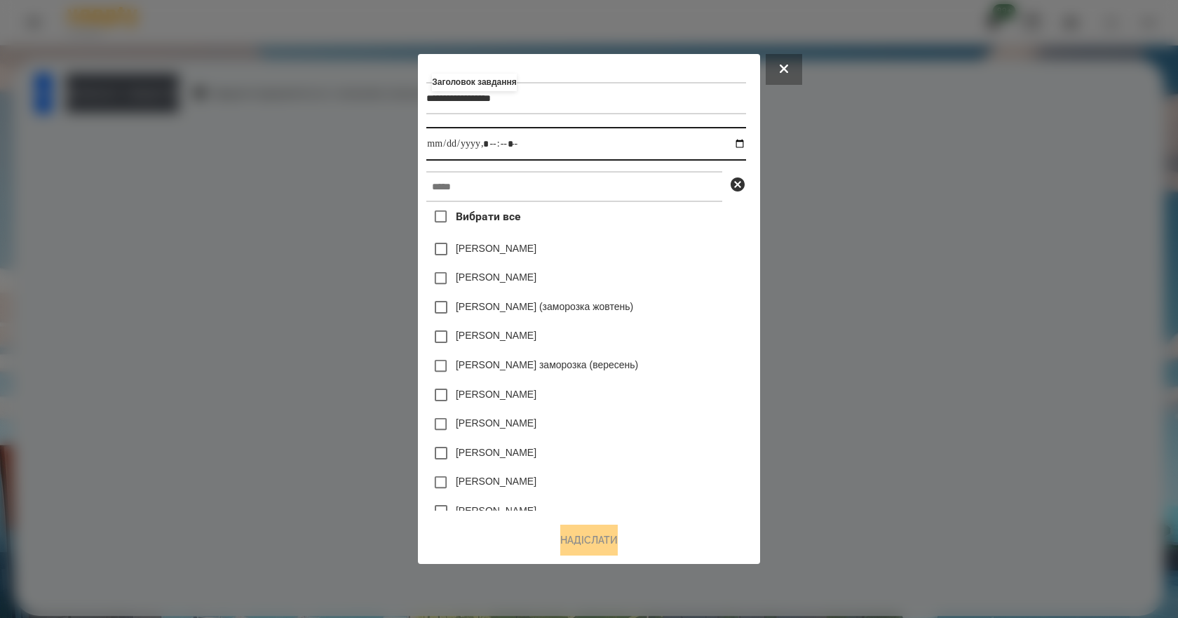
click at [744, 144] on input "datetime-local" at bounding box center [585, 144] width 319 height 34
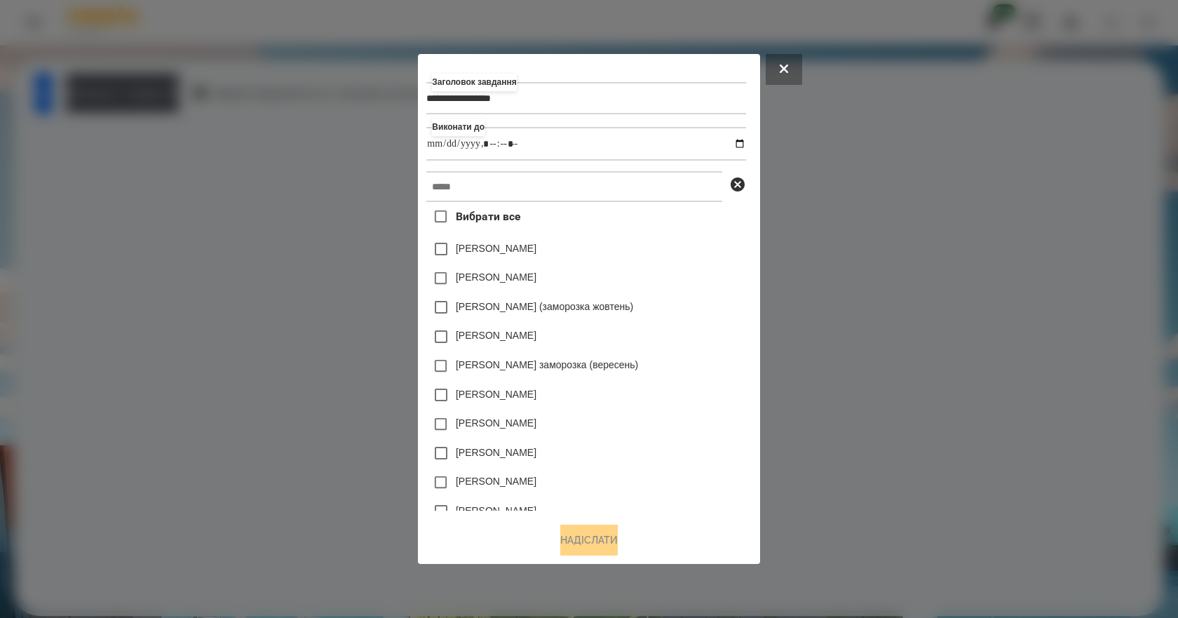
type input "**********"
drag, startPoint x: 736, startPoint y: 310, endPoint x: 682, endPoint y: 269, distance: 67.6
click at [736, 309] on div "[PERSON_NAME] (заморозка жовтень)" at bounding box center [585, 306] width 319 height 29
click at [601, 189] on input "text" at bounding box center [574, 186] width 296 height 31
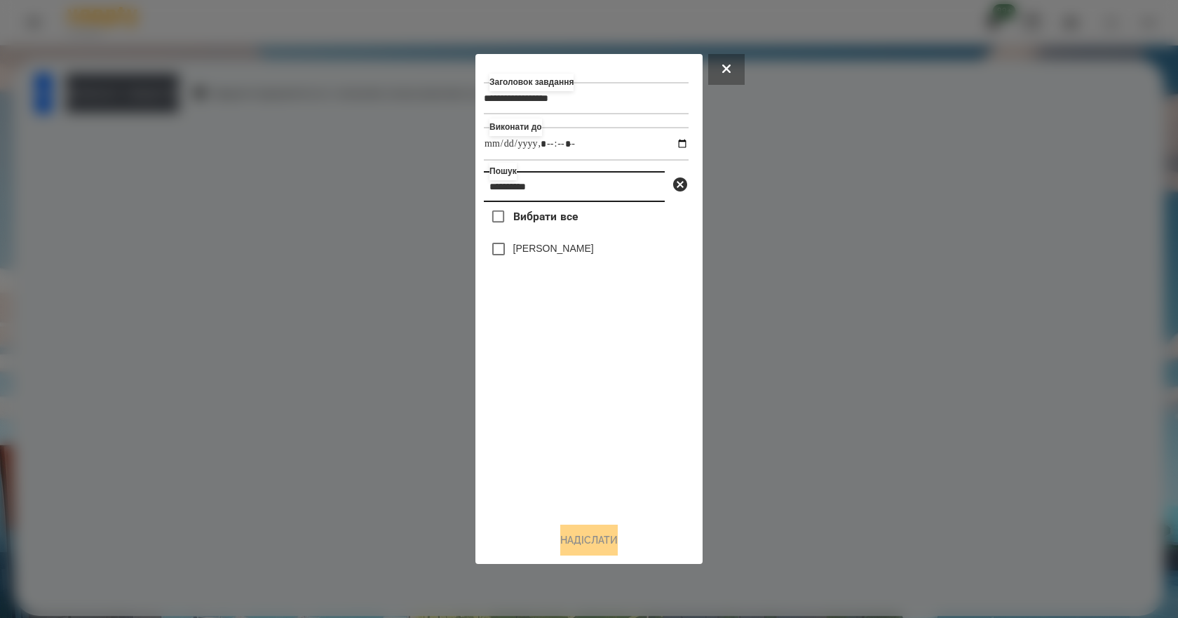
type input "**********"
click at [594, 251] on label "[PERSON_NAME]" at bounding box center [553, 248] width 81 height 14
click at [598, 542] on button "Надіслати" at bounding box center [589, 540] width 58 height 31
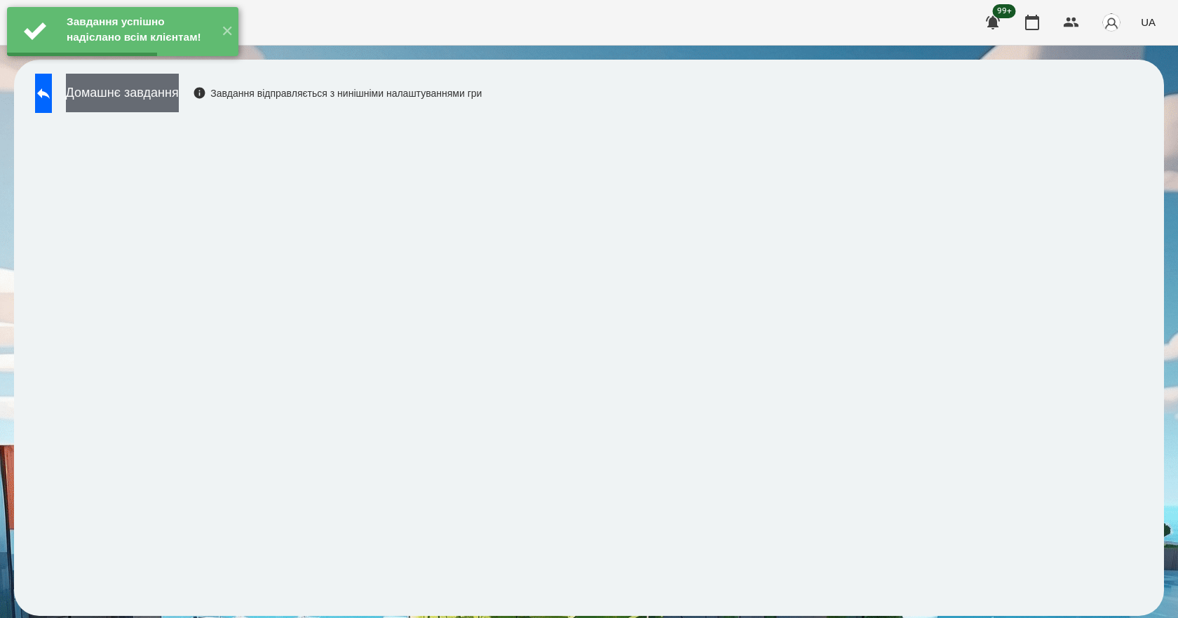
click at [179, 97] on button "Домашнє завдання" at bounding box center [122, 93] width 113 height 39
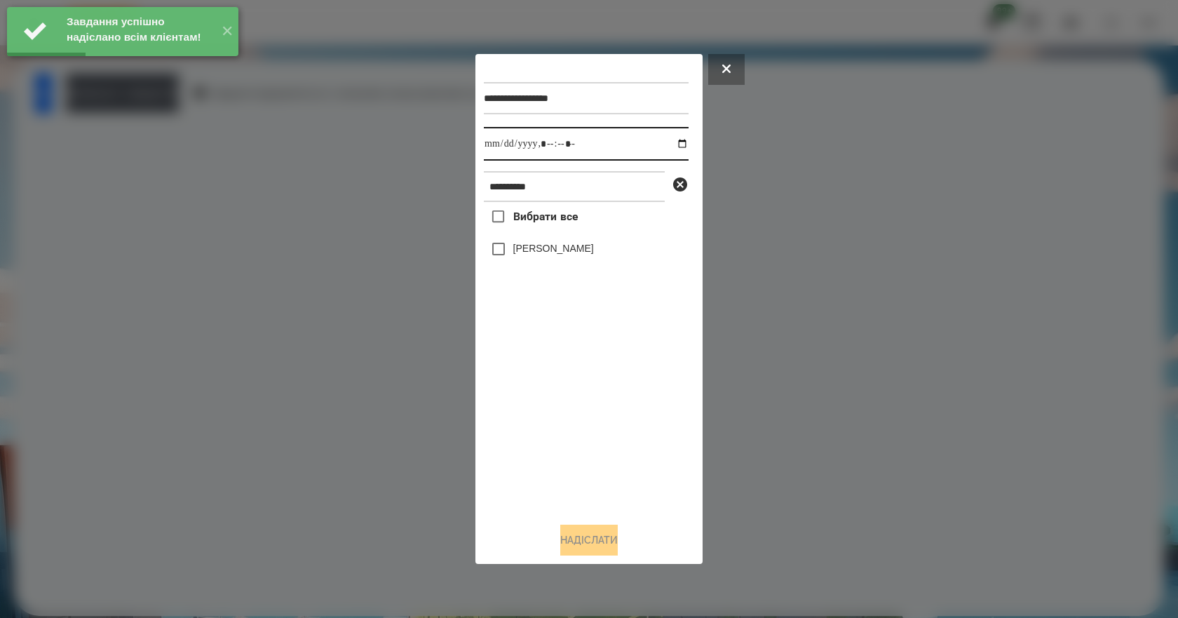
click at [667, 141] on input "datetime-local" at bounding box center [586, 144] width 205 height 34
type input "**********"
drag, startPoint x: 527, startPoint y: 458, endPoint x: 542, endPoint y: 419, distance: 41.6
click at [530, 456] on div "Вибрати все [PERSON_NAME]" at bounding box center [586, 356] width 205 height 309
click at [594, 246] on label "[PERSON_NAME]" at bounding box center [553, 248] width 81 height 14
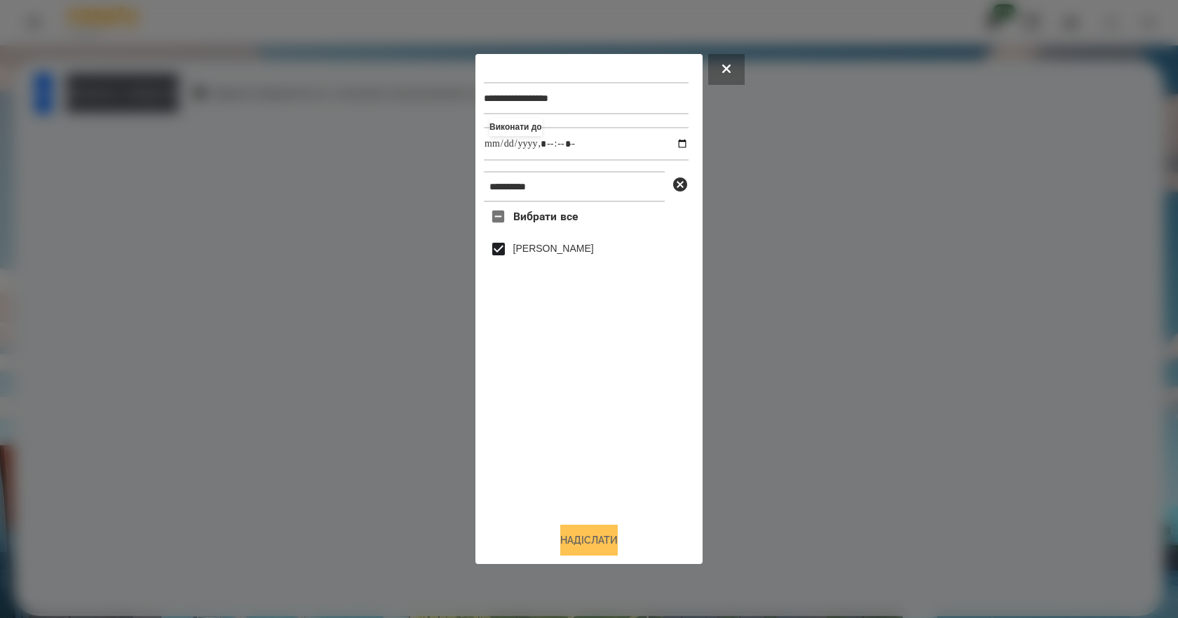
click at [611, 537] on button "Надіслати" at bounding box center [589, 540] width 58 height 31
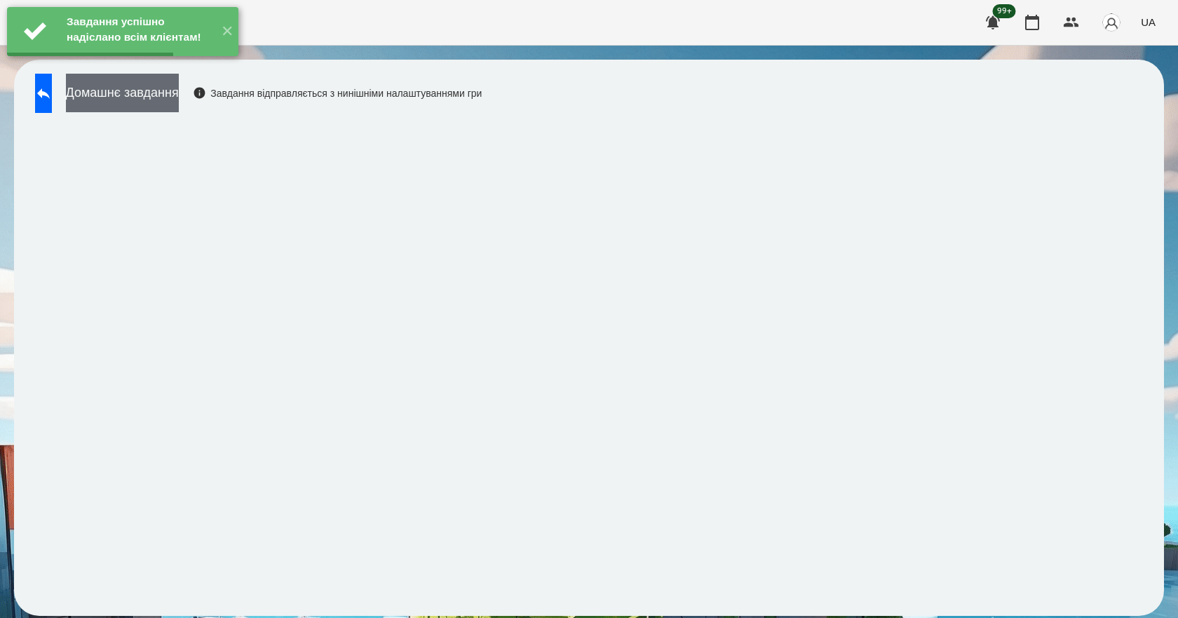
click at [179, 93] on button "Домашнє завдання" at bounding box center [122, 93] width 113 height 39
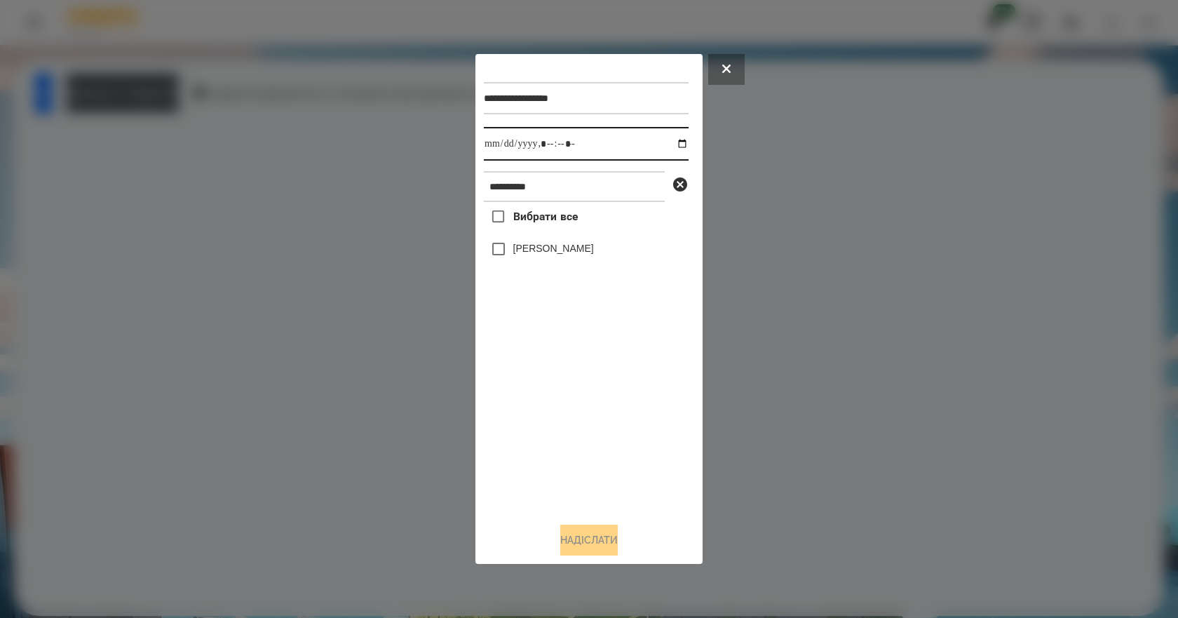
click at [668, 145] on input "datetime-local" at bounding box center [586, 144] width 205 height 34
drag, startPoint x: 570, startPoint y: 400, endPoint x: 582, endPoint y: 349, distance: 52.1
click at [570, 400] on div "Вибрати все [PERSON_NAME]" at bounding box center [586, 356] width 205 height 309
click at [668, 142] on input "datetime-local" at bounding box center [586, 144] width 205 height 34
type input "**********"
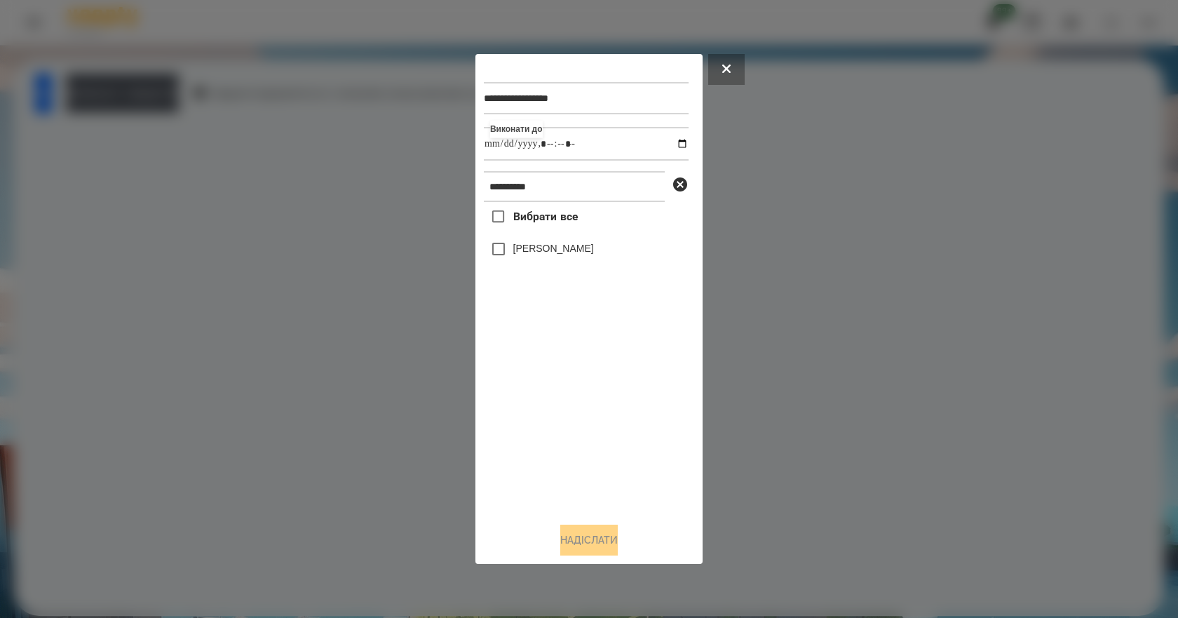
click at [560, 453] on div "Вибрати все [PERSON_NAME]" at bounding box center [586, 356] width 205 height 309
click at [572, 255] on label "[PERSON_NAME]" at bounding box center [553, 248] width 81 height 14
click at [604, 551] on button "Надіслати" at bounding box center [589, 540] width 58 height 31
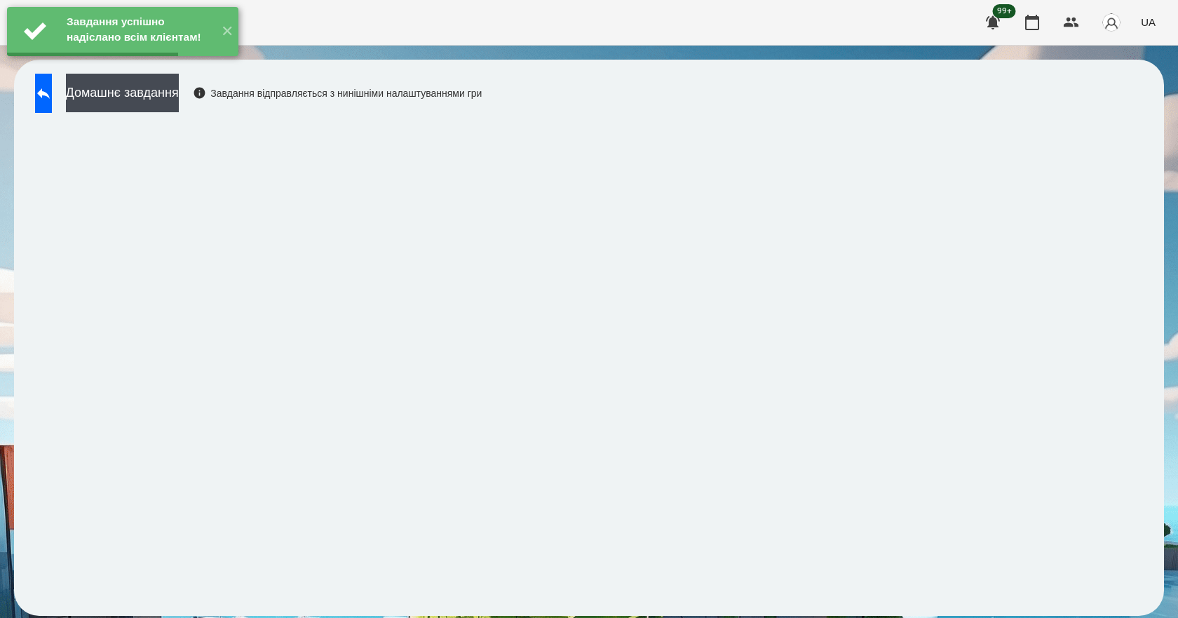
click at [252, 91] on div "Домашнє завдання Завдання відправляється з нинішніми налаштуваннями гри" at bounding box center [255, 97] width 454 height 46
click at [179, 91] on button "Домашнє завдання" at bounding box center [122, 93] width 113 height 39
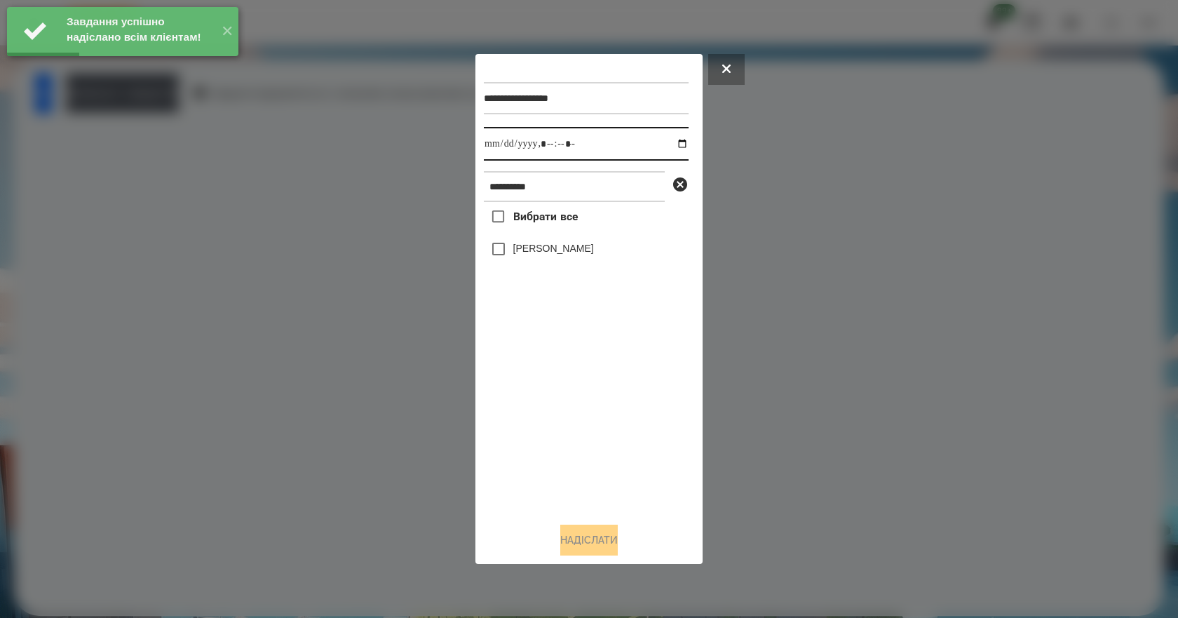
click at [675, 144] on input "datetime-local" at bounding box center [586, 144] width 205 height 34
type input "**********"
drag, startPoint x: 574, startPoint y: 462, endPoint x: 582, endPoint y: 333, distance: 129.3
click at [574, 462] on div "Вибрати все [PERSON_NAME]" at bounding box center [586, 356] width 205 height 309
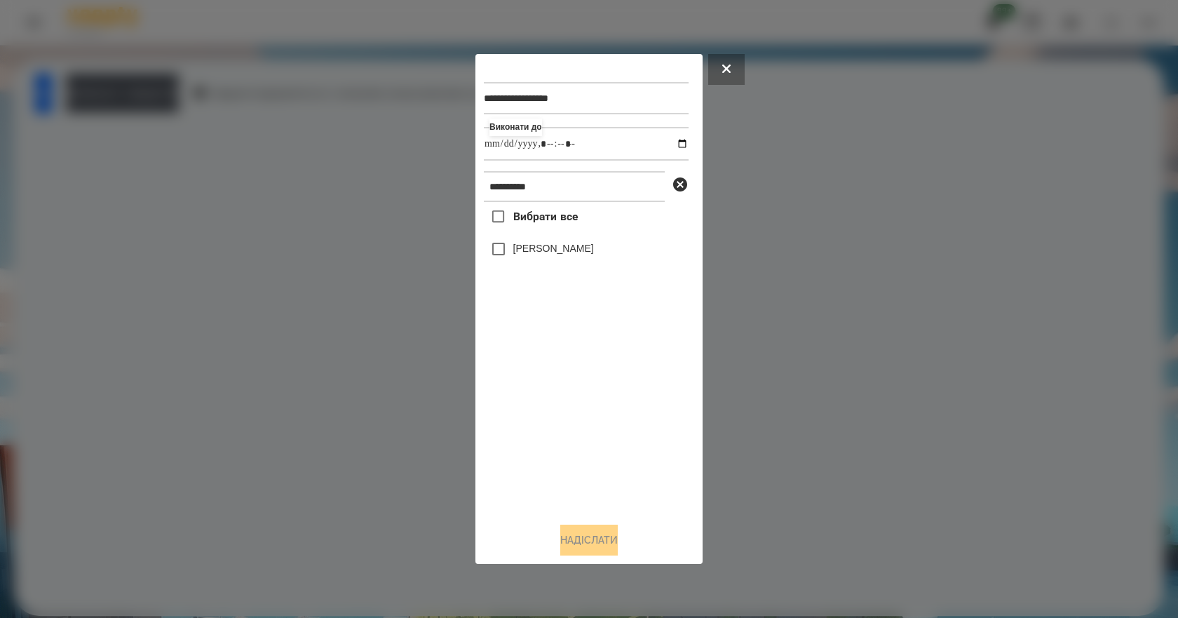
click at [552, 255] on label "[PERSON_NAME]" at bounding box center [553, 248] width 81 height 14
drag, startPoint x: 565, startPoint y: 360, endPoint x: 568, endPoint y: 522, distance: 162.1
click at [567, 500] on div "Вибрати все [PERSON_NAME]" at bounding box center [586, 356] width 205 height 309
click at [600, 545] on button "Надіслати" at bounding box center [589, 540] width 58 height 31
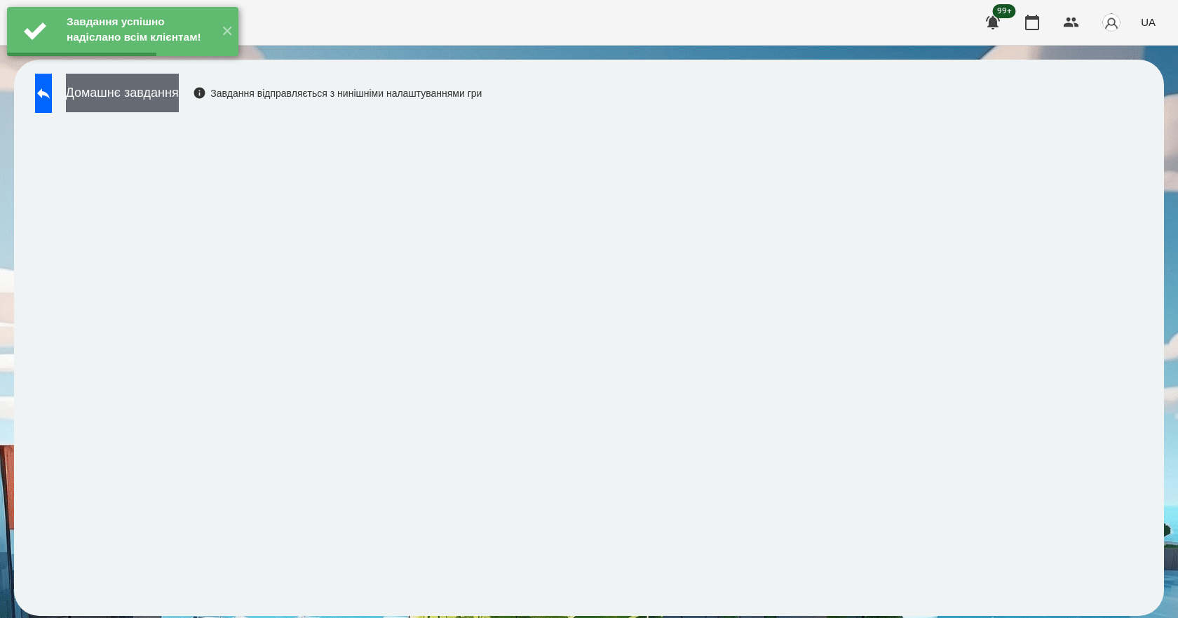
click at [126, 94] on button "Домашнє завдання" at bounding box center [122, 93] width 113 height 39
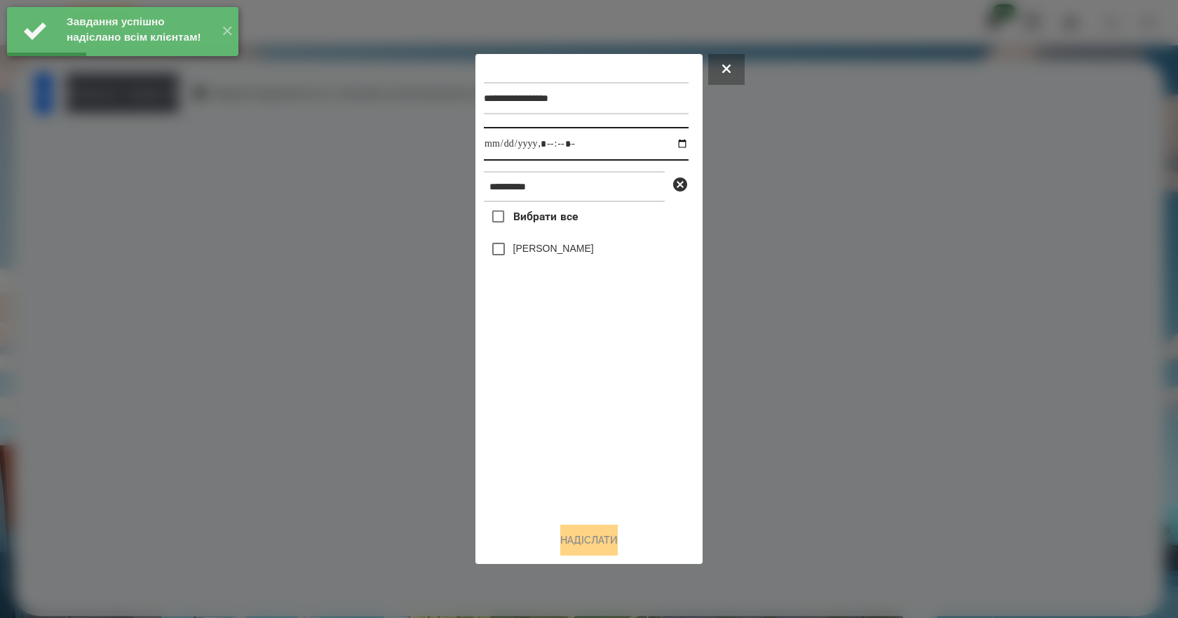
click at [676, 140] on input "datetime-local" at bounding box center [586, 144] width 205 height 34
type input "**********"
click at [592, 390] on div "Вибрати все [PERSON_NAME]" at bounding box center [586, 356] width 205 height 309
click at [537, 249] on label "[PERSON_NAME]" at bounding box center [553, 248] width 81 height 14
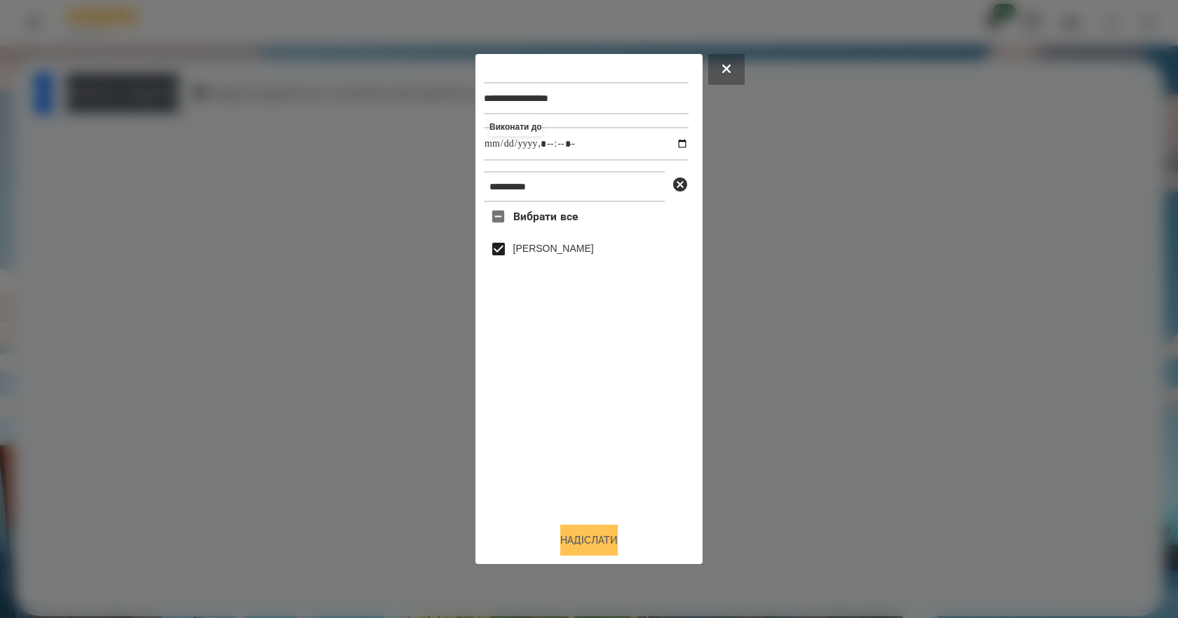
click at [603, 546] on button "Надіслати" at bounding box center [589, 540] width 58 height 31
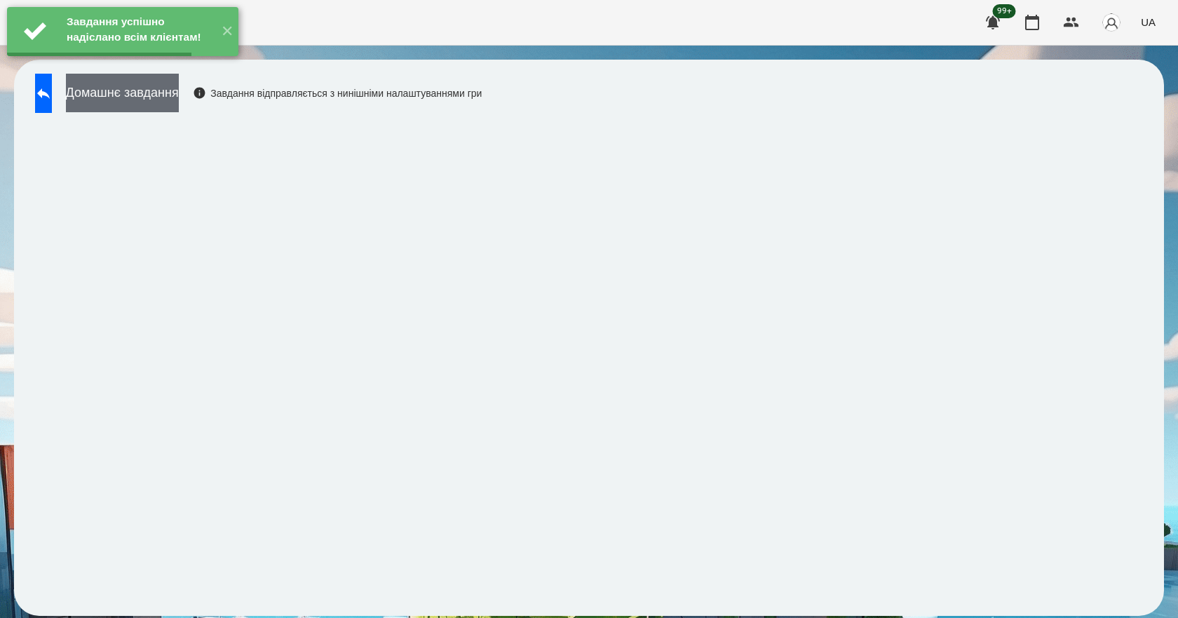
click at [144, 93] on button "Домашнє завдання" at bounding box center [122, 93] width 113 height 39
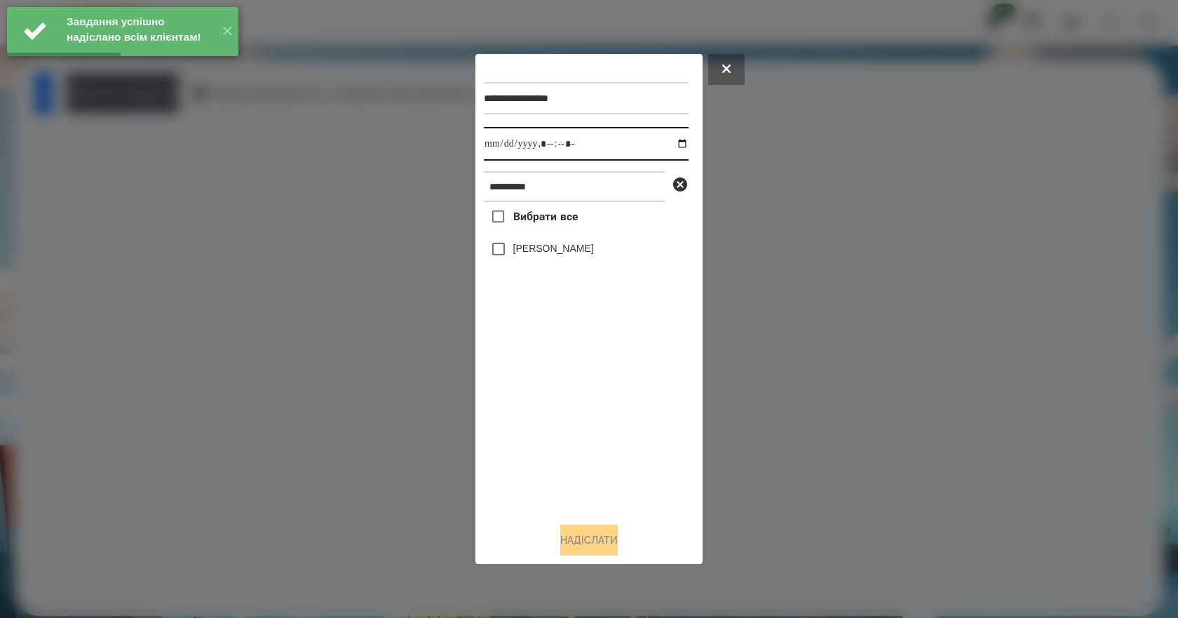
click at [670, 142] on input "datetime-local" at bounding box center [586, 144] width 205 height 34
type input "**********"
click at [577, 491] on div "Вибрати все [PERSON_NAME]" at bounding box center [586, 356] width 205 height 309
click at [525, 255] on label "[PERSON_NAME]" at bounding box center [553, 248] width 81 height 14
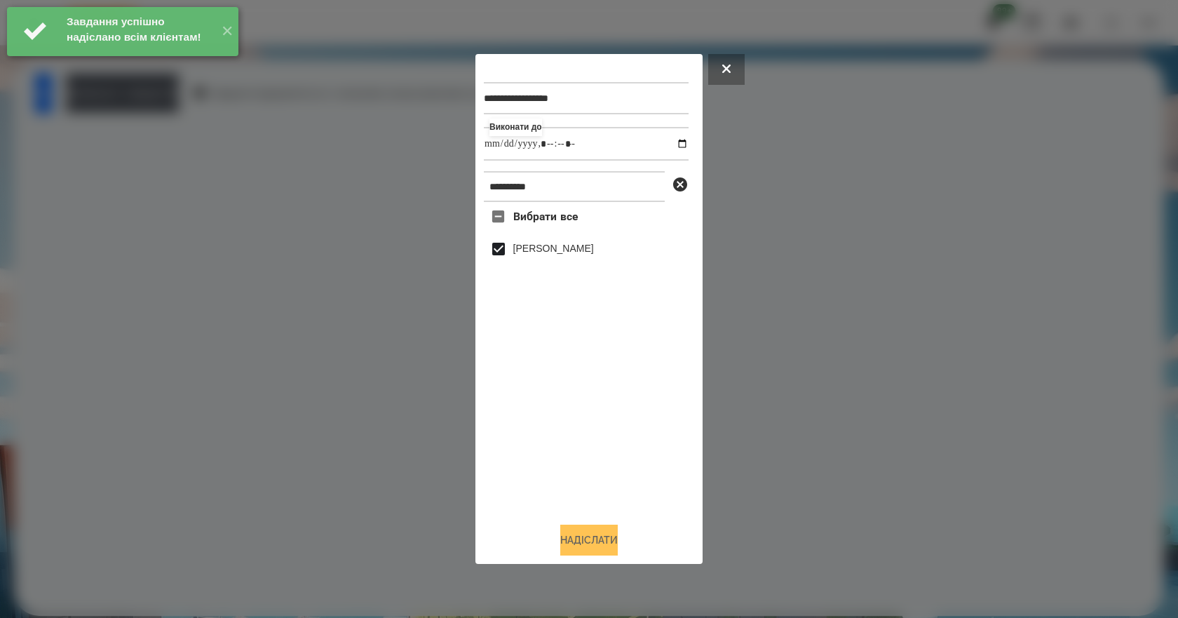
click at [588, 551] on button "Надіслати" at bounding box center [589, 540] width 58 height 31
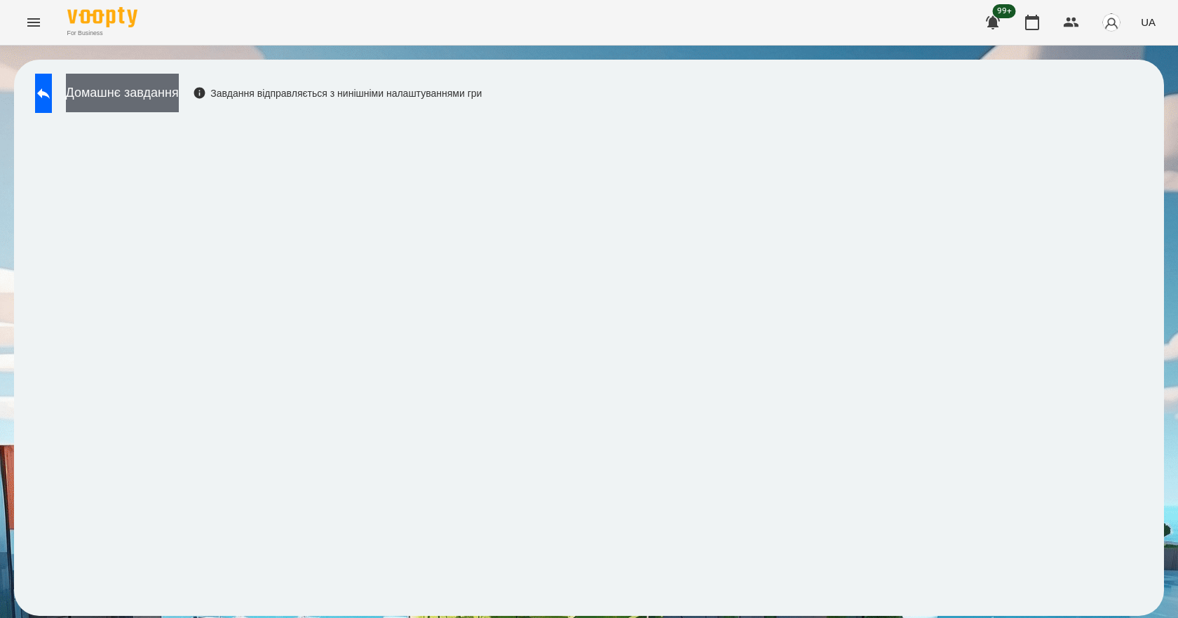
click at [131, 86] on button "Домашнє завдання" at bounding box center [122, 93] width 113 height 39
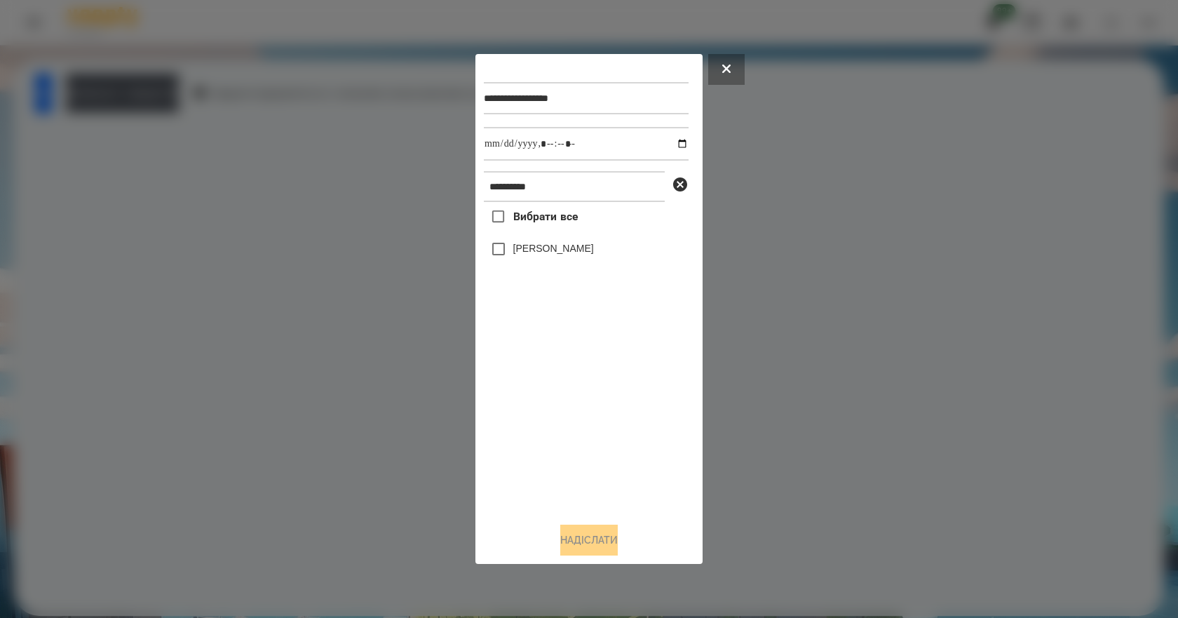
click at [523, 254] on label "[PERSON_NAME]" at bounding box center [553, 248] width 81 height 14
click at [603, 545] on button "Надіслати" at bounding box center [589, 540] width 58 height 31
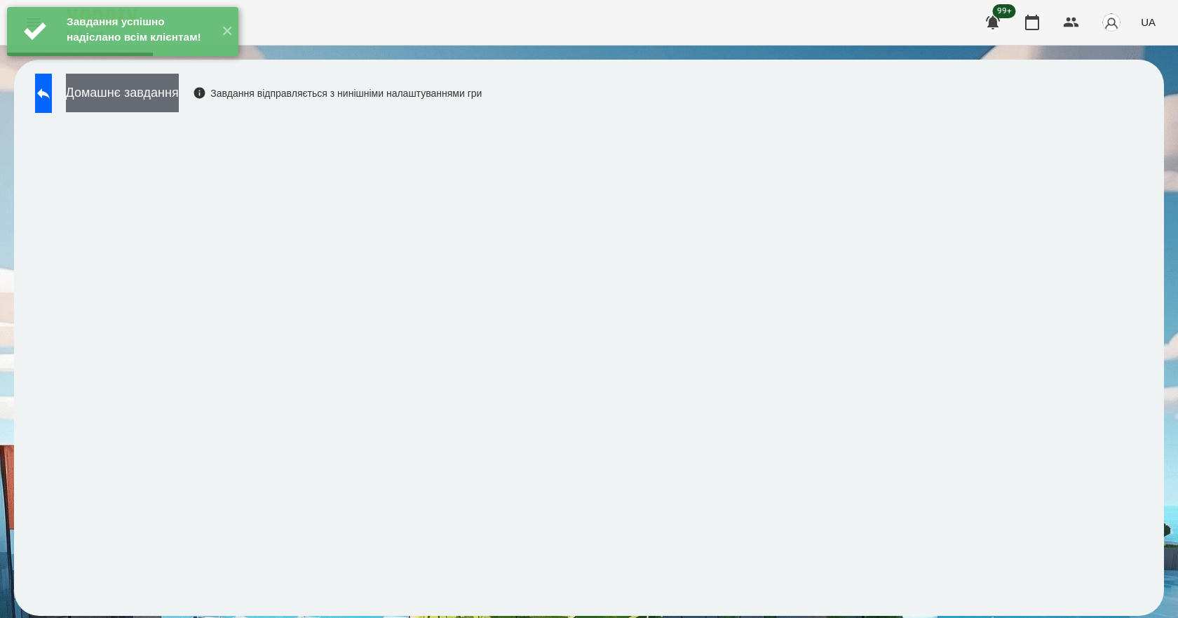
click at [156, 98] on button "Домашнє завдання" at bounding box center [122, 93] width 113 height 39
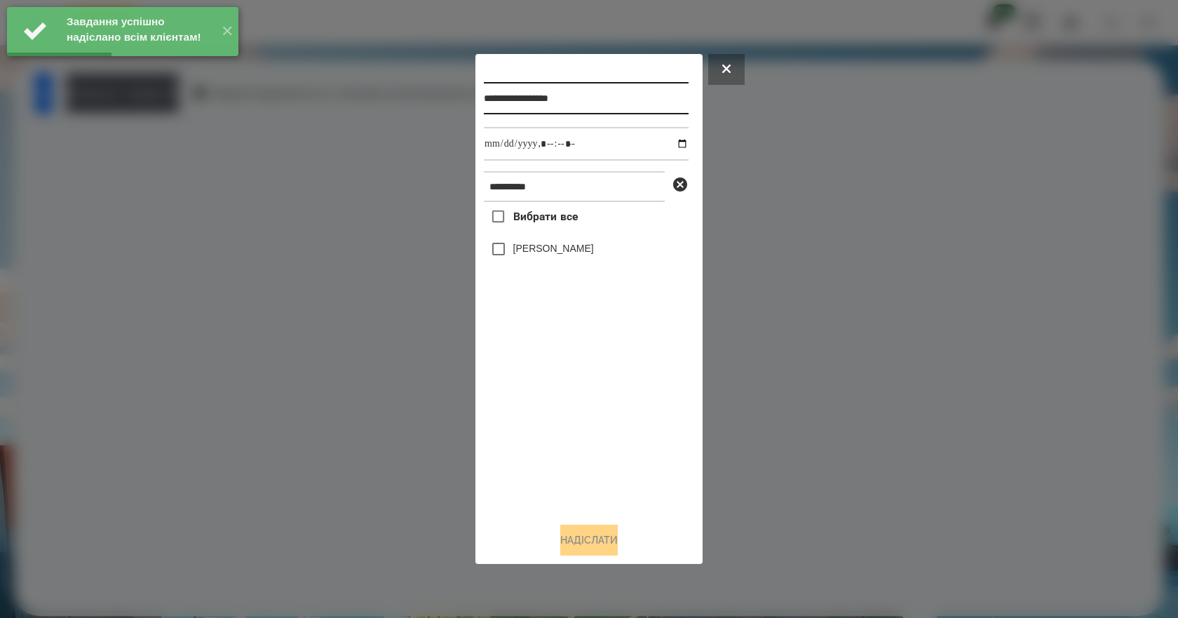
click at [605, 99] on input "**********" at bounding box center [586, 98] width 205 height 32
click at [724, 65] on icon at bounding box center [726, 69] width 8 height 8
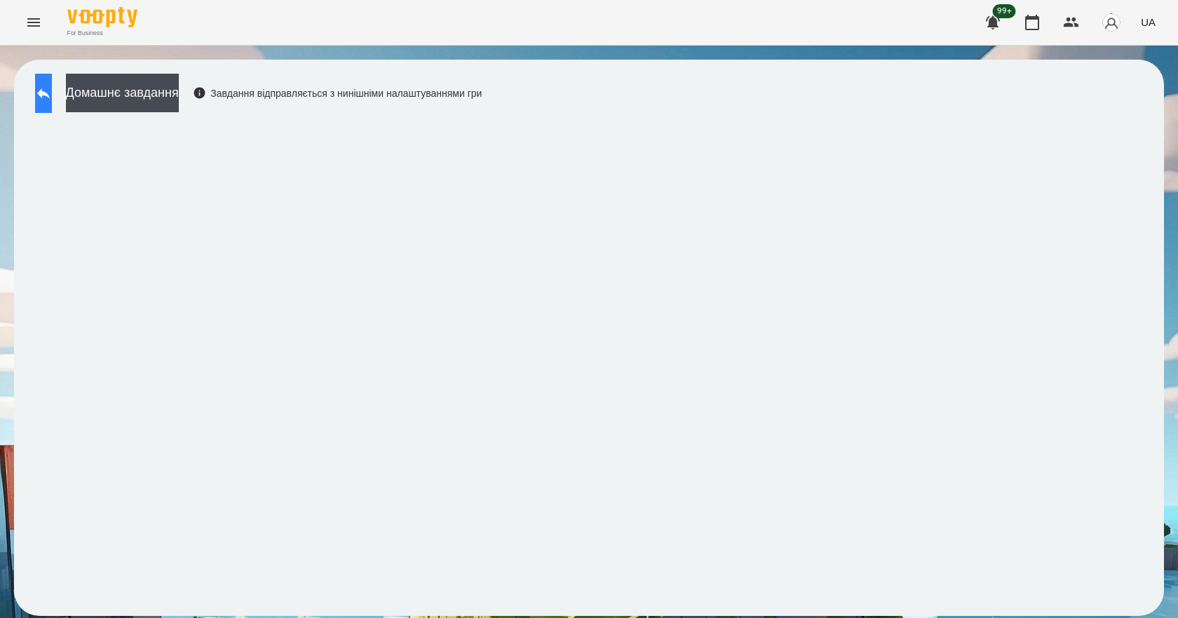
click at [52, 97] on icon at bounding box center [43, 93] width 17 height 17
